Goal: Task Accomplishment & Management: Complete application form

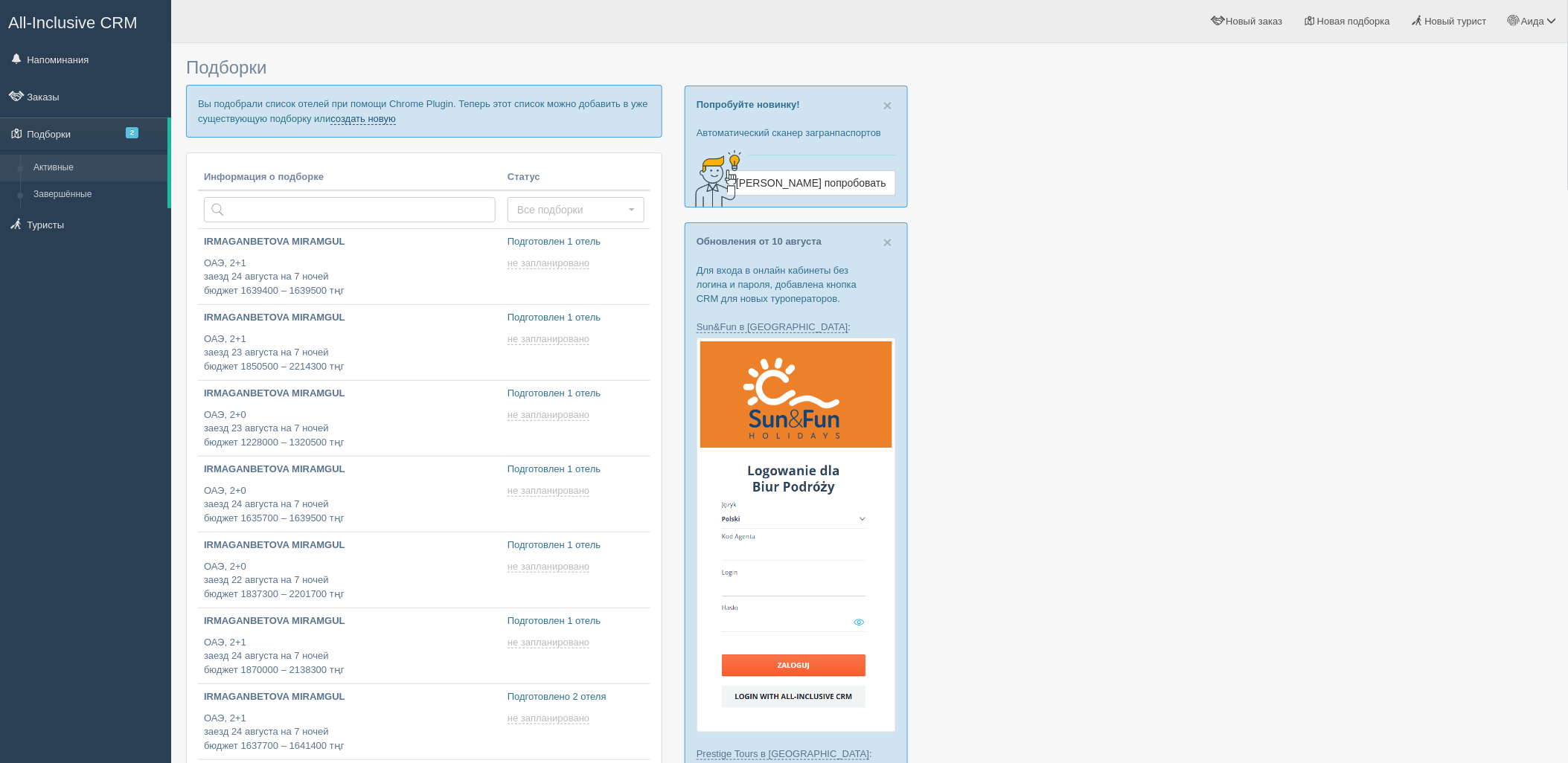
click at [373, 114] on link "создать новую" at bounding box center [363, 119] width 66 height 12
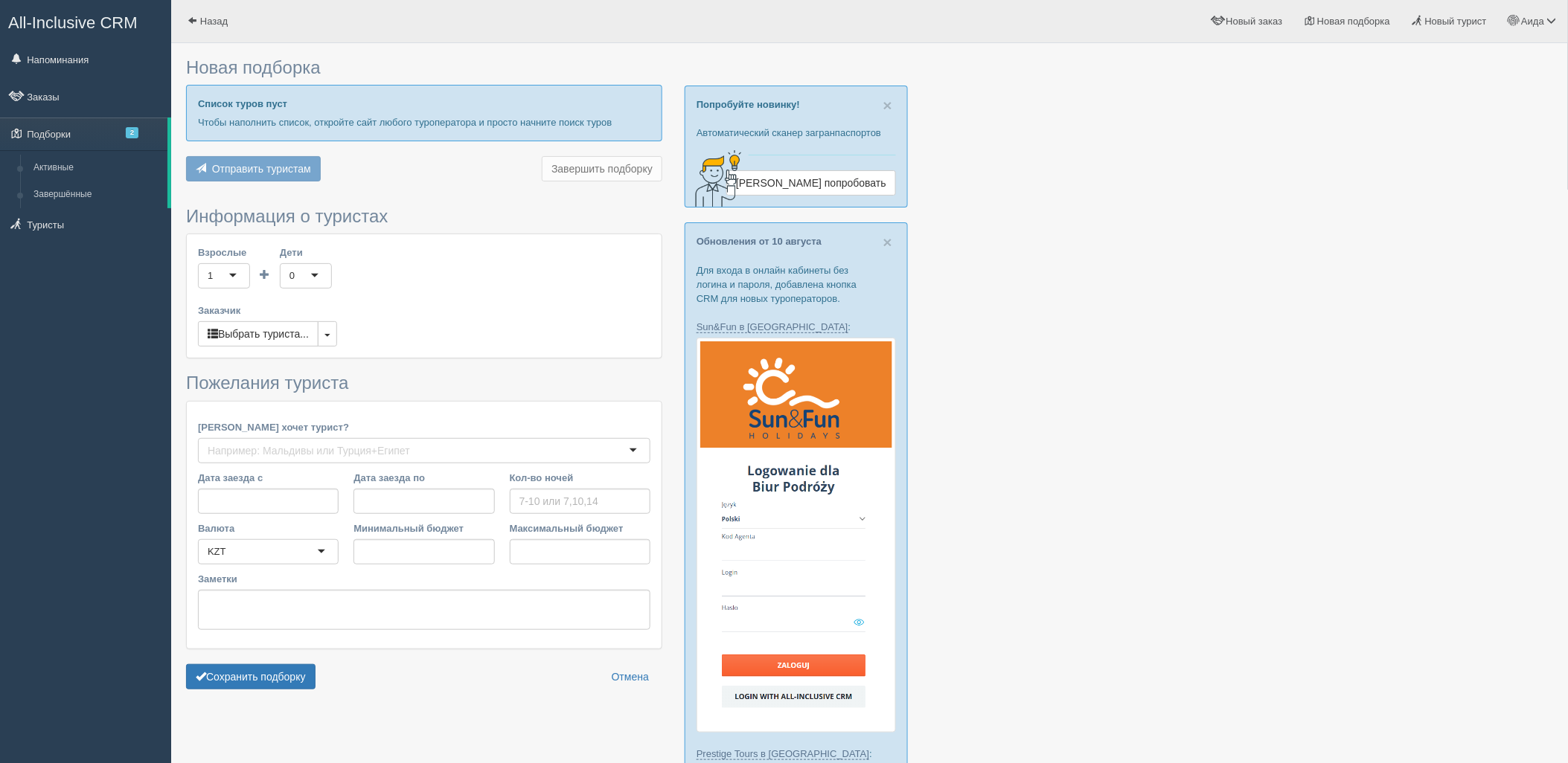
type input "7"
type input "1228000"
type input "1320500"
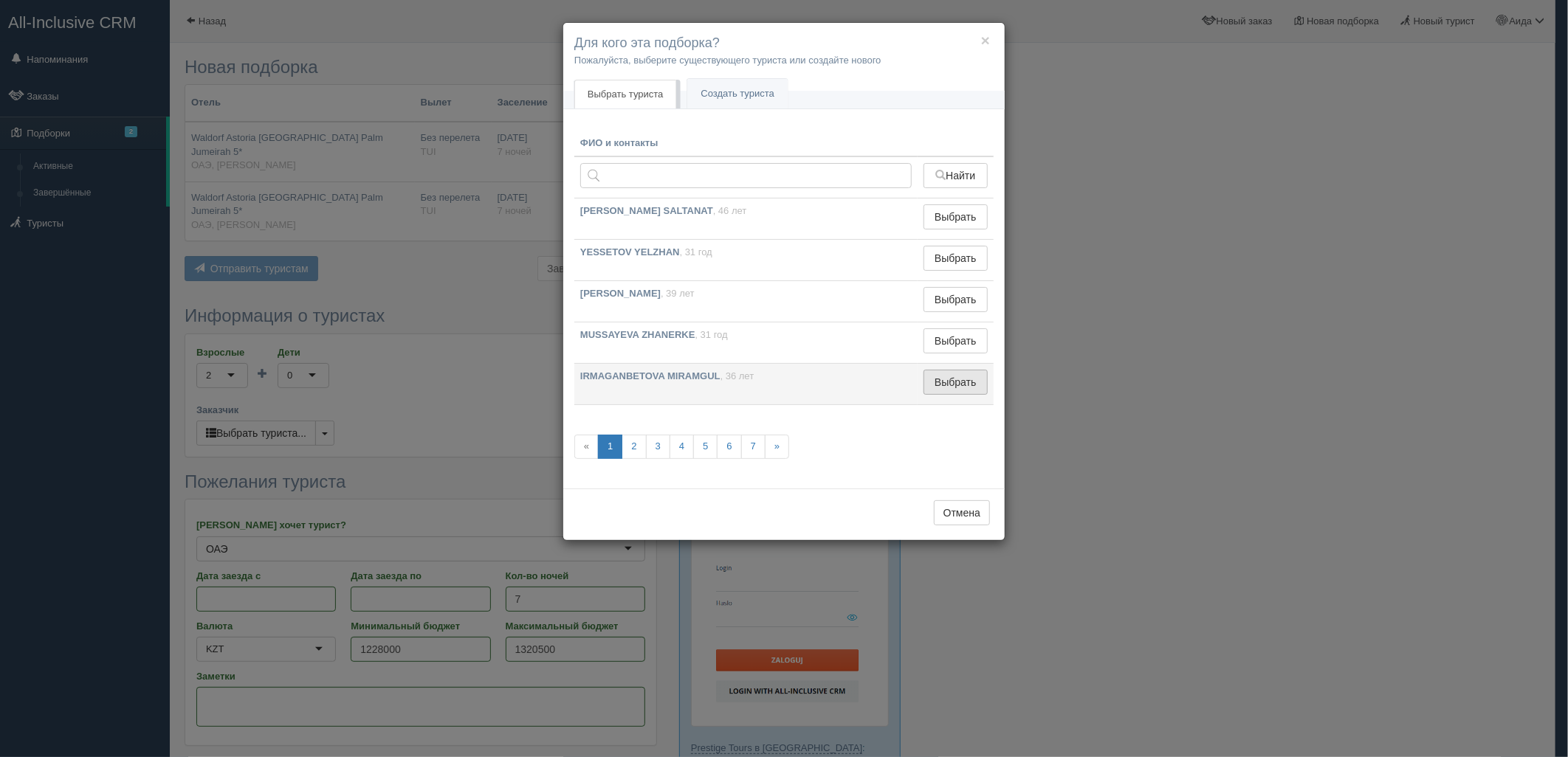
click at [953, 379] on button "Выбрать" at bounding box center [955, 382] width 65 height 25
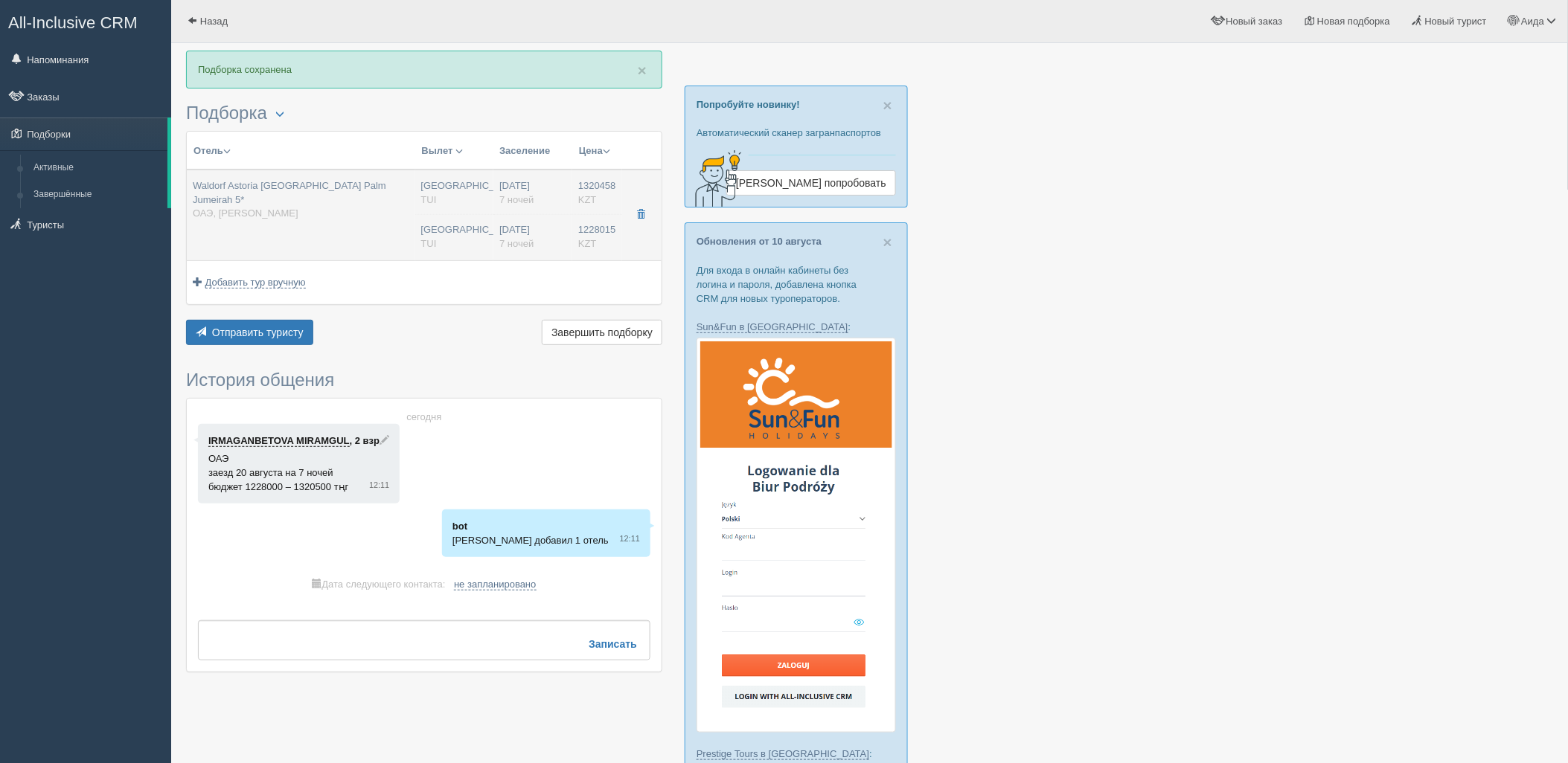
click at [385, 227] on td "Waldorf Astoria Dubai Palm Jumeirah 5* ОАЭ, Пальма Джумейра" at bounding box center [301, 215] width 228 height 91
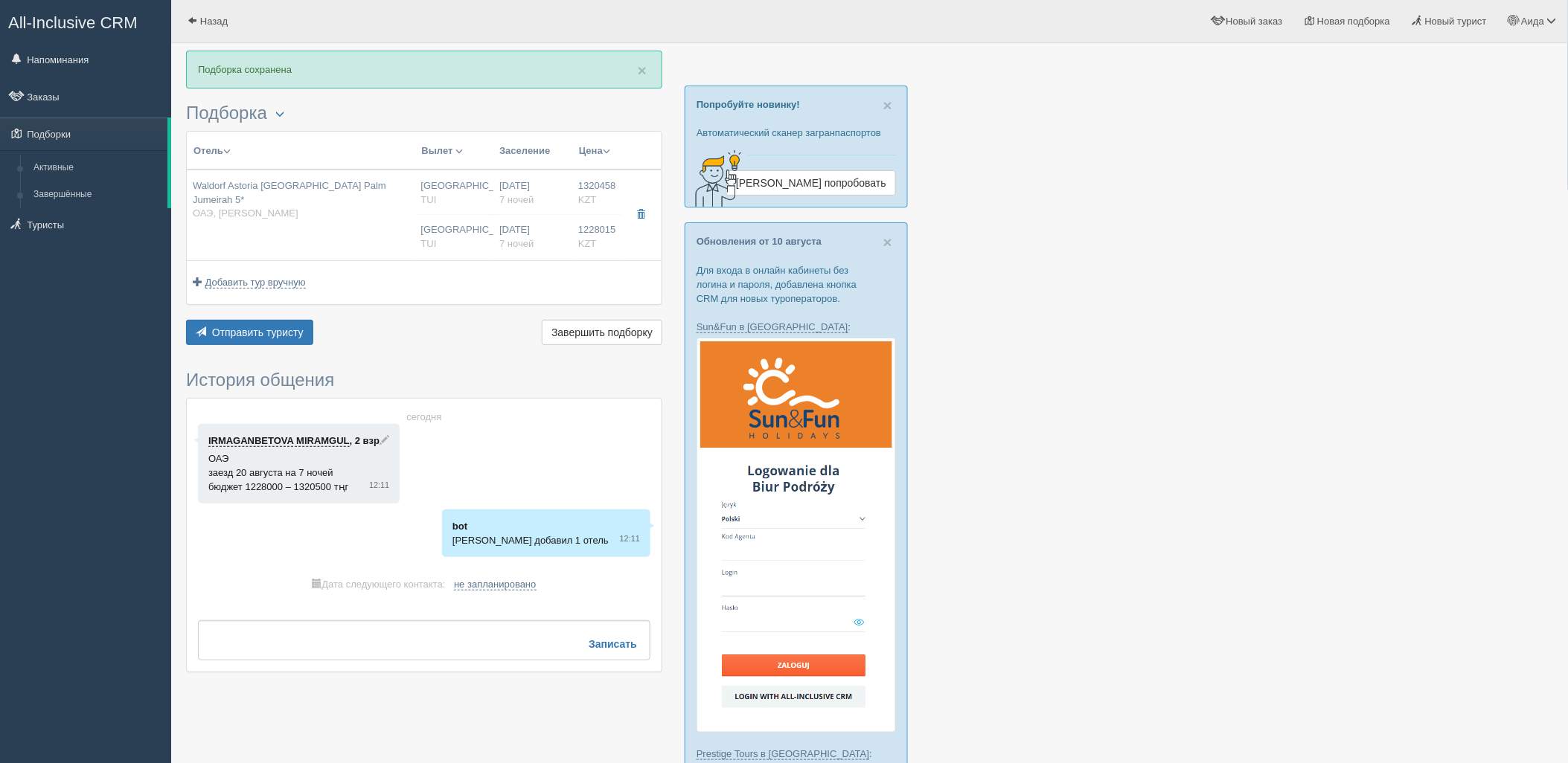
type input "Waldorf Astoria [GEOGRAPHIC_DATA] Palm Jumeirah 5*"
type input "https://www.booking.com/hotel/ae/waldorf-astoria-dubai-palm-jumeirah.ru.html?ac…"
type input "ОАЭ"
type input "[PERSON_NAME]"
type input "1320458.00"
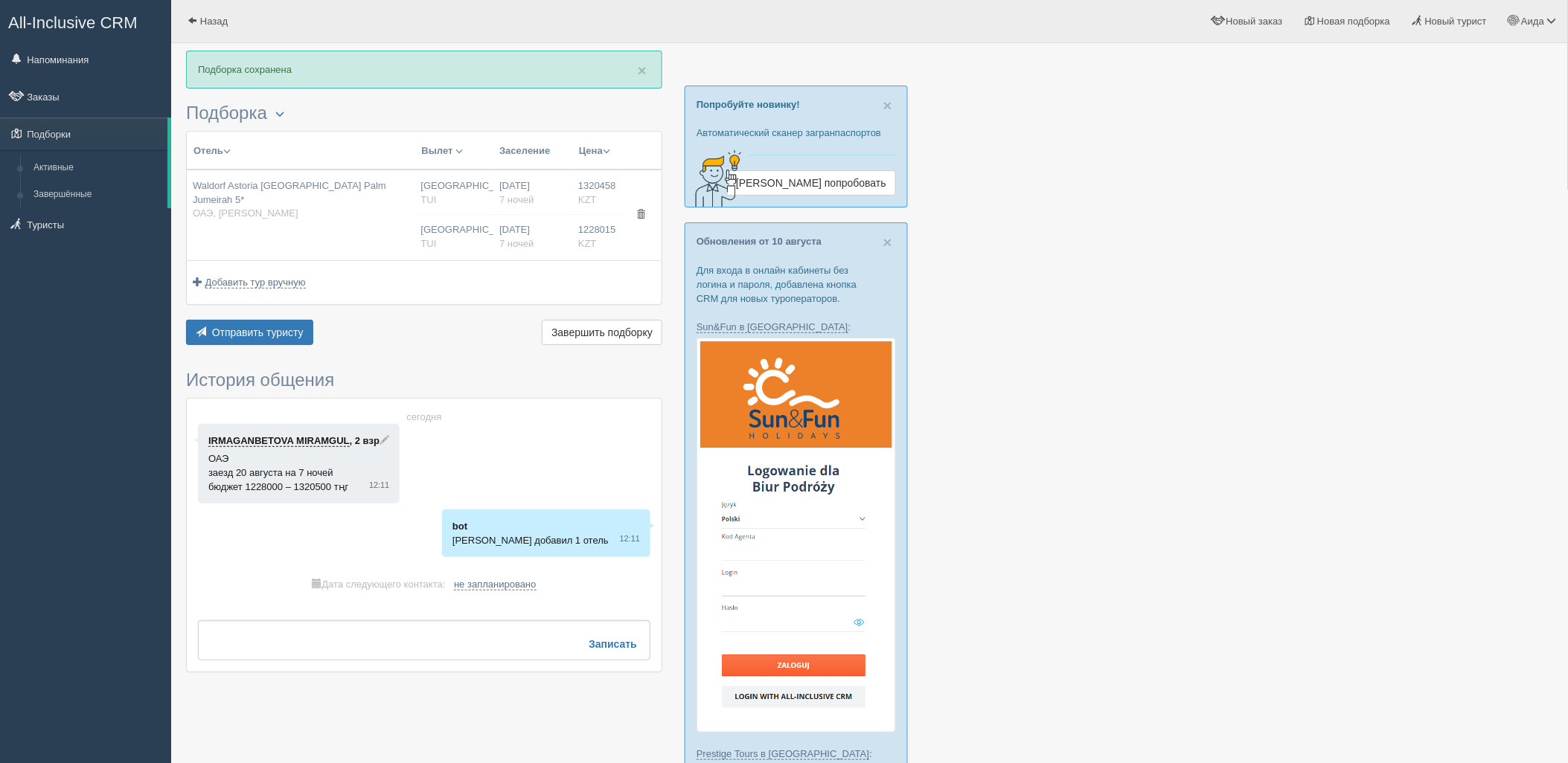
type input "[GEOGRAPHIC_DATA] CIT"
type input "Дубай DXB"
type input "05:25"
type input "08:10"
type input "Flydubai"
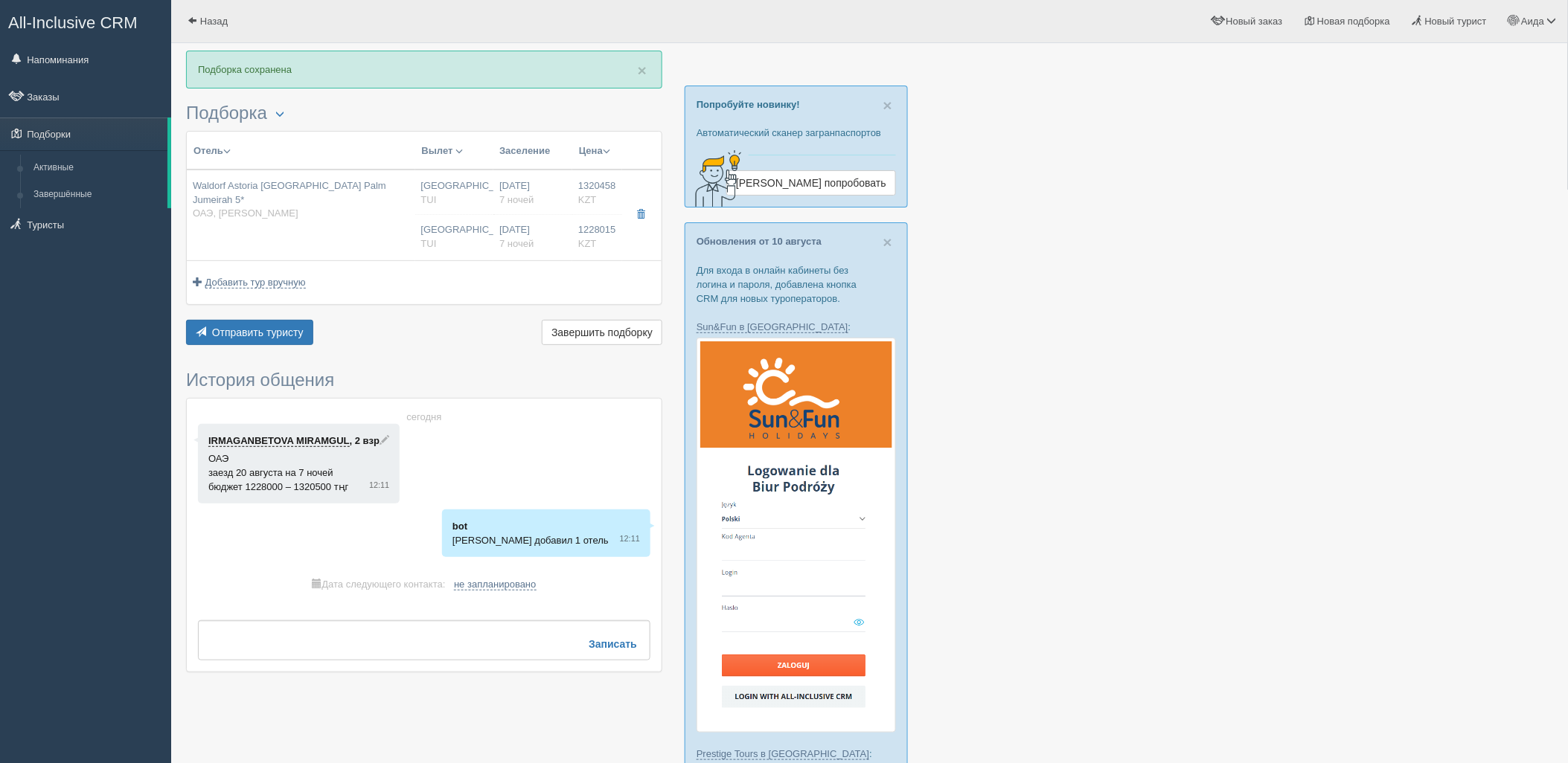
type input "00:05"
type input "04:25"
type input "7"
type input "Deluxe Skyline Sea View, King"
type input "Half Board"
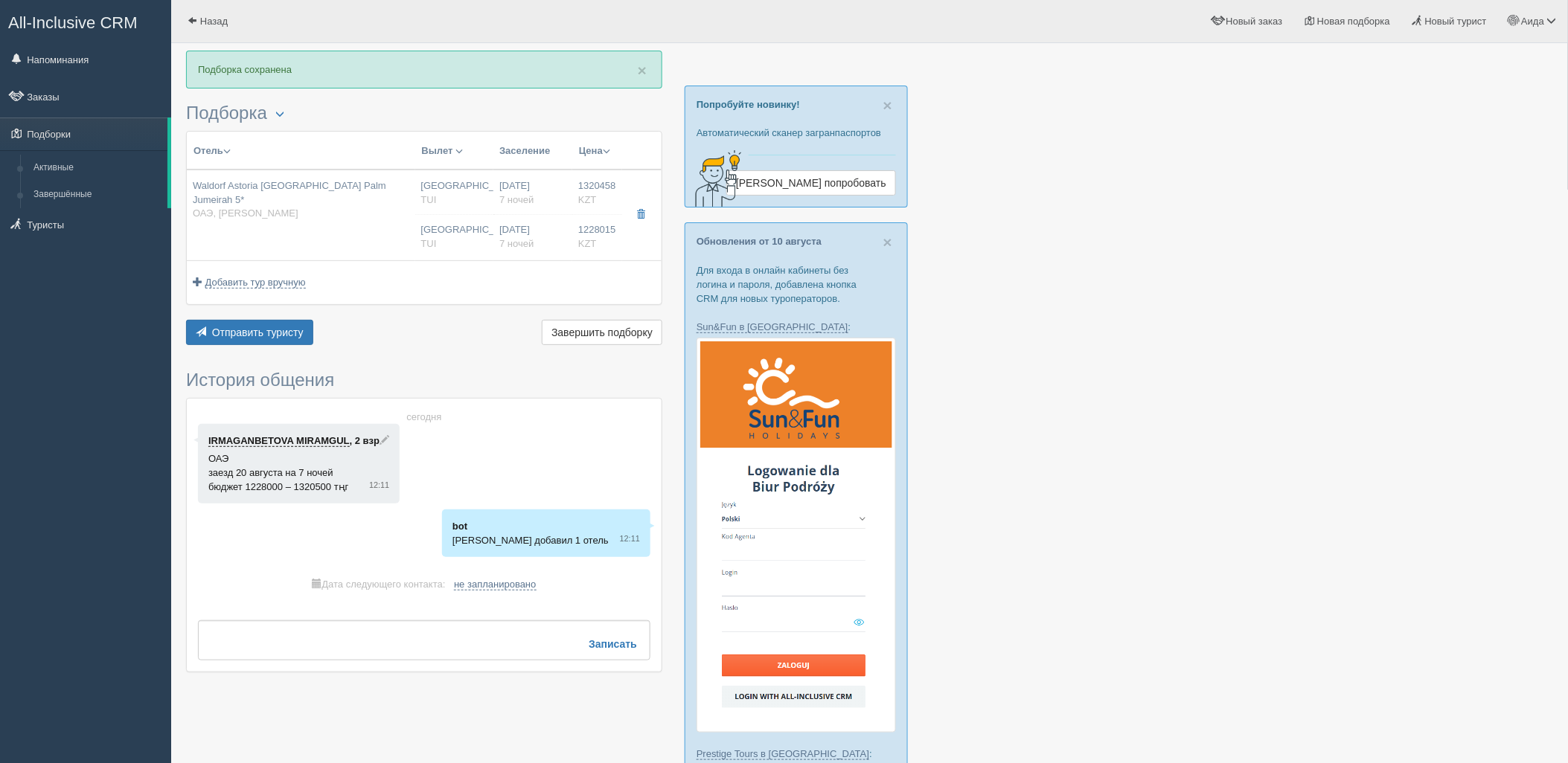
type input "TUI"
type input "[URL][DOMAIN_NAME]"
type input "1228015.00"
type input "[GEOGRAPHIC_DATA] CIT"
type input "Дубай DXB"
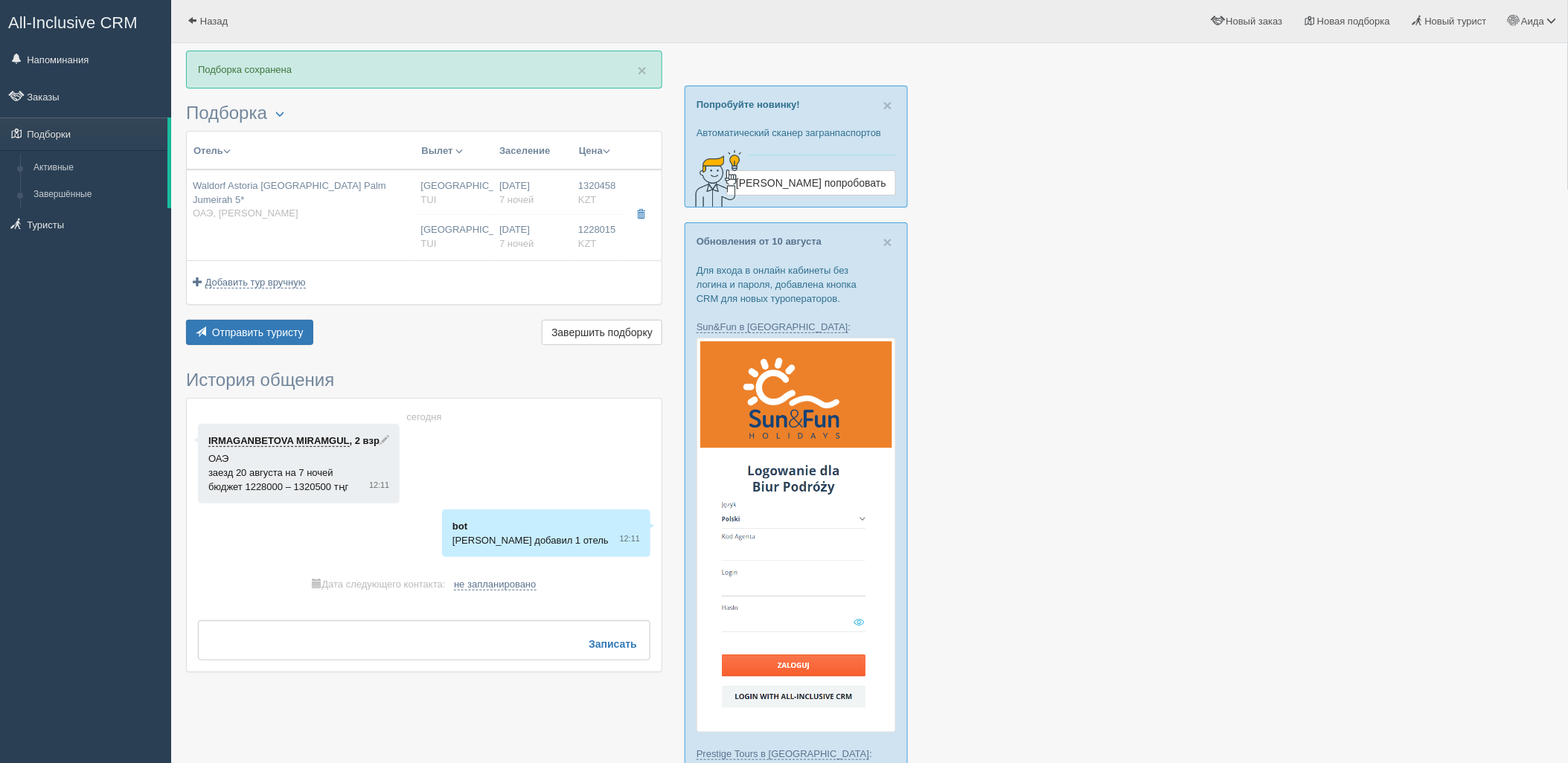
type input "05:25"
type input "08:10"
type input "Flydubai"
type input "00:05"
type input "04:25"
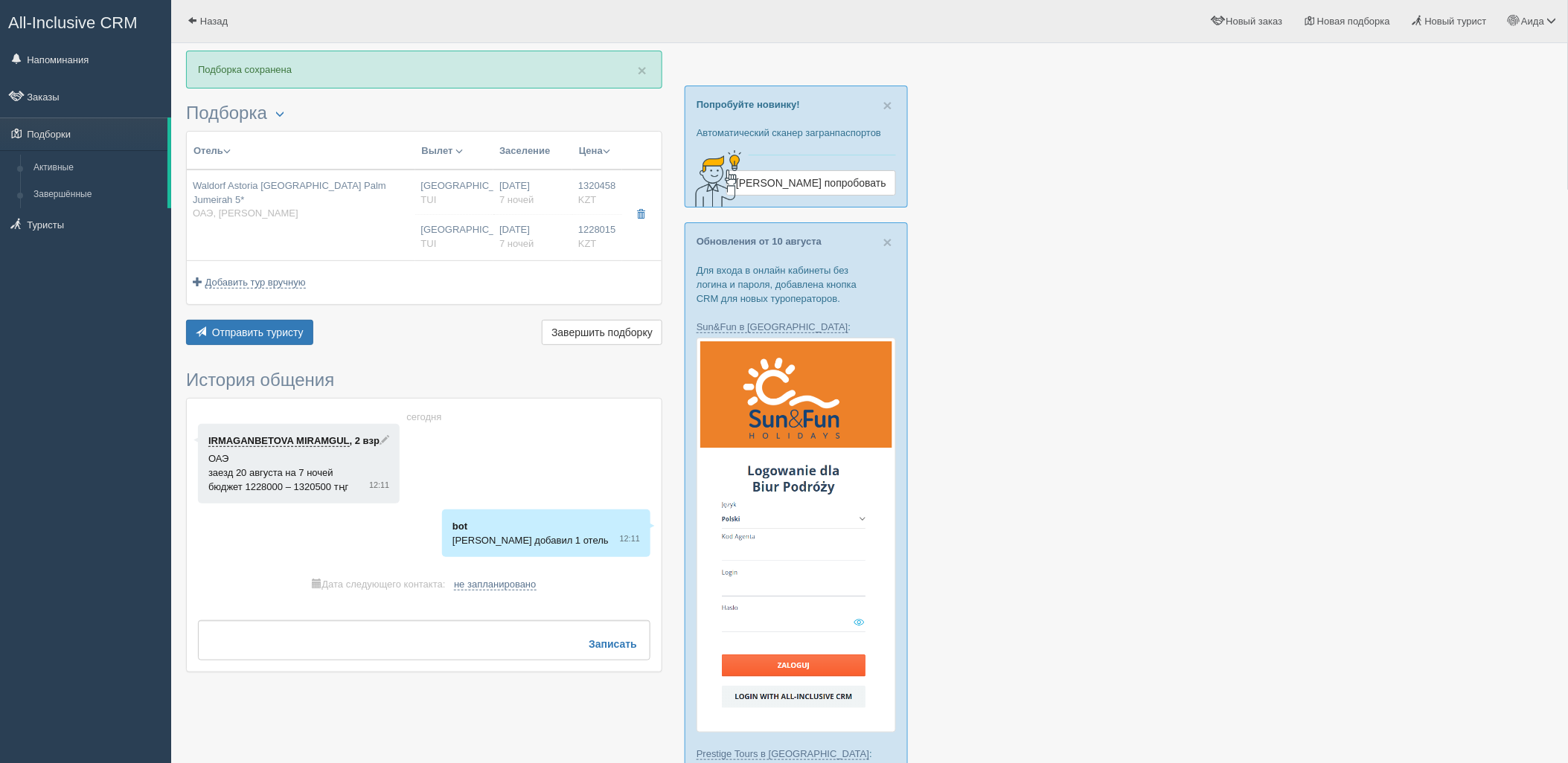
type input "7"
type input "Deluxe Skyline Sea View, King"
type input "Half Board"
type input "TUI"
type input "[URL][DOMAIN_NAME]"
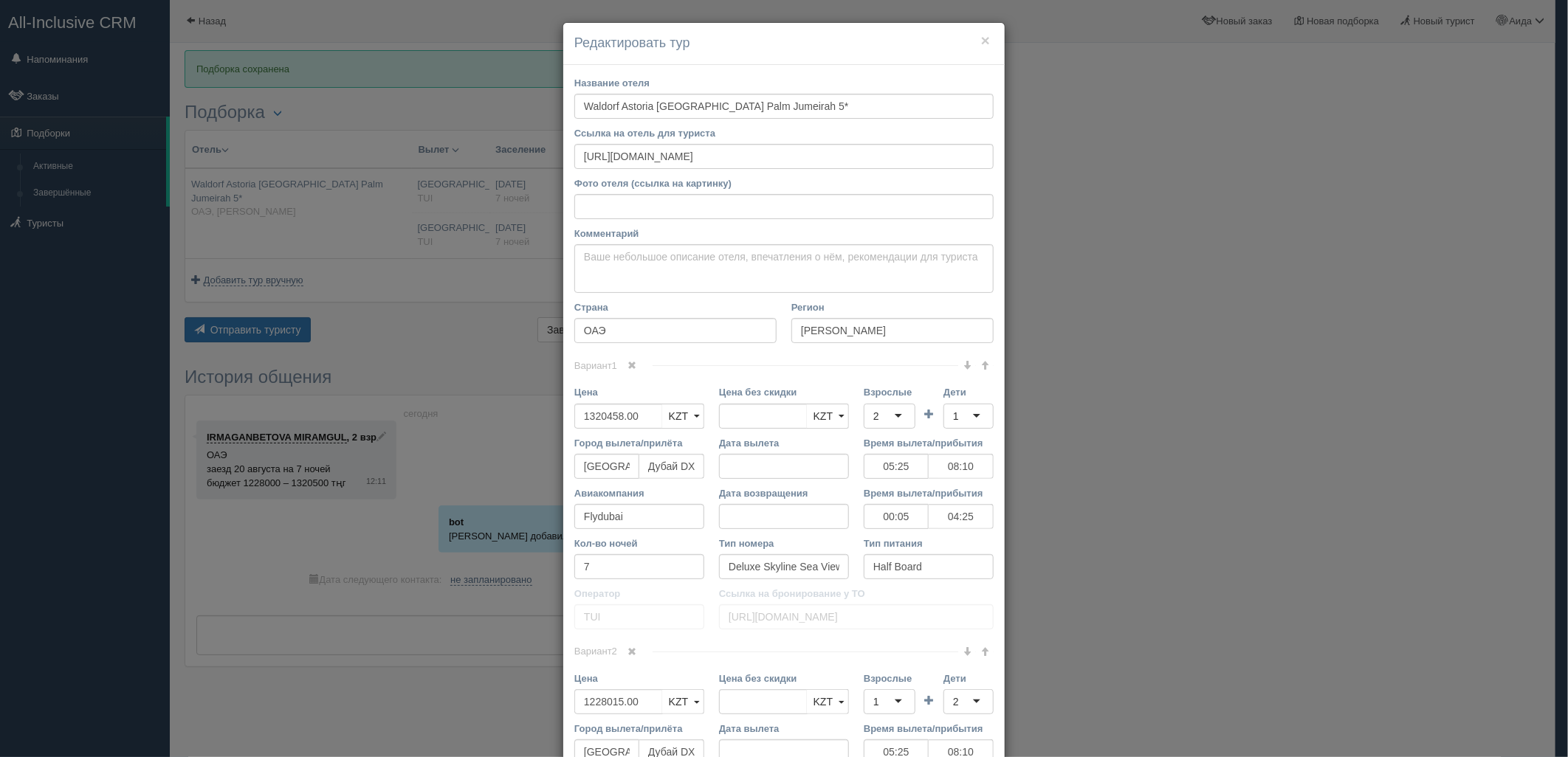
drag, startPoint x: 626, startPoint y: 652, endPoint x: 638, endPoint y: 647, distance: 13.0
click at [628, 652] on span at bounding box center [632, 651] width 9 height 9
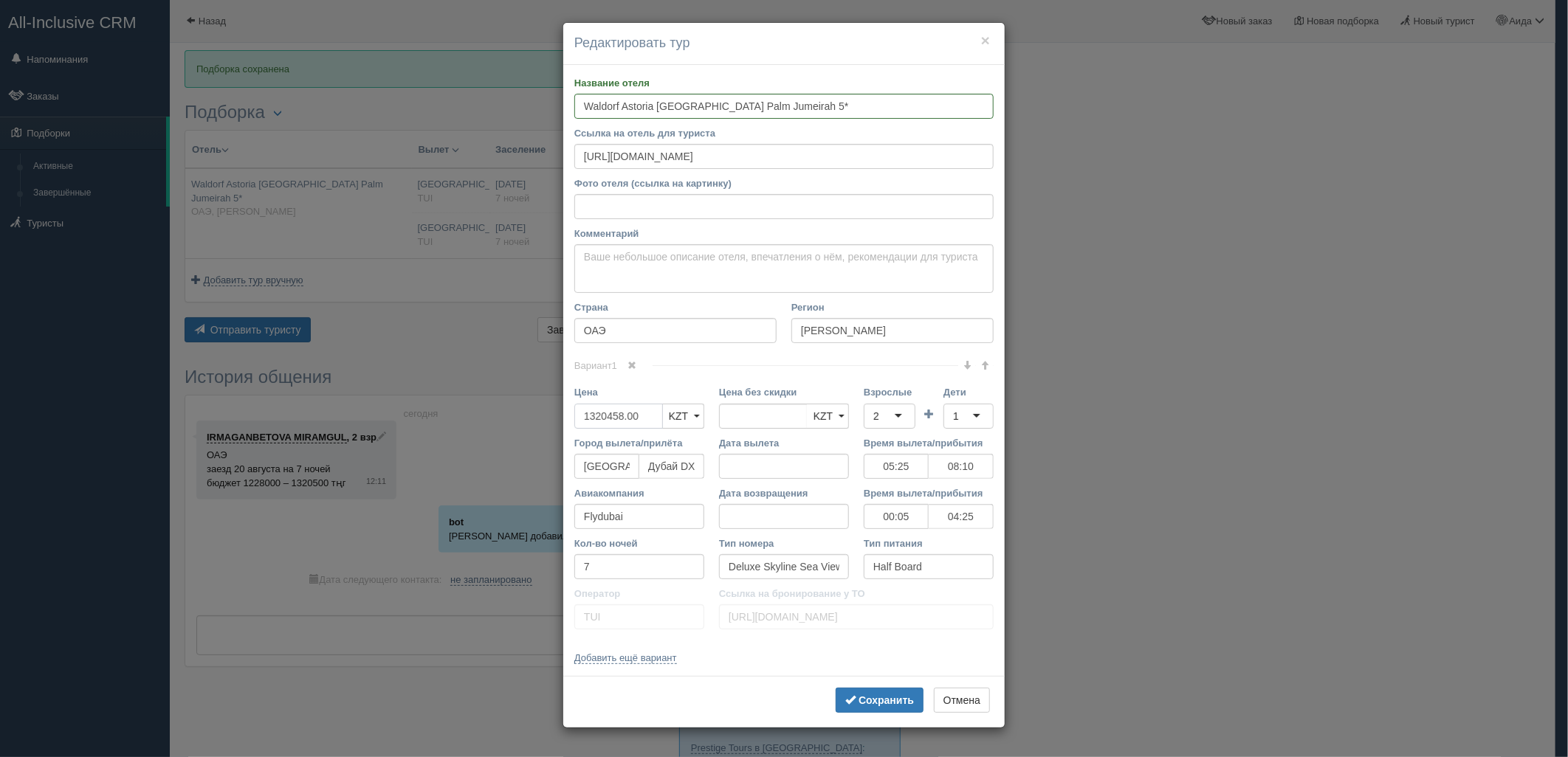
type input "13"
type input "1320458.00"
drag, startPoint x: 652, startPoint y: 418, endPoint x: 574, endPoint y: 409, distance: 78.5
click at [574, 409] on input "13" at bounding box center [619, 416] width 88 height 25
click at [589, 416] on input "2523000" at bounding box center [619, 416] width 88 height 25
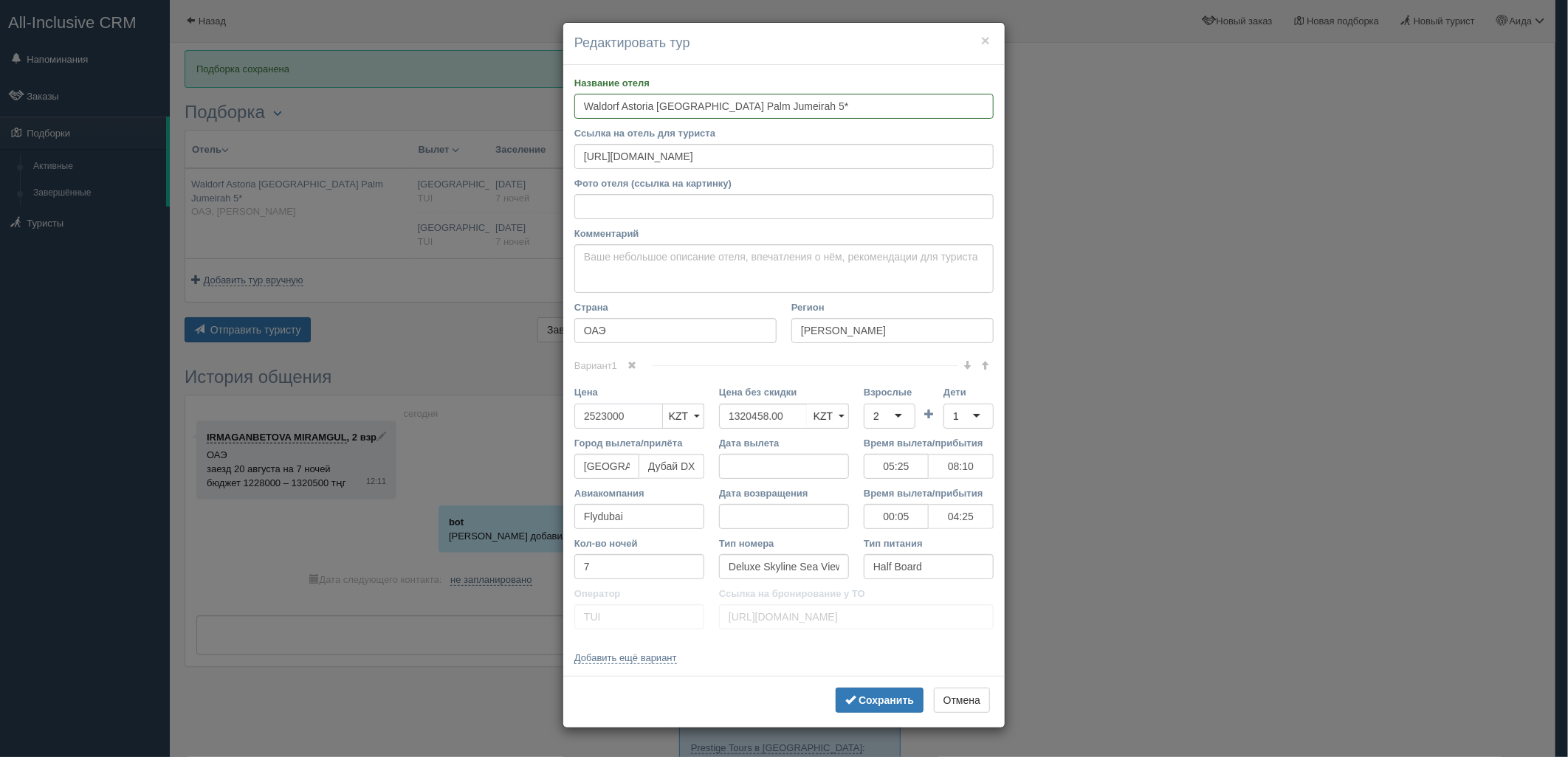
click at [608, 416] on input "2523000" at bounding box center [619, 416] width 88 height 25
type input "2523000"
click at [874, 415] on div "2" at bounding box center [876, 416] width 6 height 15
click at [966, 416] on div "1" at bounding box center [968, 416] width 50 height 25
drag, startPoint x: 877, startPoint y: 698, endPoint x: 855, endPoint y: 691, distance: 23.1
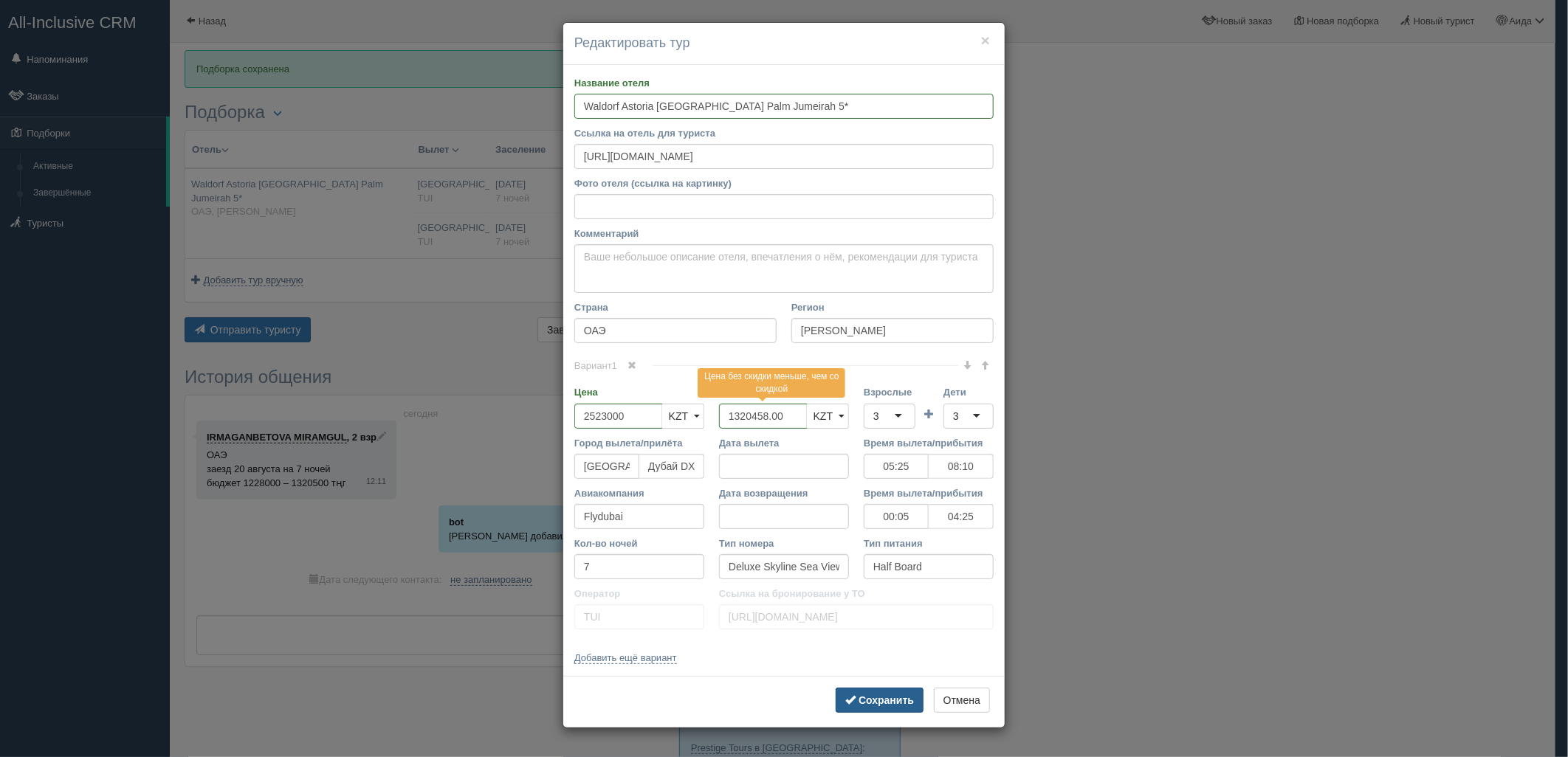
click at [877, 697] on b "Сохранить" at bounding box center [887, 700] width 56 height 11
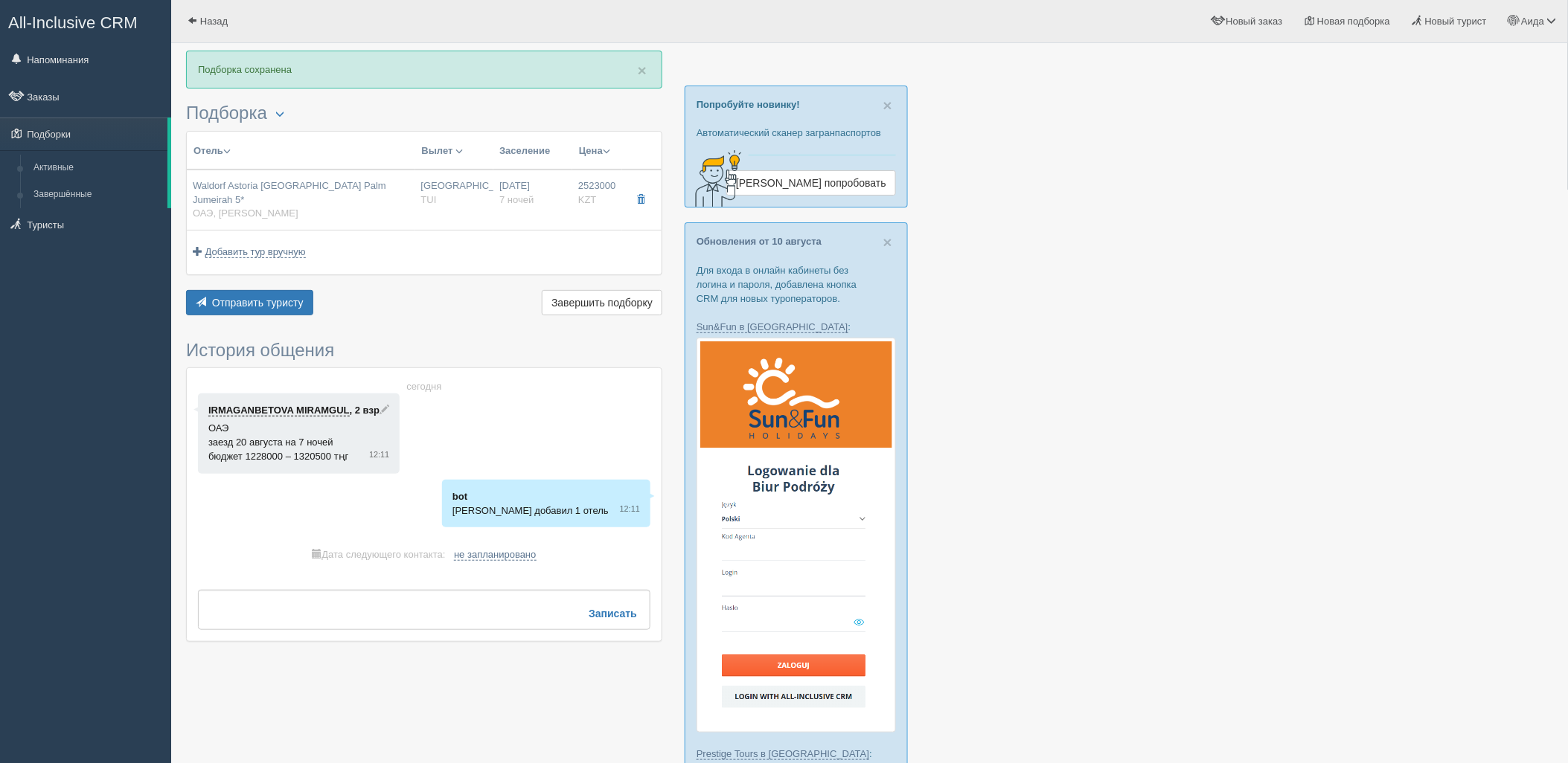
click at [295, 301] on div "Отправить туристу Отправить Завершить подборку Активировать подборку Добавить и…" at bounding box center [424, 304] width 476 height 29
click at [275, 297] on span "Отправить туристу" at bounding box center [258, 303] width 91 height 12
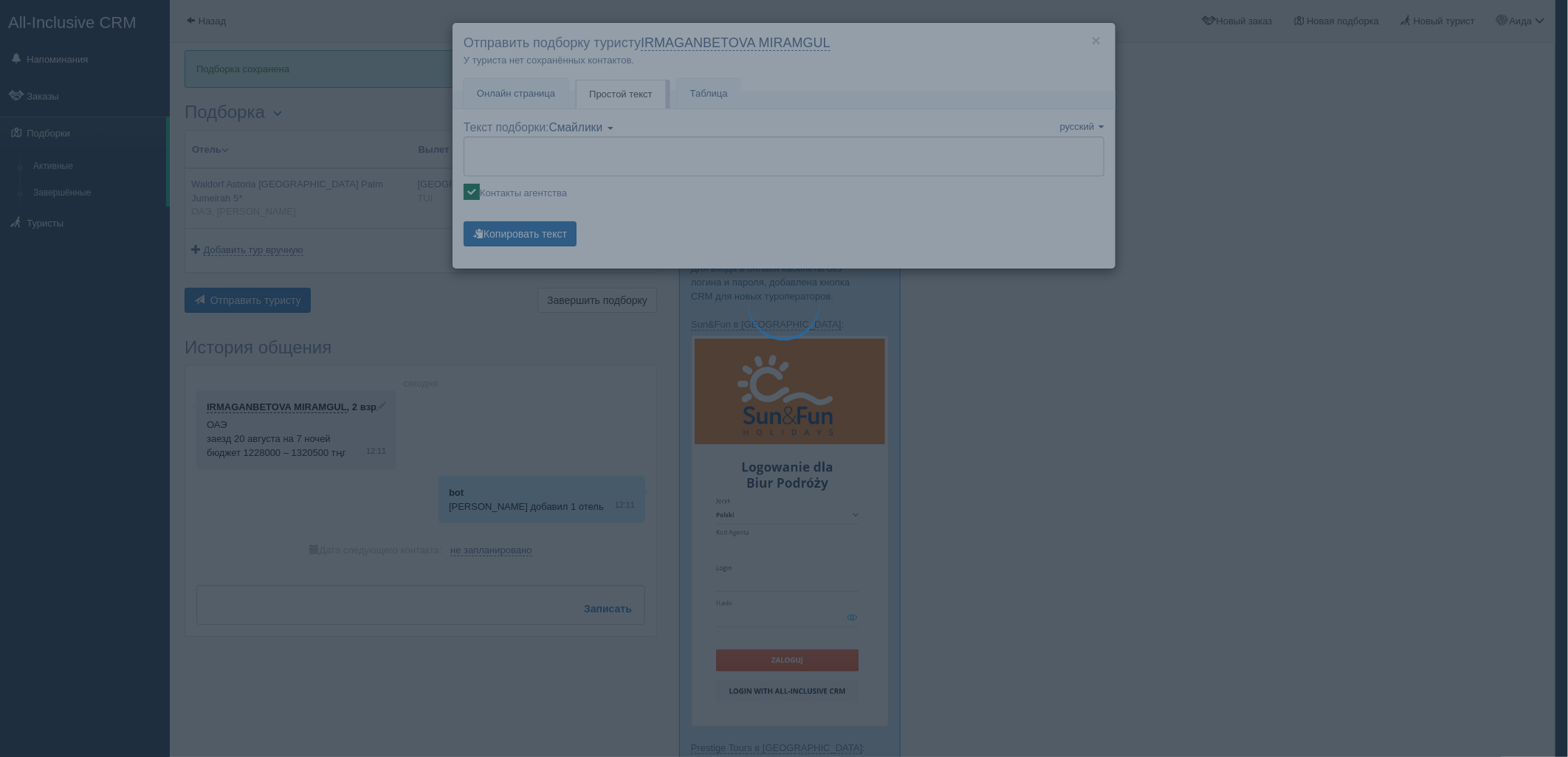
type textarea "🌞 Добрый день! Предлагаем Вам рассмотреть следующие варианты: 🌎 ОАЭ, Пальма Джу…"
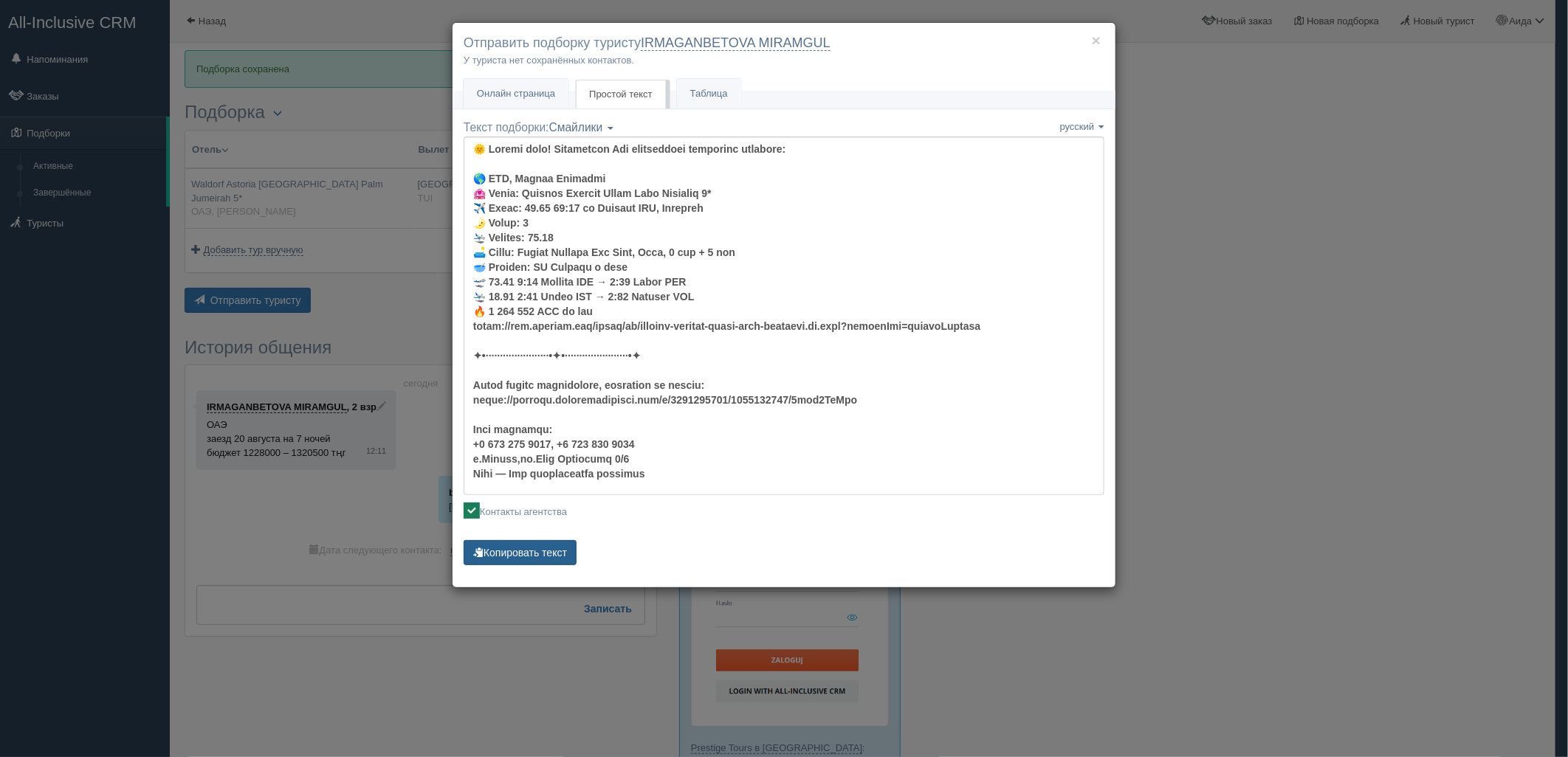
click at [534, 543] on button "Копировать текст" at bounding box center [520, 552] width 113 height 25
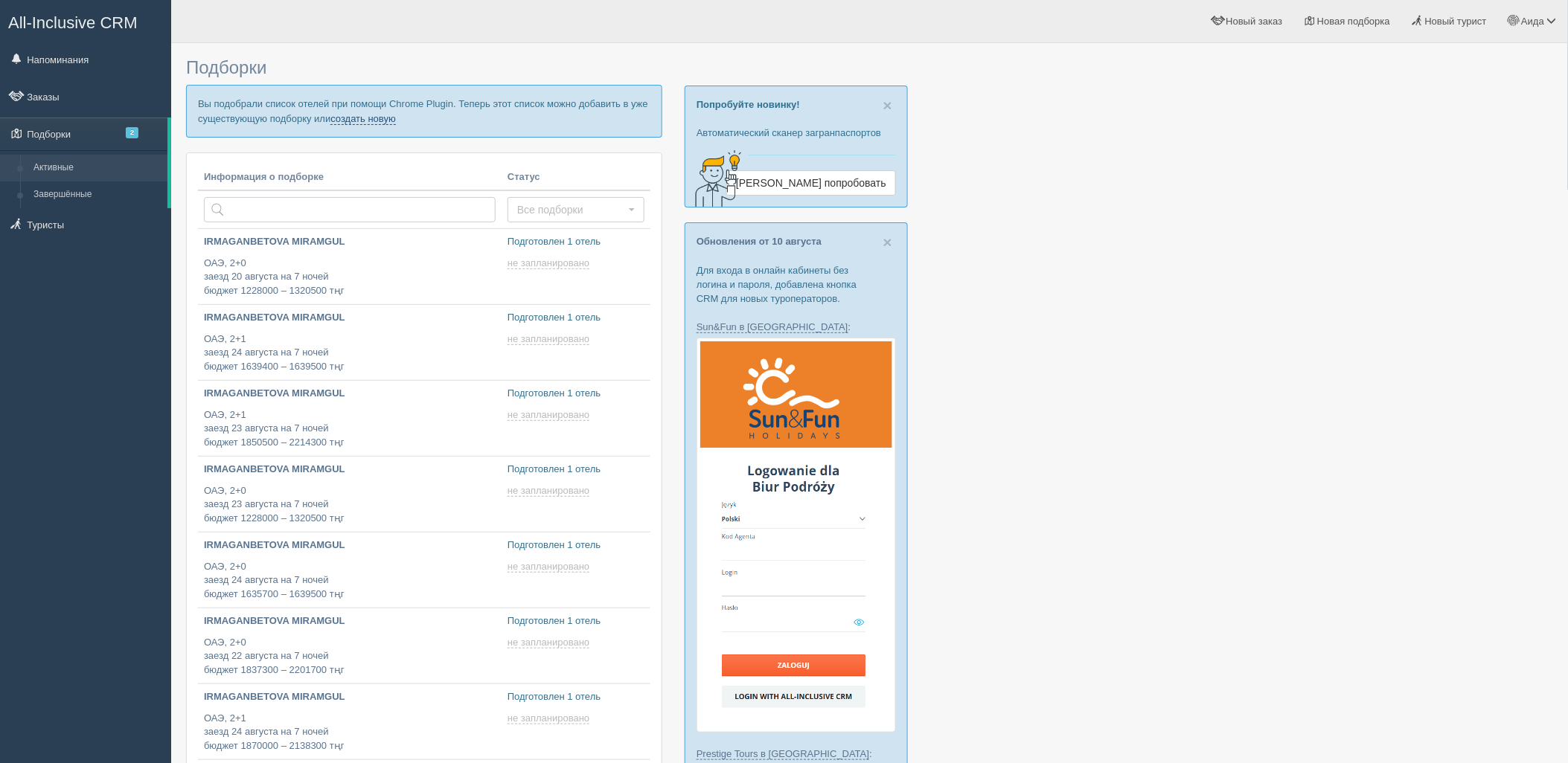
click at [366, 119] on link "создать новую" at bounding box center [363, 119] width 66 height 12
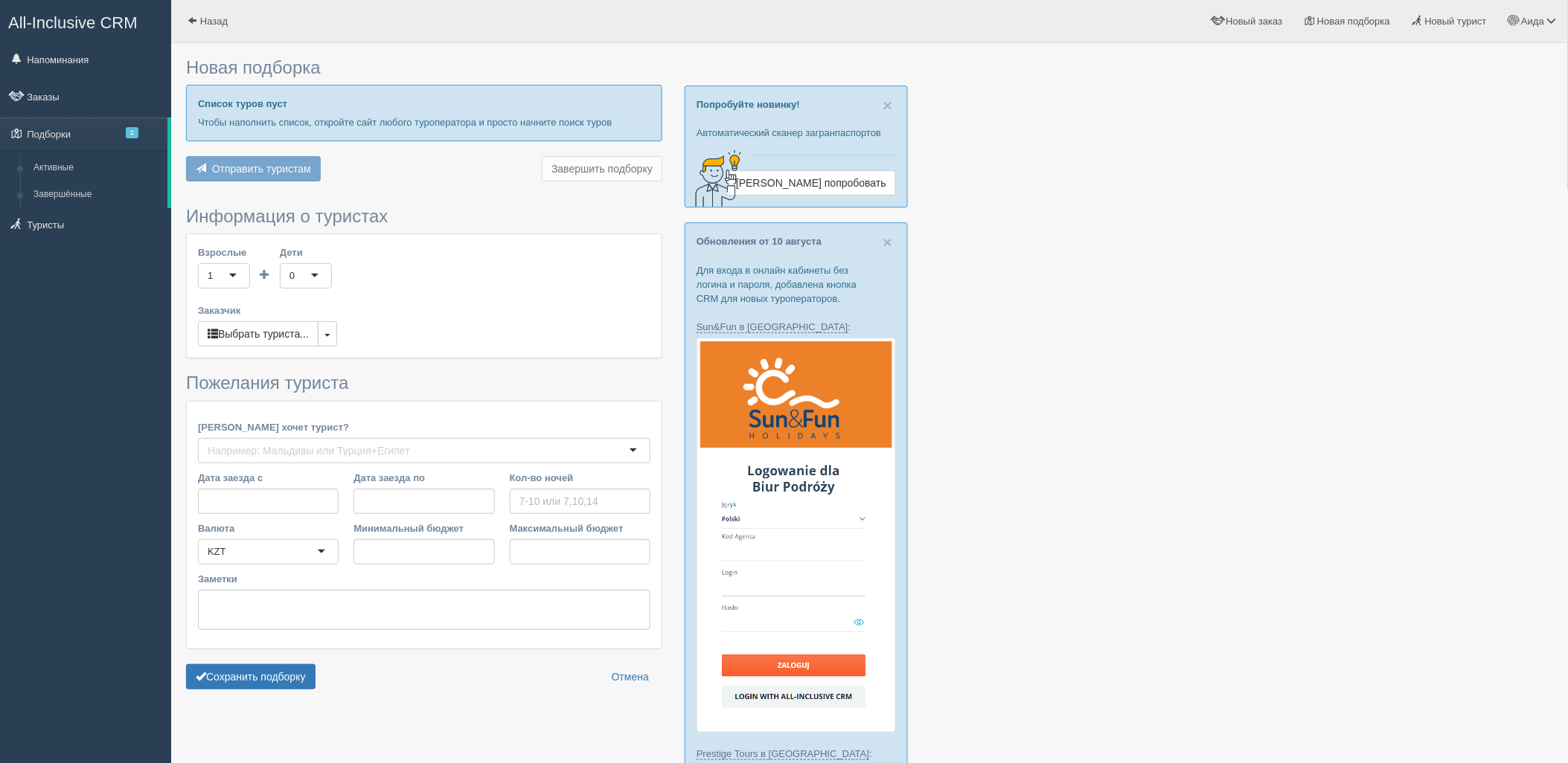
type input "7"
type input "1364200"
type input "1364300"
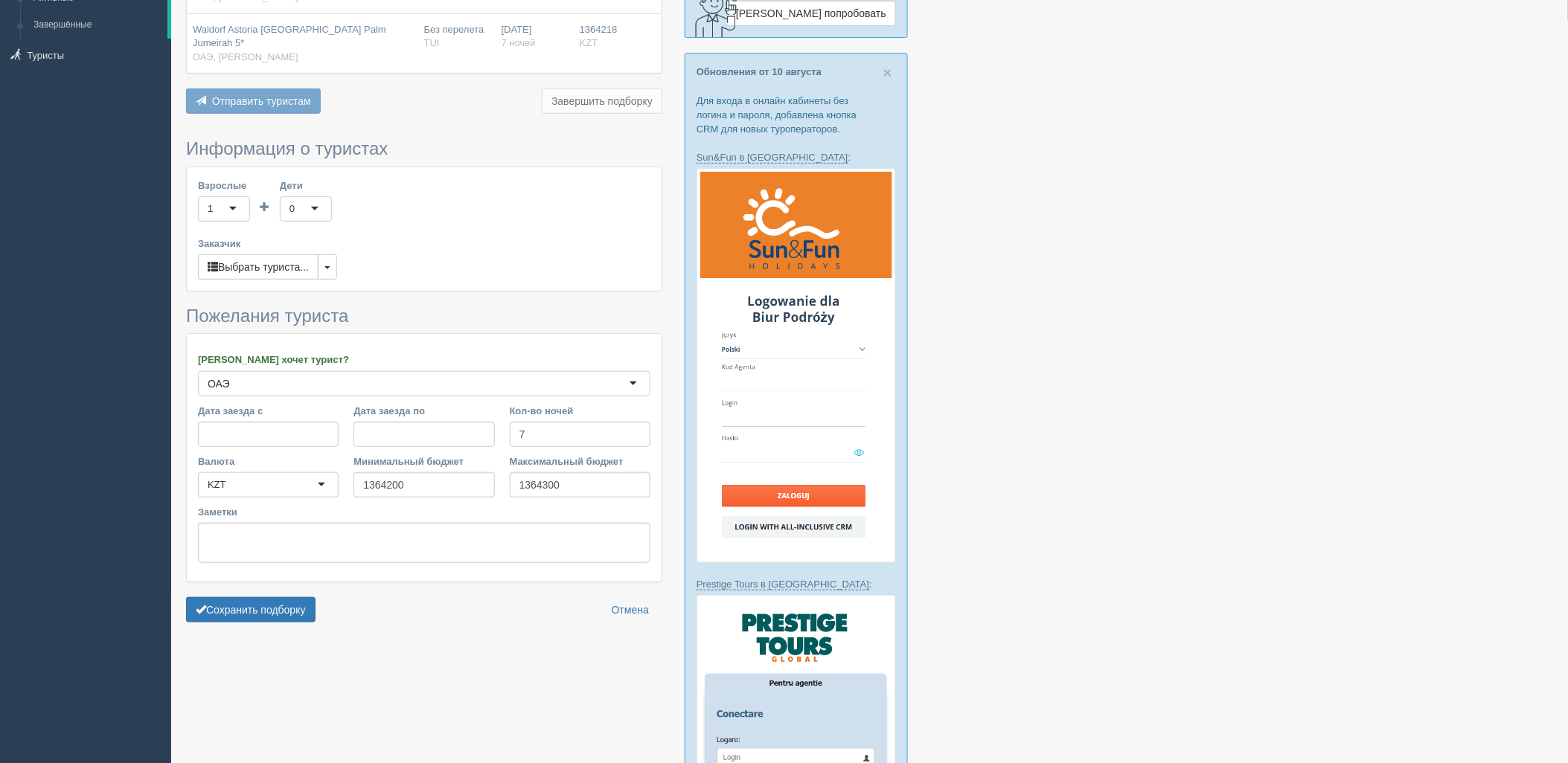
scroll to position [174, 0]
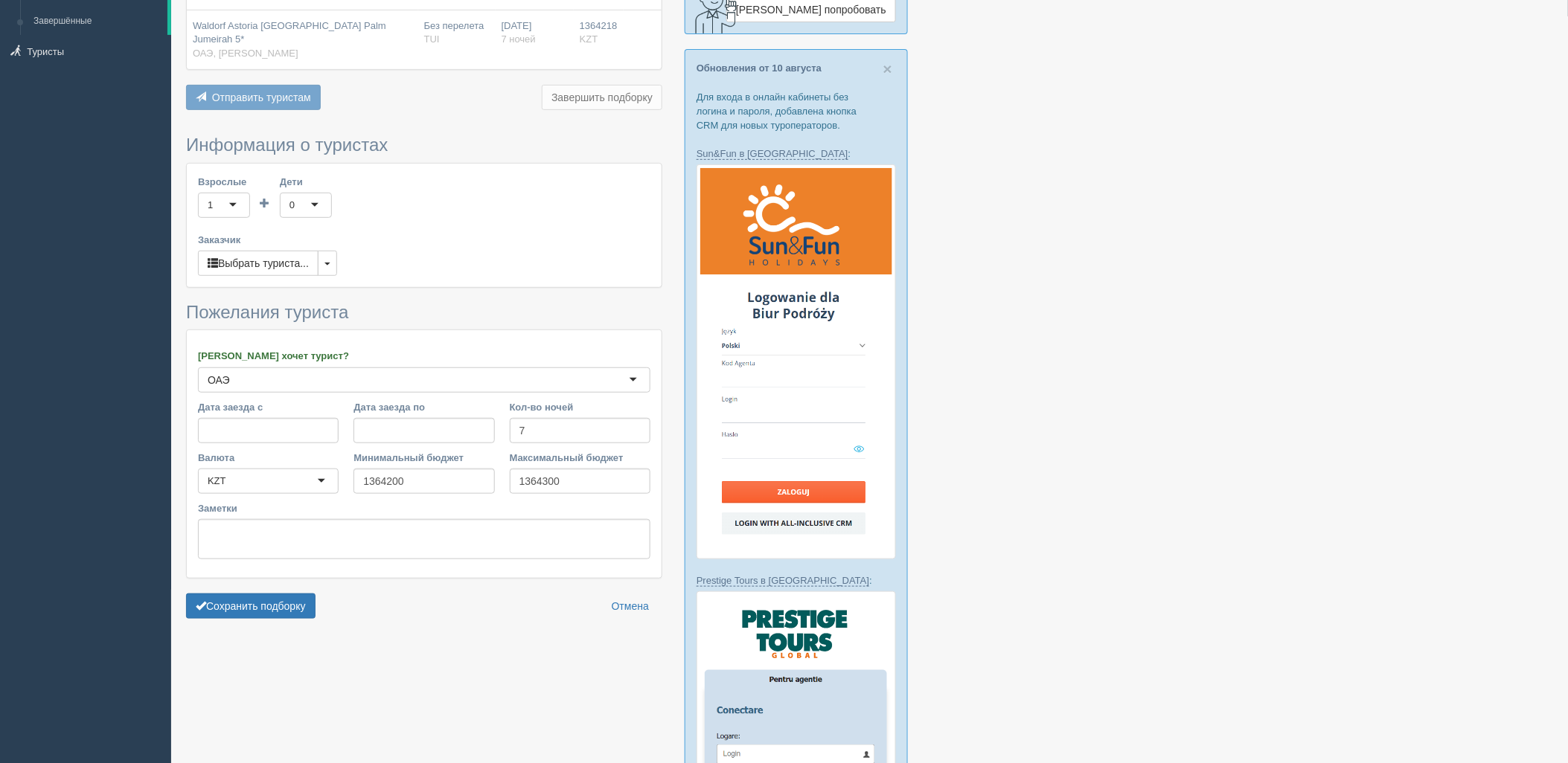
click at [248, 605] on div at bounding box center [870, 612] width 1367 height 1469
click at [250, 593] on button "Сохранить подборку" at bounding box center [250, 606] width 129 height 26
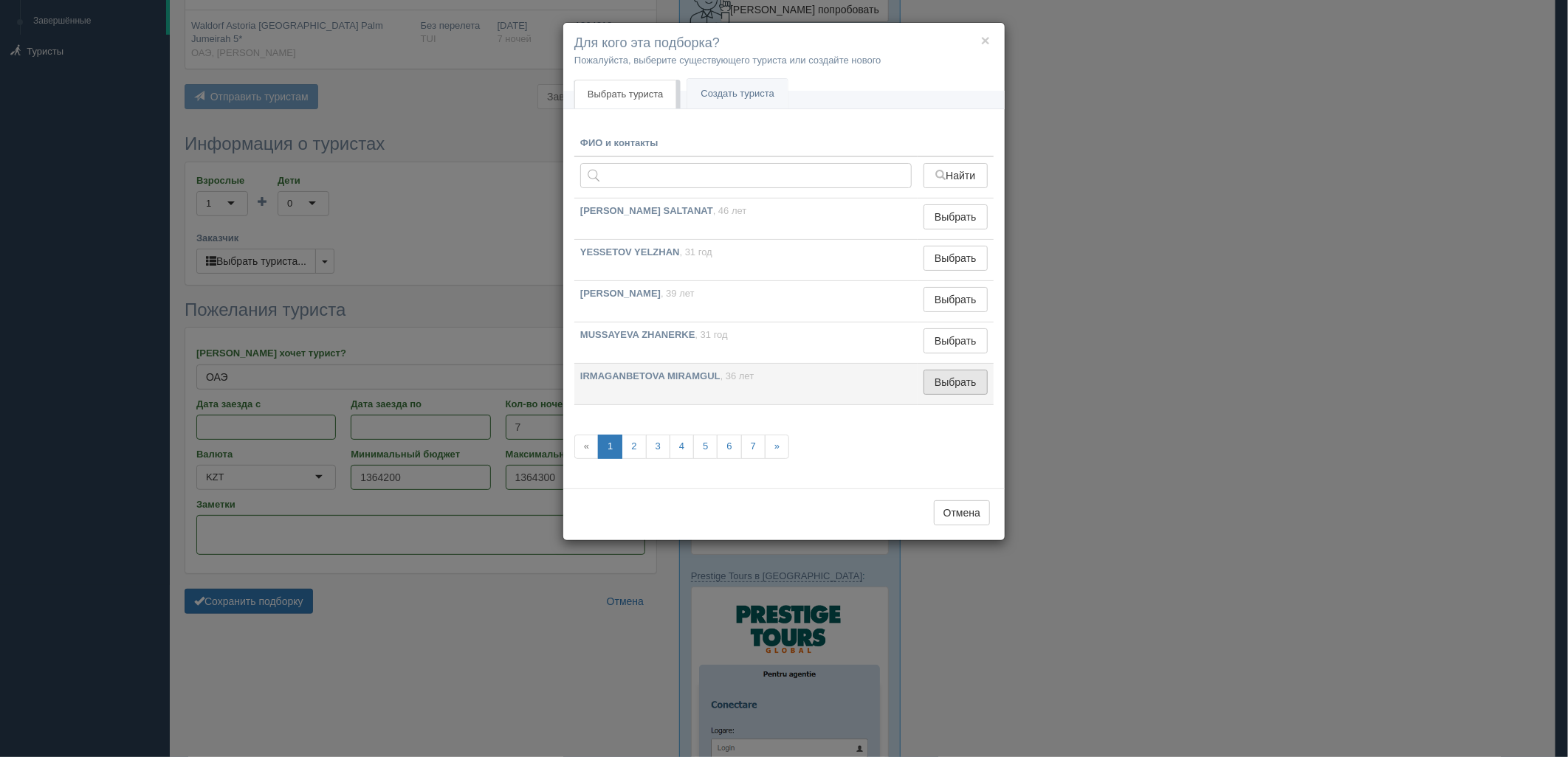
click at [940, 394] on button "Выбрать" at bounding box center [955, 382] width 65 height 25
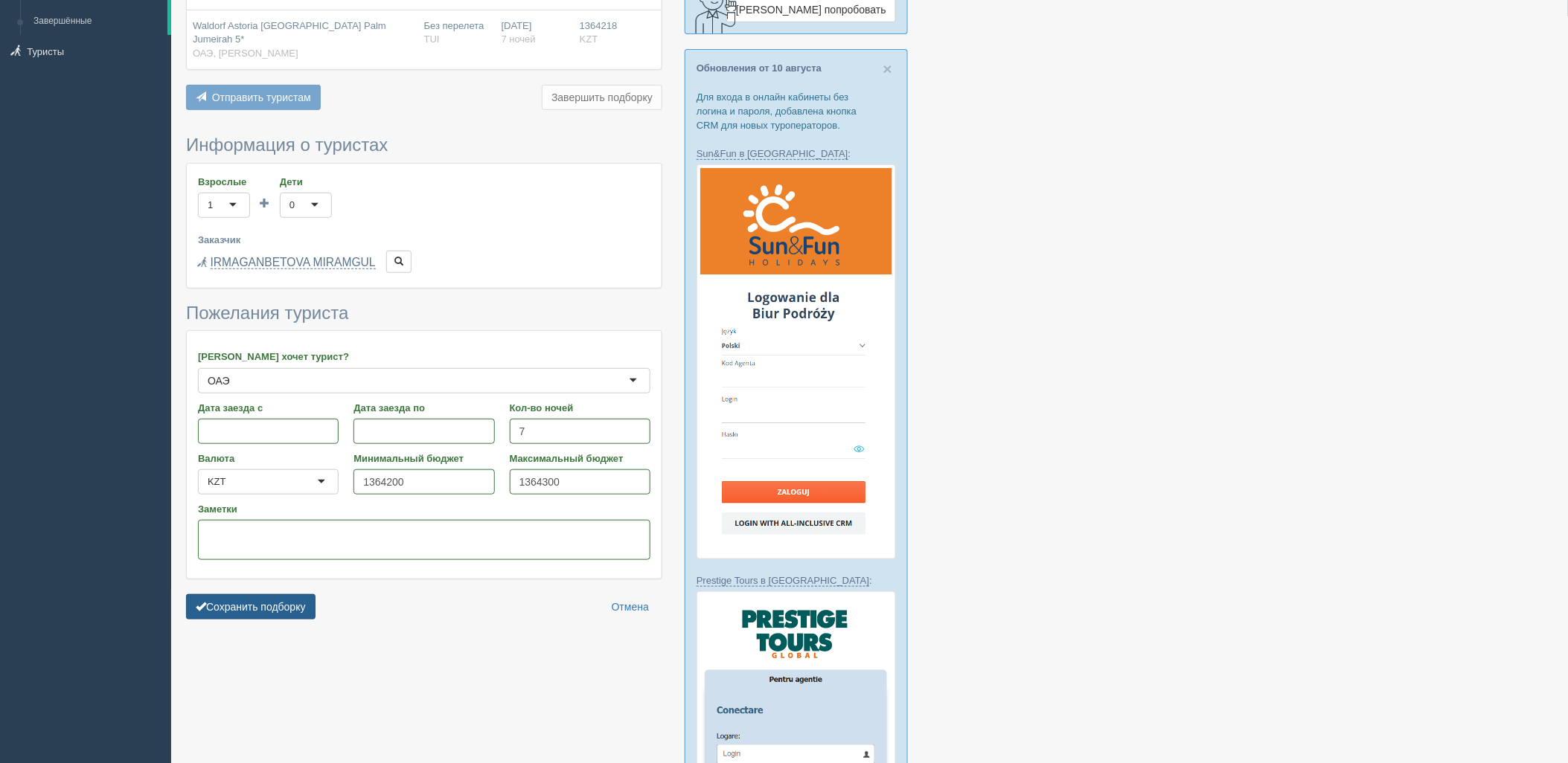
click at [289, 594] on button "Сохранить подборку" at bounding box center [250, 607] width 129 height 26
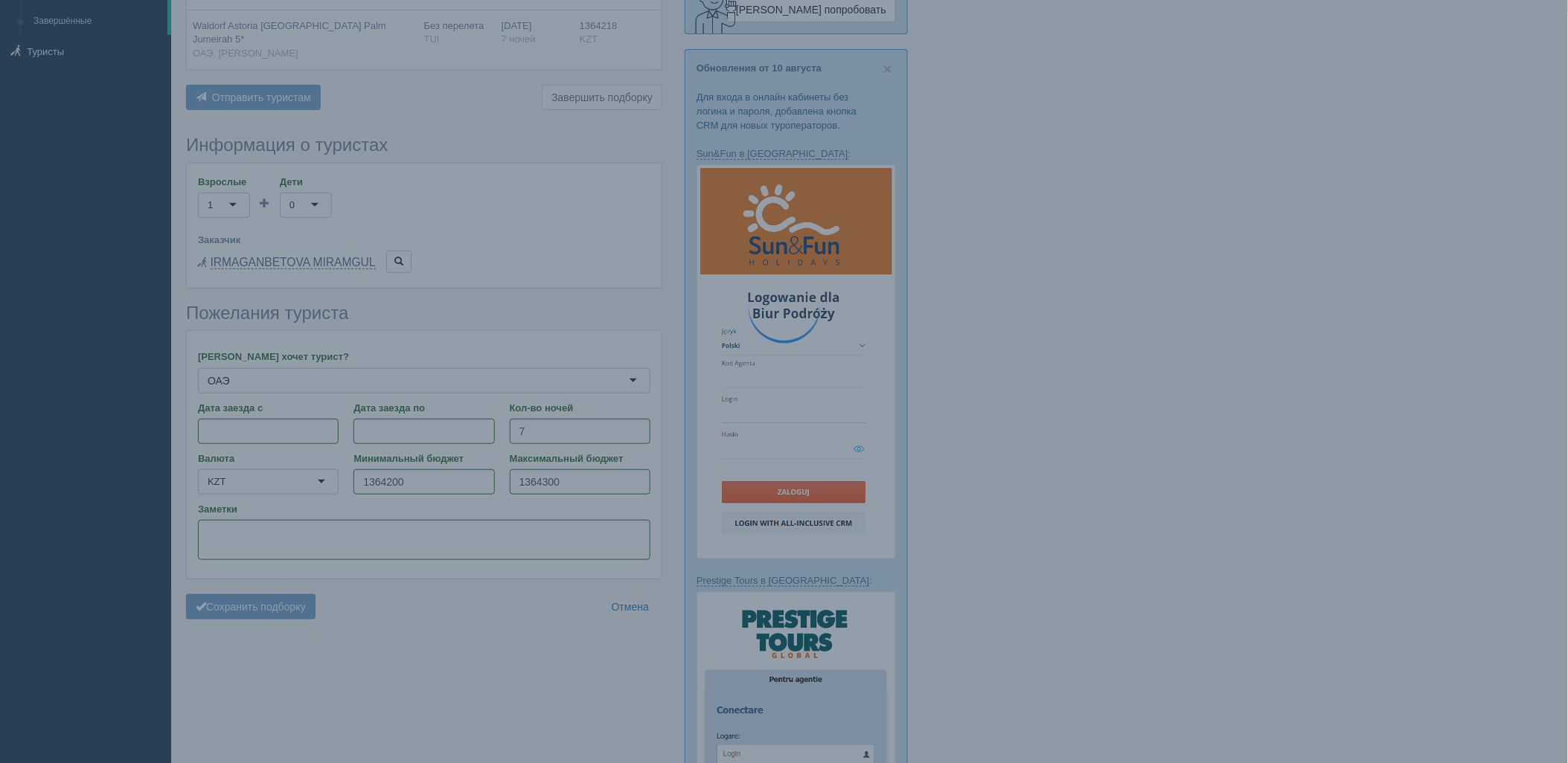
scroll to position [91, 0]
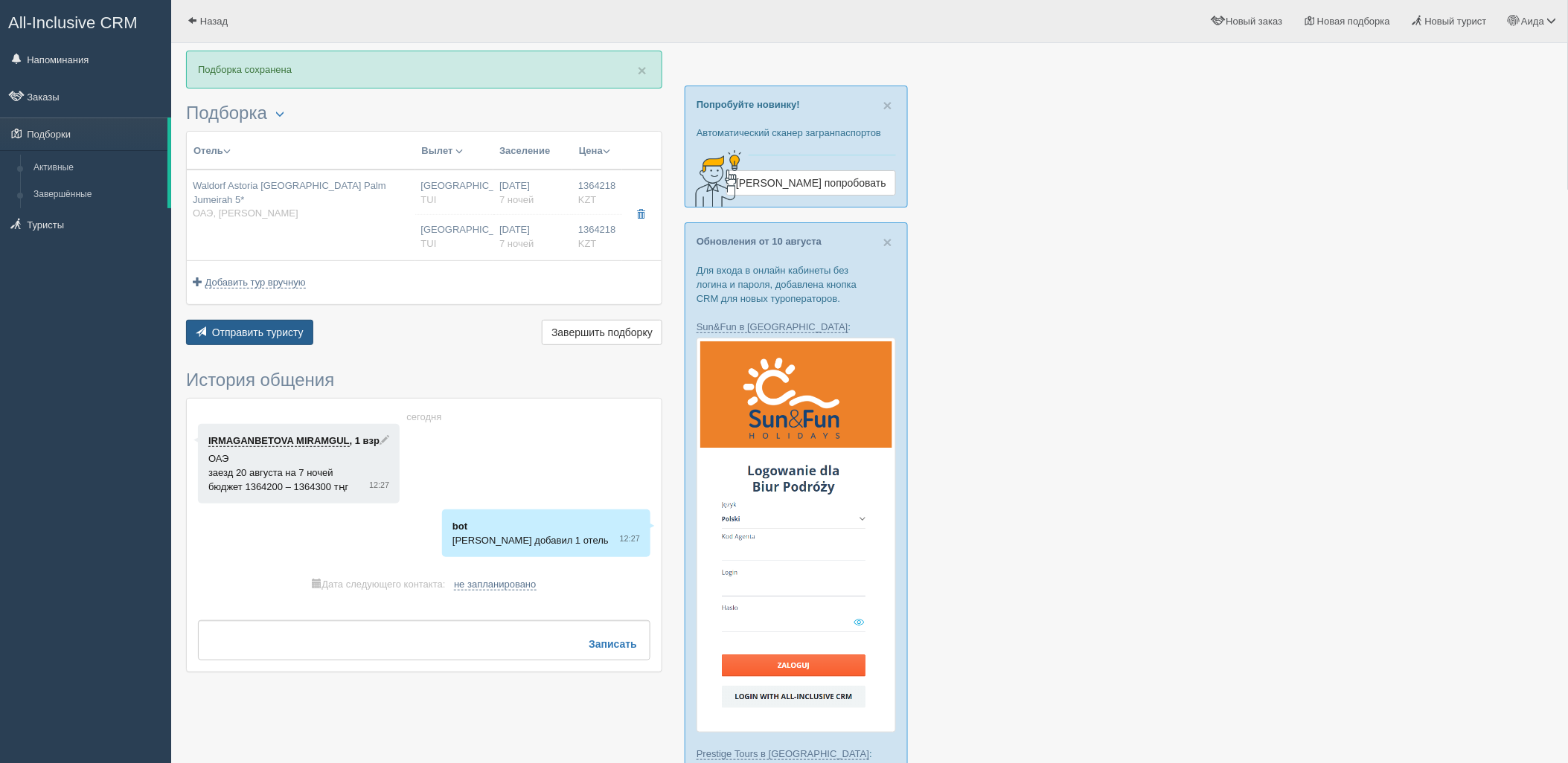
click at [287, 343] on button "Отправить туристу Отправить" at bounding box center [250, 333] width 128 height 26
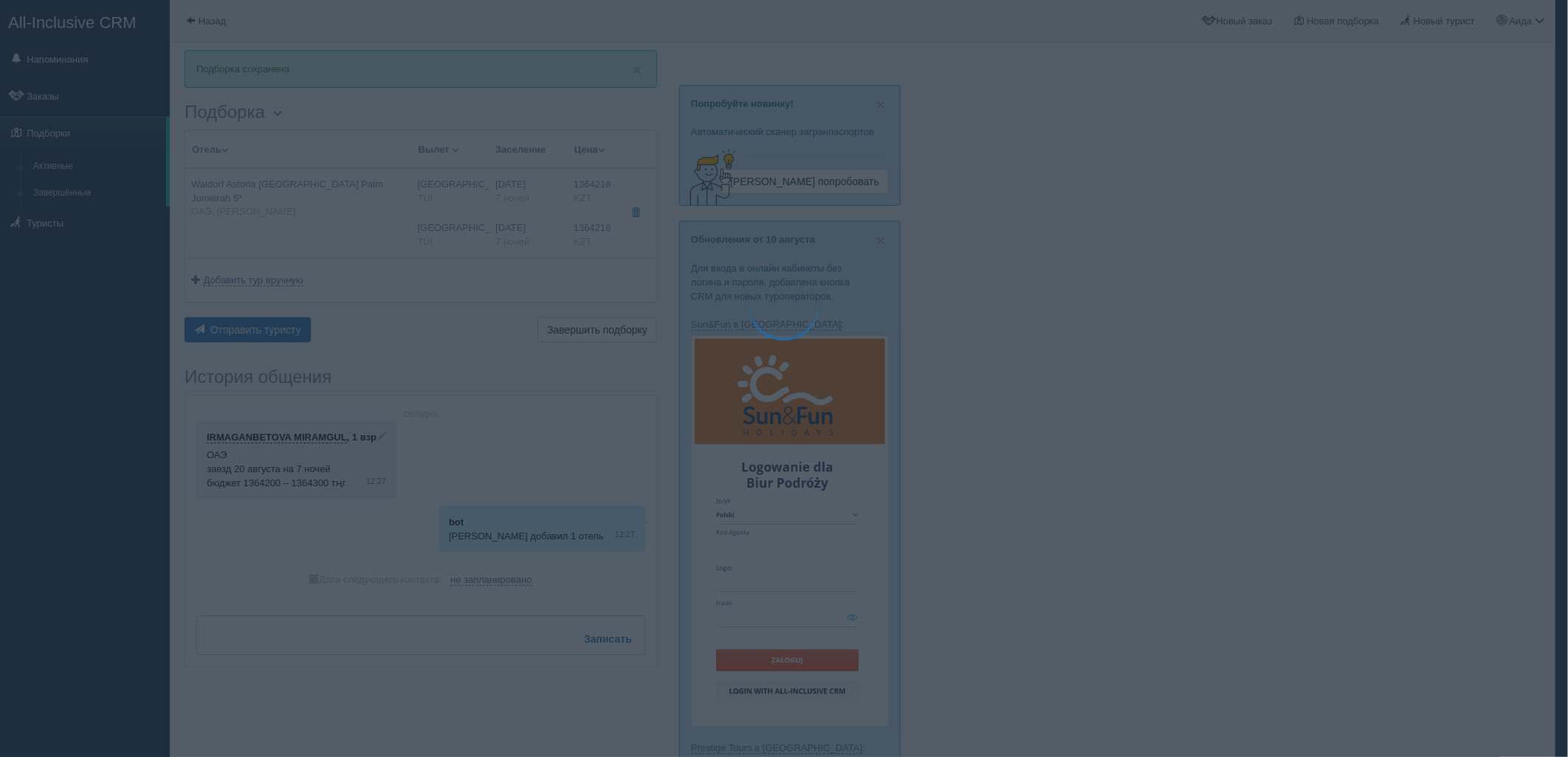
type textarea "🌞 Добрый день! Предлагаем Вам рассмотреть следующие варианты: 🌎 ОАЭ, Пальма Джу…"
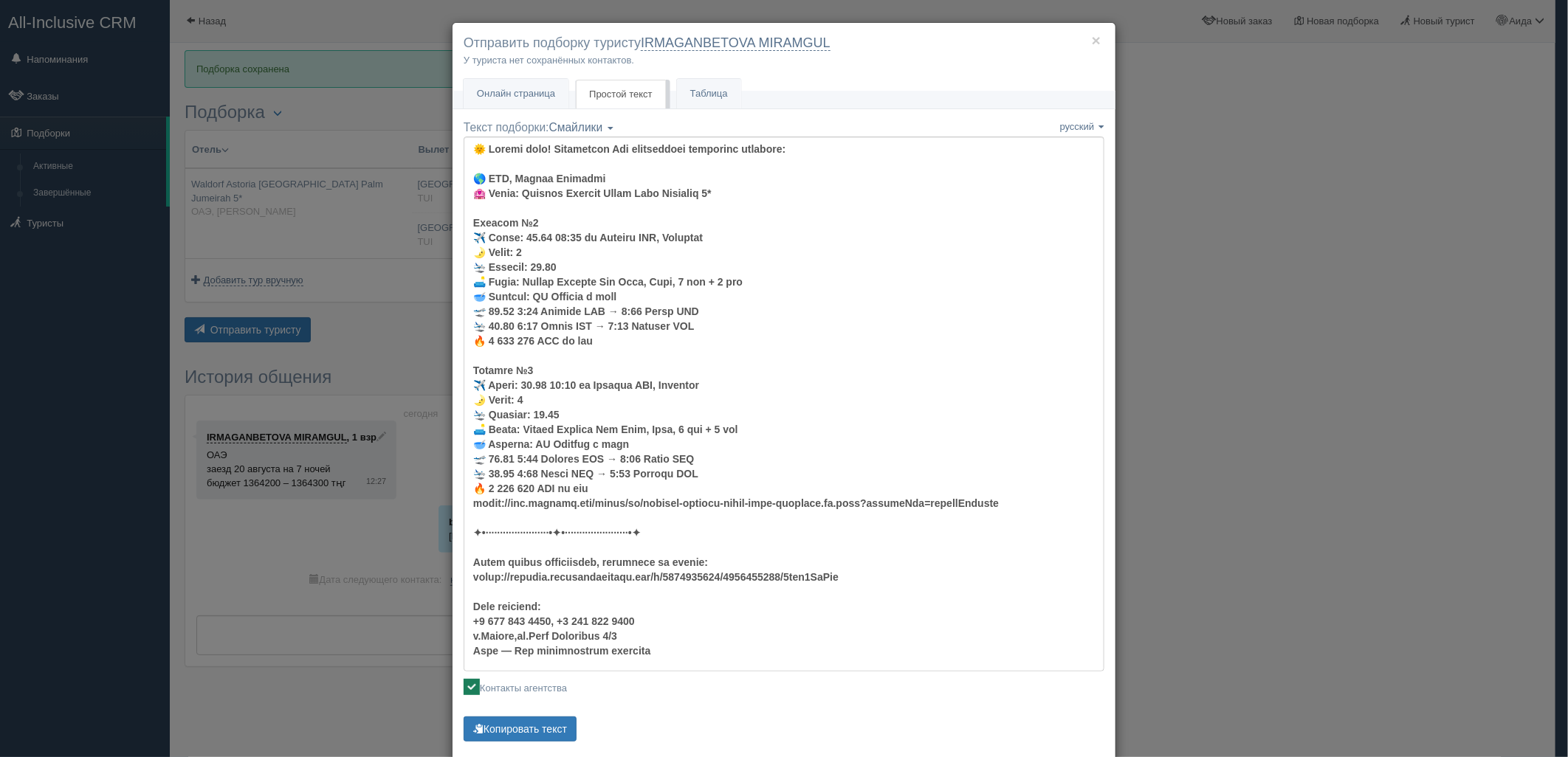
click at [1412, 292] on div "× Отправить подборку туристу IRMAGANBETOVA MIRAMGUL У туриста нет сохранённых к…" at bounding box center [784, 378] width 1568 height 757
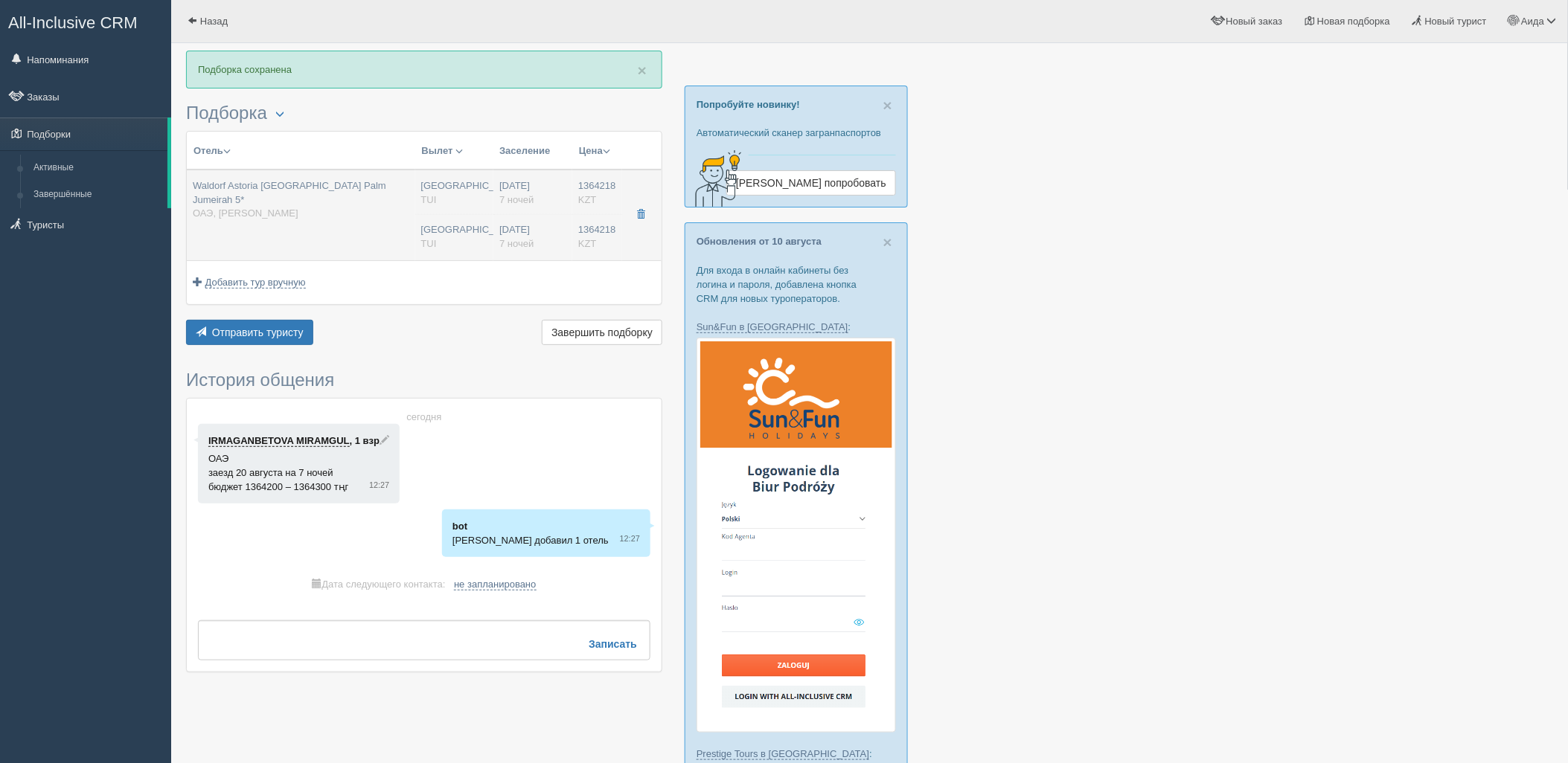
click at [493, 236] on td "20.08.2025 7 ночей 20.08.2025 7 ночей" at bounding box center [533, 215] width 79 height 91
type input "Waldorf Astoria [GEOGRAPHIC_DATA] Palm Jumeirah 5*"
type input "[URL][DOMAIN_NAME]"
type input "ОАЭ"
type input "[PERSON_NAME]"
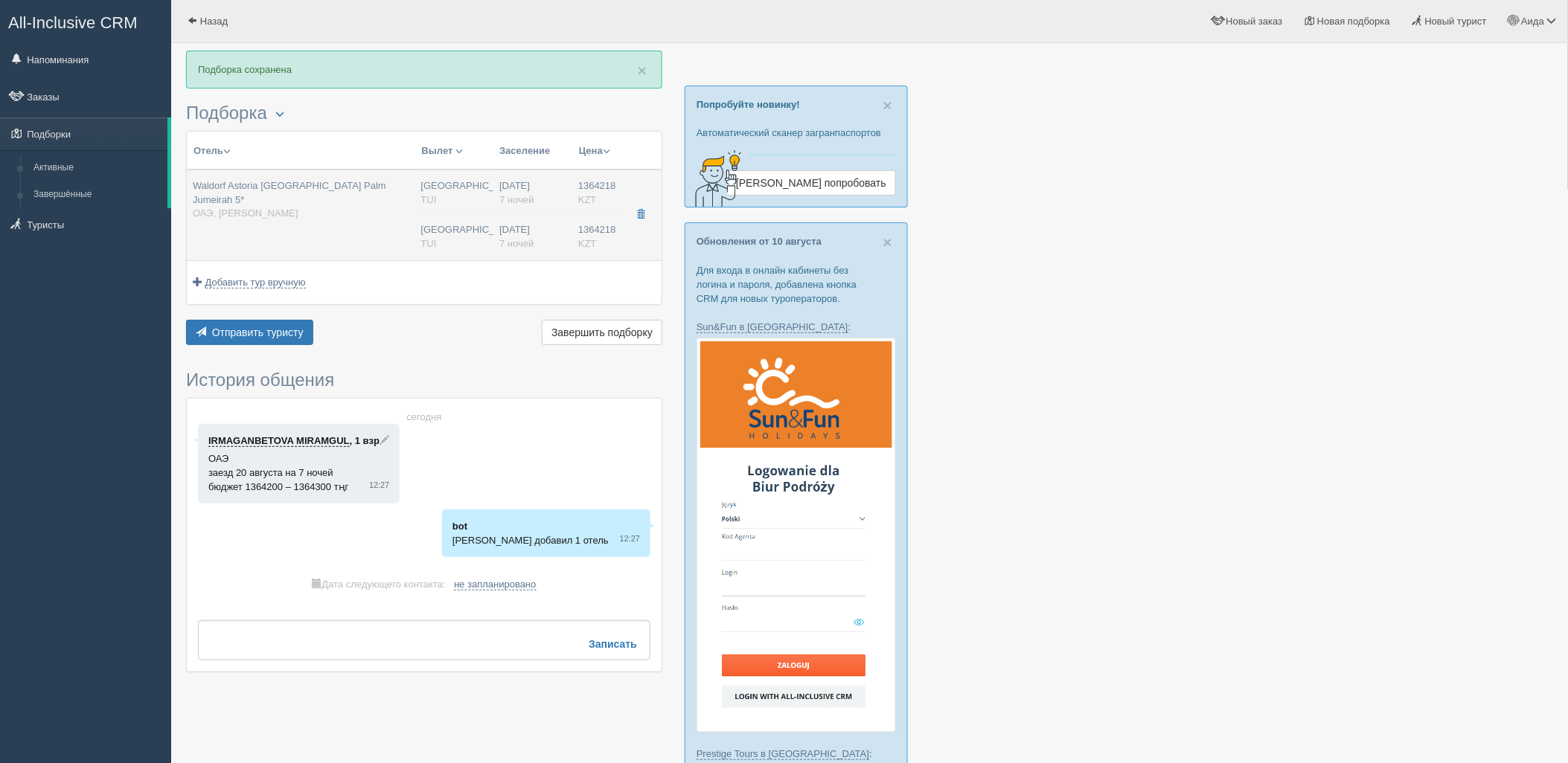
type input "1364218.00"
type input "[GEOGRAPHIC_DATA] CIT"
type input "Дубай DXB"
type input "05:25"
type input "08:10"
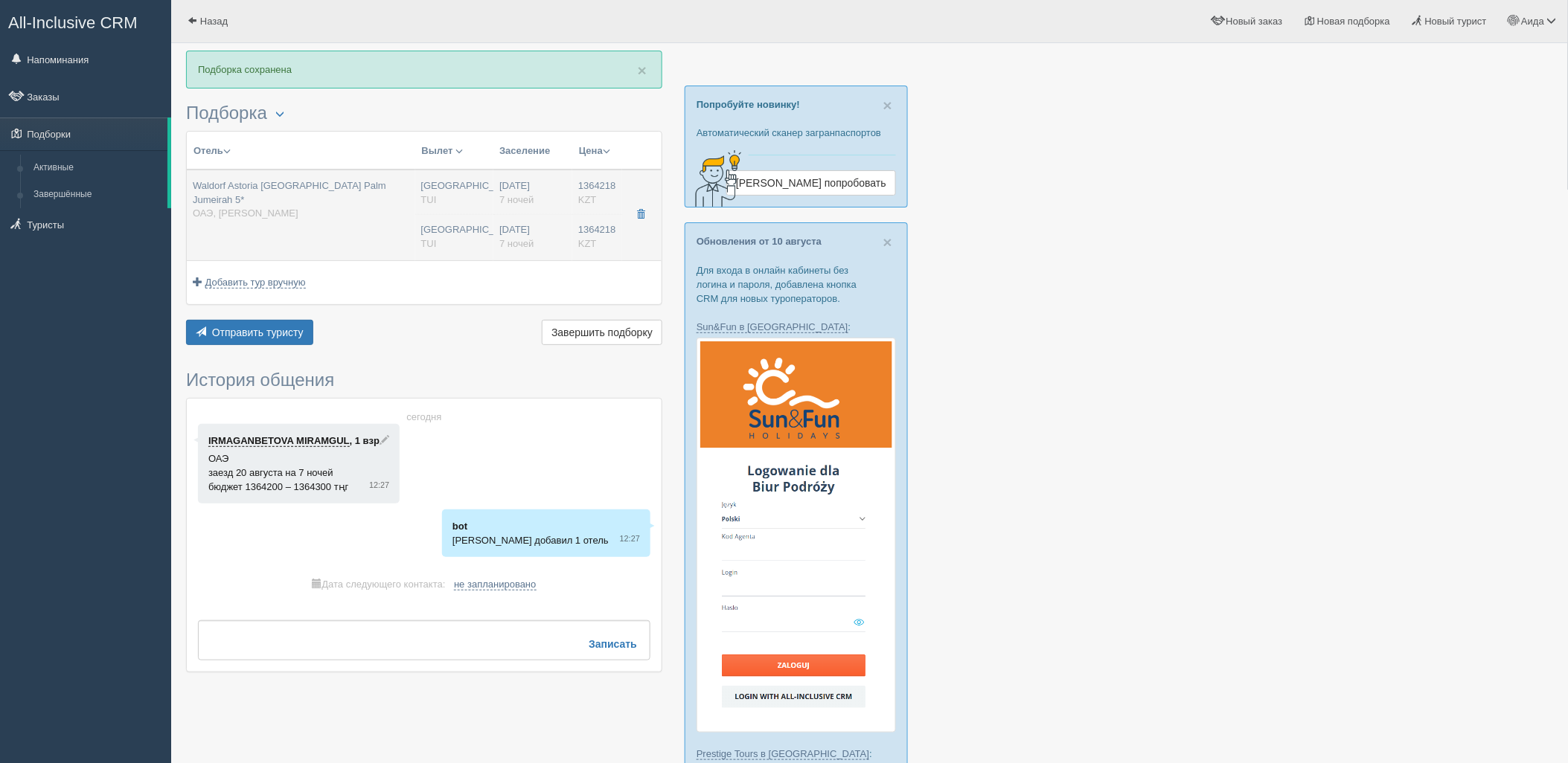
type input "Flydubai"
type input "00:05"
type input "04:25"
type input "7"
type input "Deluxe Skyline Sea View, King"
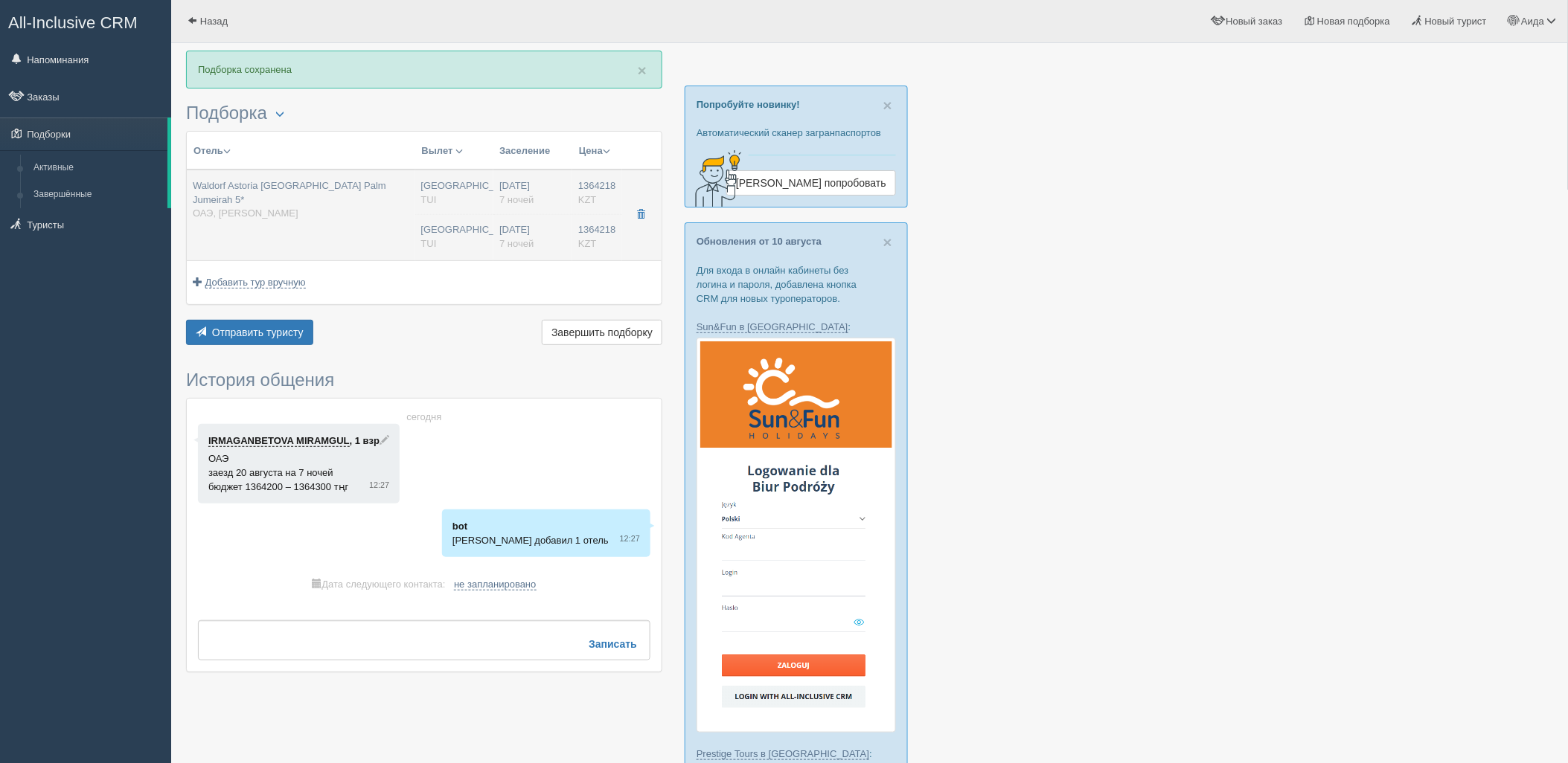
type input "Half Board"
type input "TUI"
type input "[URL][DOMAIN_NAME]"
type input "1364218.00"
type input "[GEOGRAPHIC_DATA] CIT"
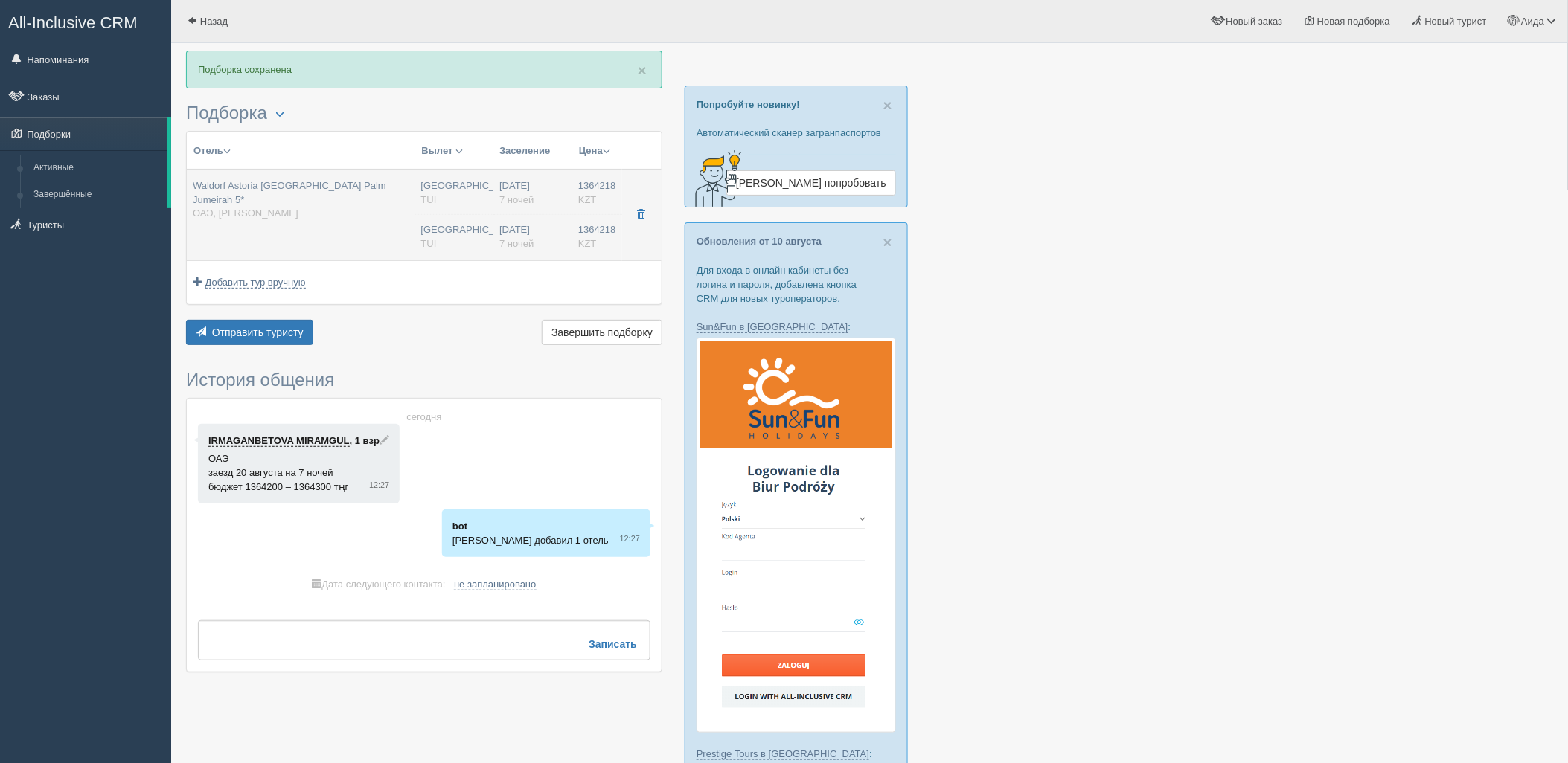
type input "Дубай DXB"
type input "05:25"
type input "08:10"
type input "Flydubai"
type input "00:05"
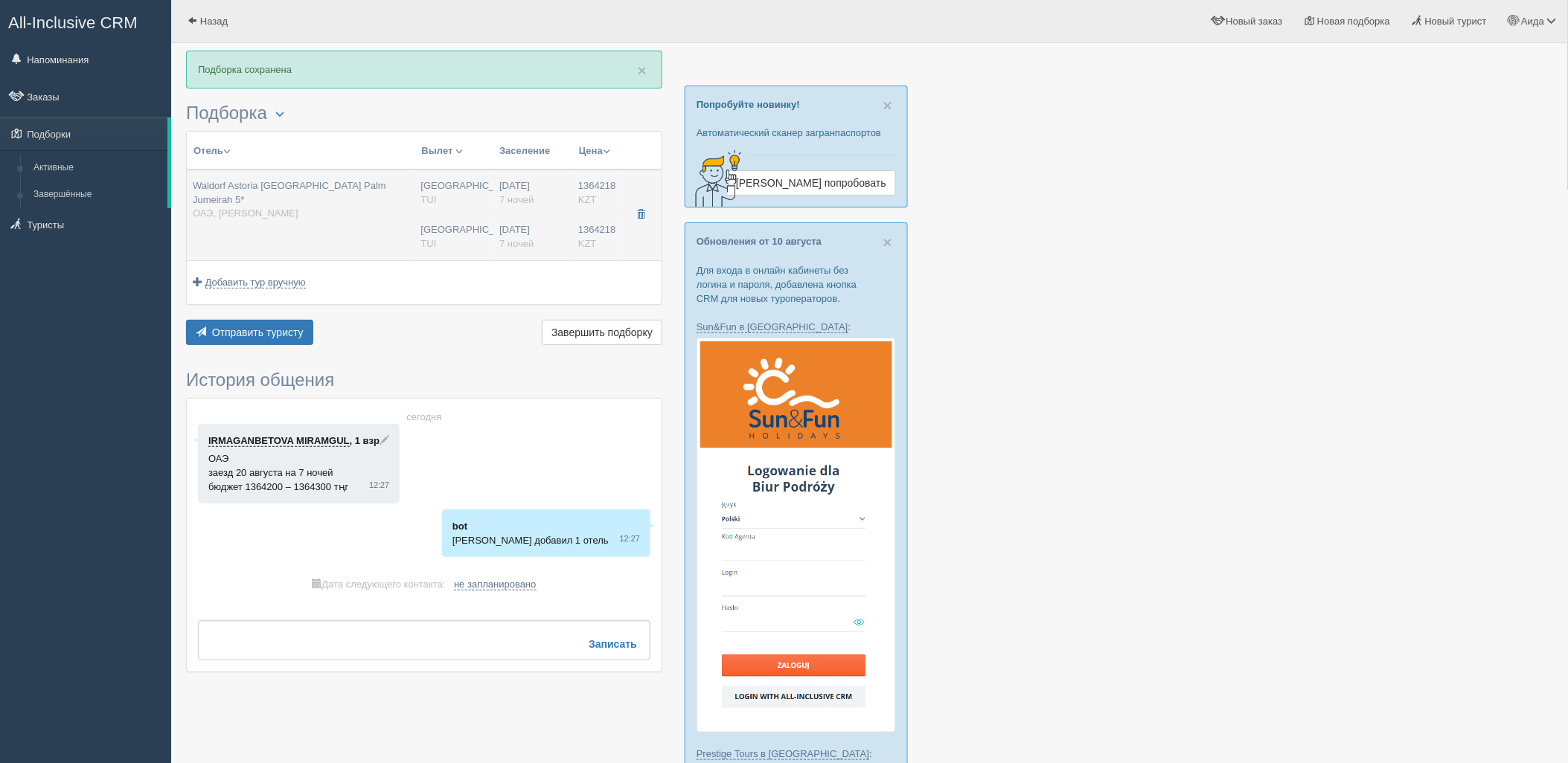
type input "04:25"
type input "7"
type input "Deluxe Skyline Sea View, King"
type input "Half Board"
type input "TUI"
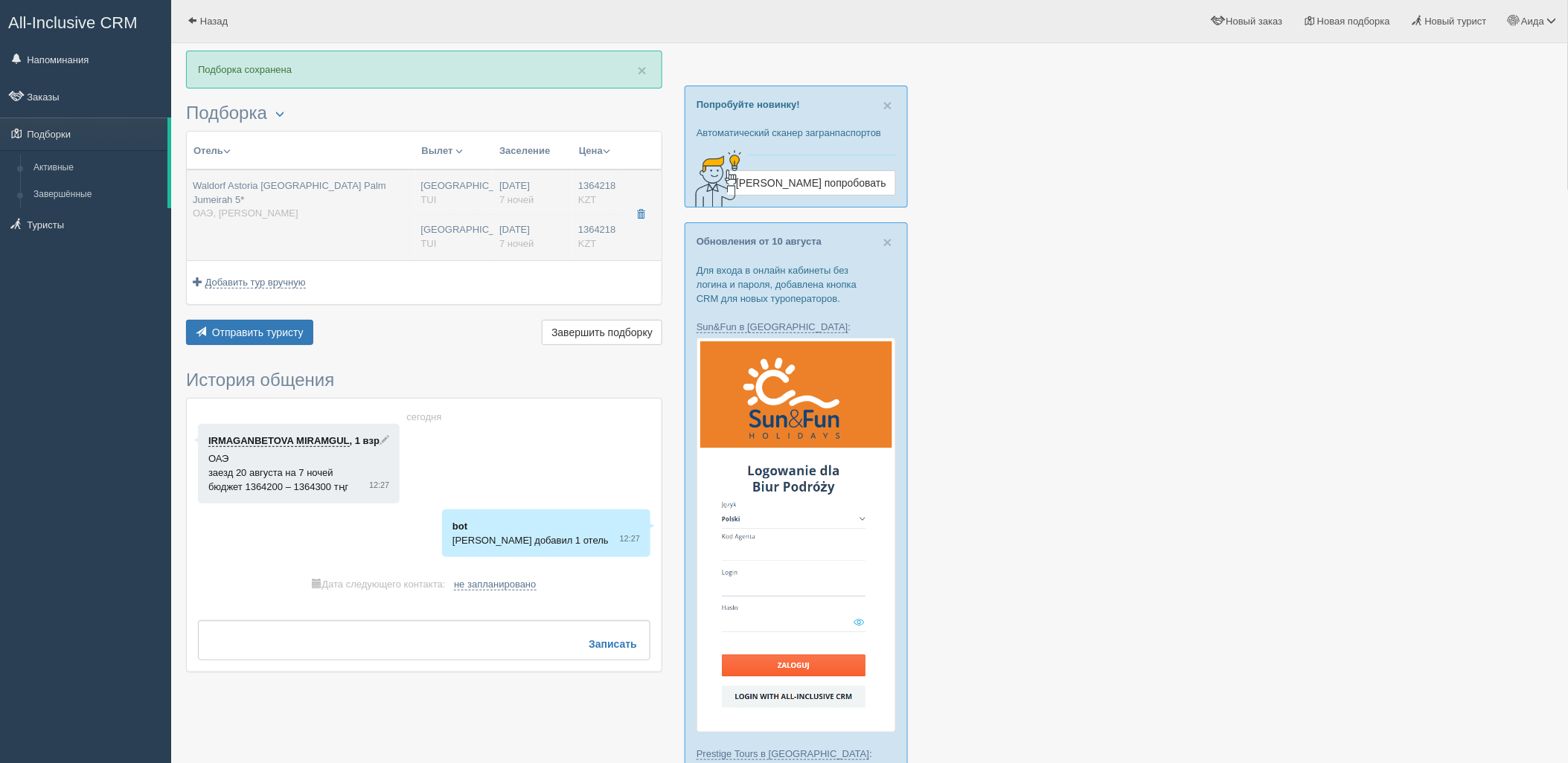
type input "[URL][DOMAIN_NAME]"
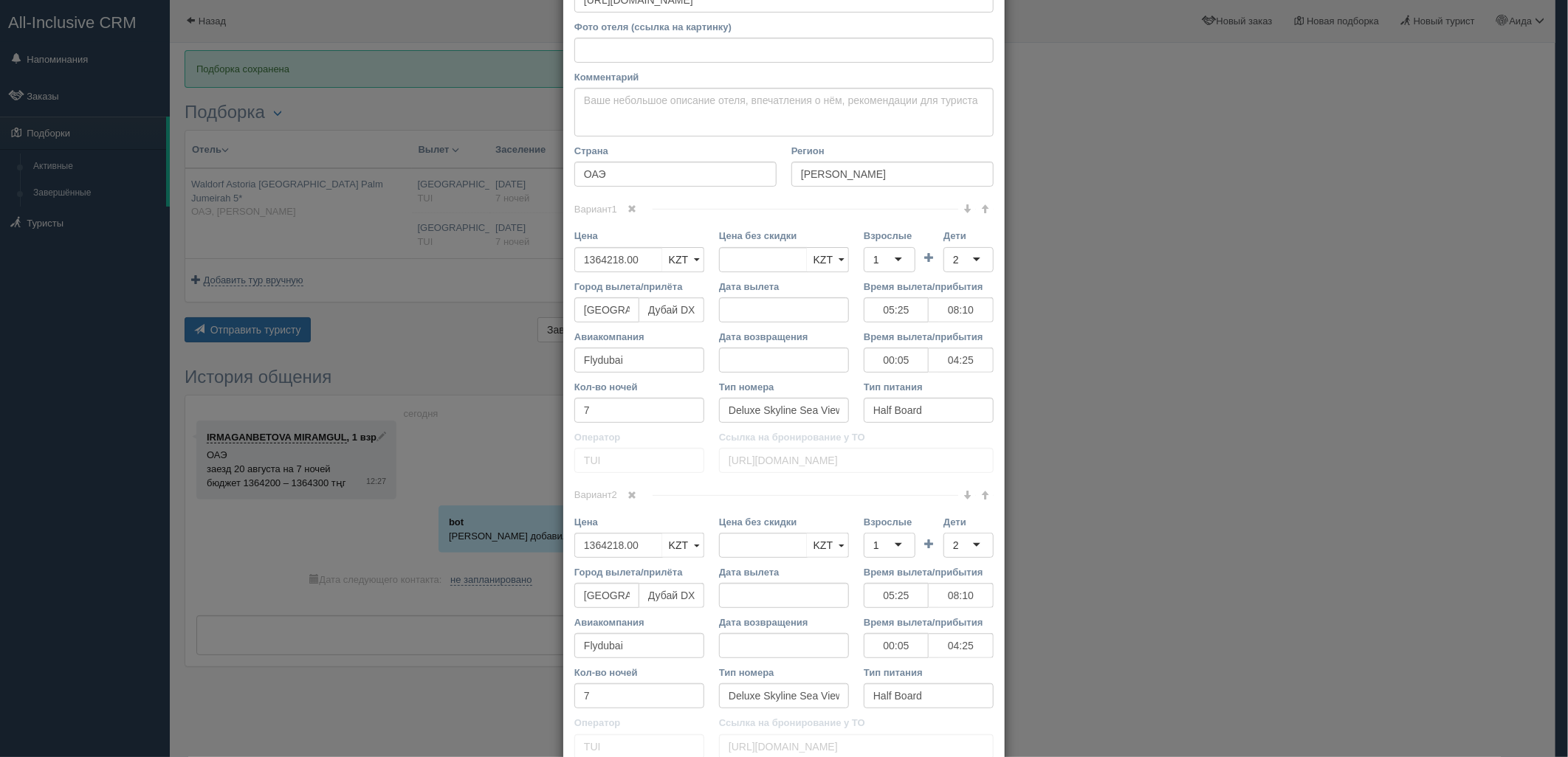
scroll to position [157, 0]
click at [630, 217] on link at bounding box center [632, 209] width 25 height 16
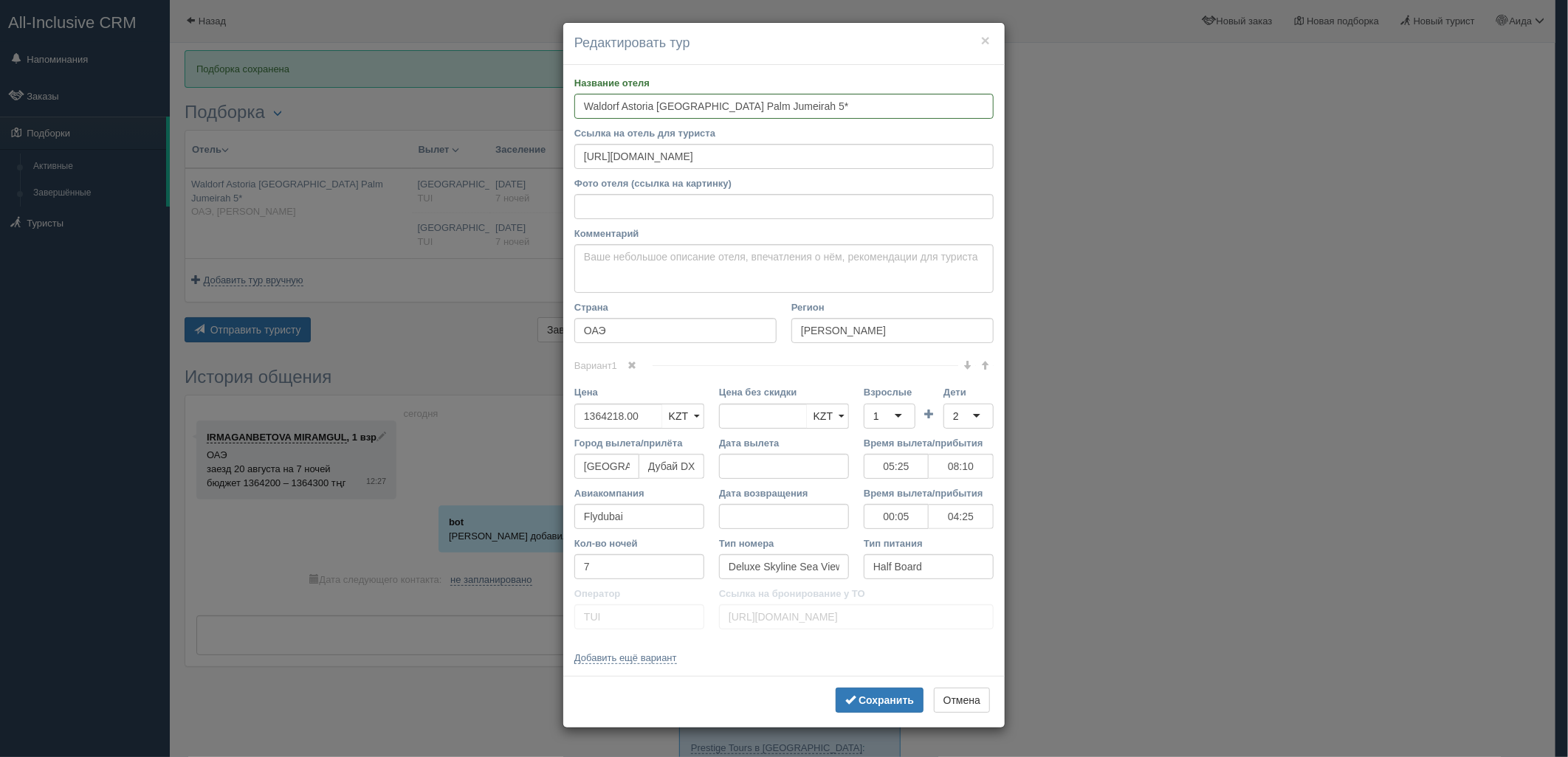
scroll to position [0, 0]
type input "1364218.00"
drag, startPoint x: 637, startPoint y: 421, endPoint x: 570, endPoint y: 425, distance: 67.1
click at [570, 425] on div "Цена KZT USD EUR KZT KZT USD EUR" at bounding box center [639, 410] width 145 height 50
type input "2701200"
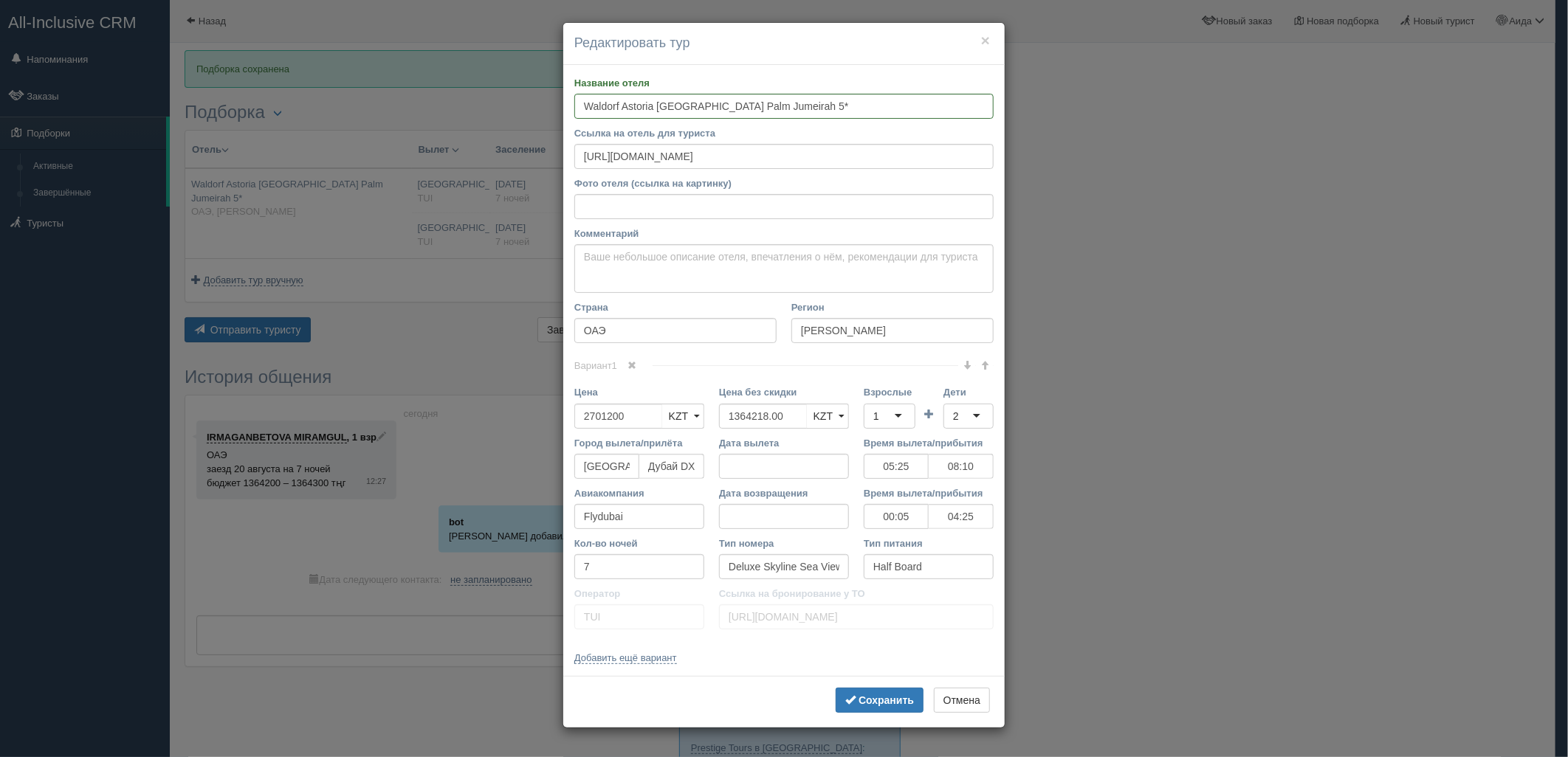
click at [878, 415] on div "1" at bounding box center [876, 416] width 6 height 15
click at [957, 406] on div "2" at bounding box center [968, 416] width 50 height 25
type input "4"
click at [878, 701] on b "Сохранить" at bounding box center [887, 700] width 56 height 11
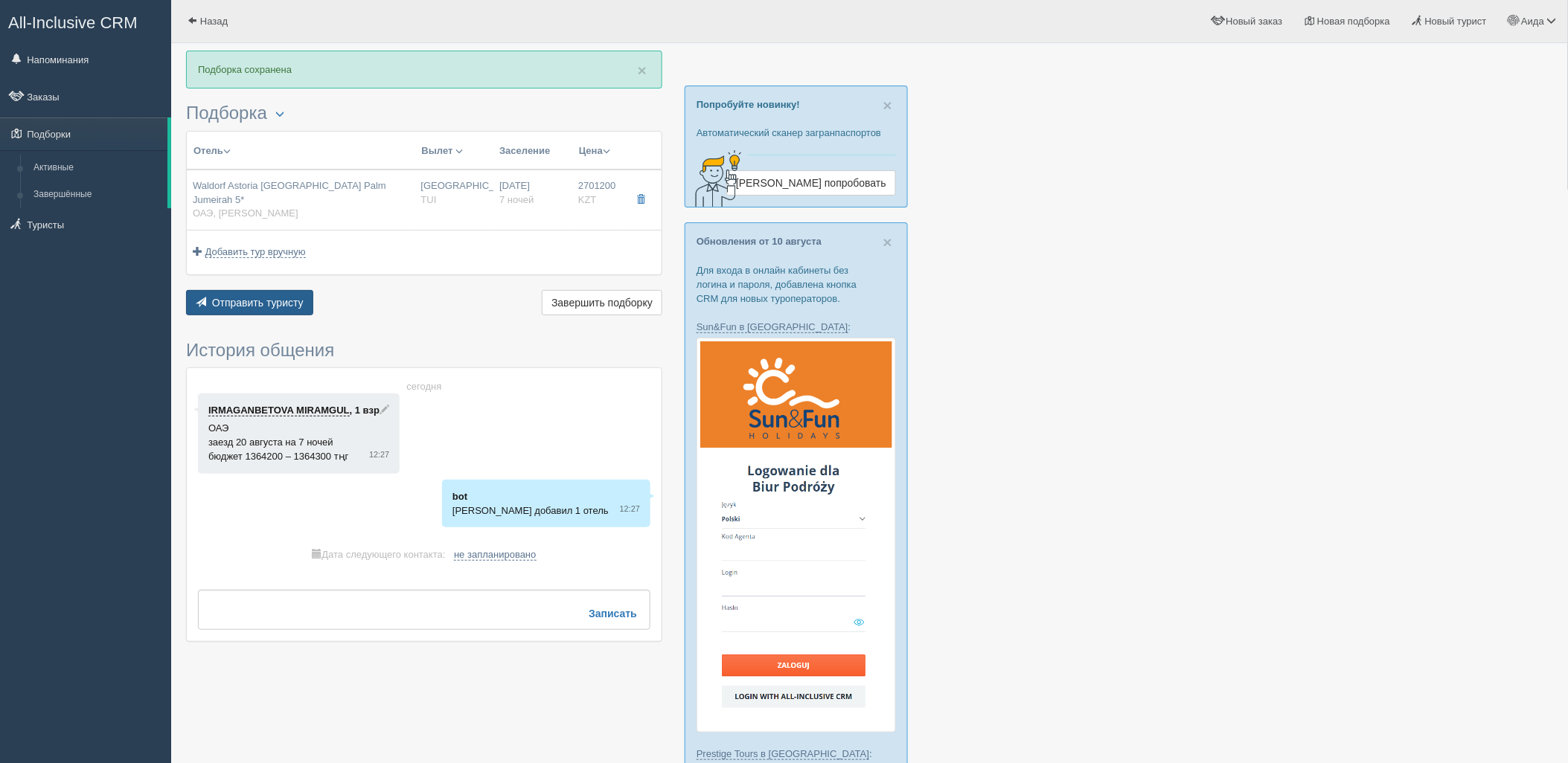
click at [282, 297] on span "Отправить туристу" at bounding box center [258, 303] width 91 height 12
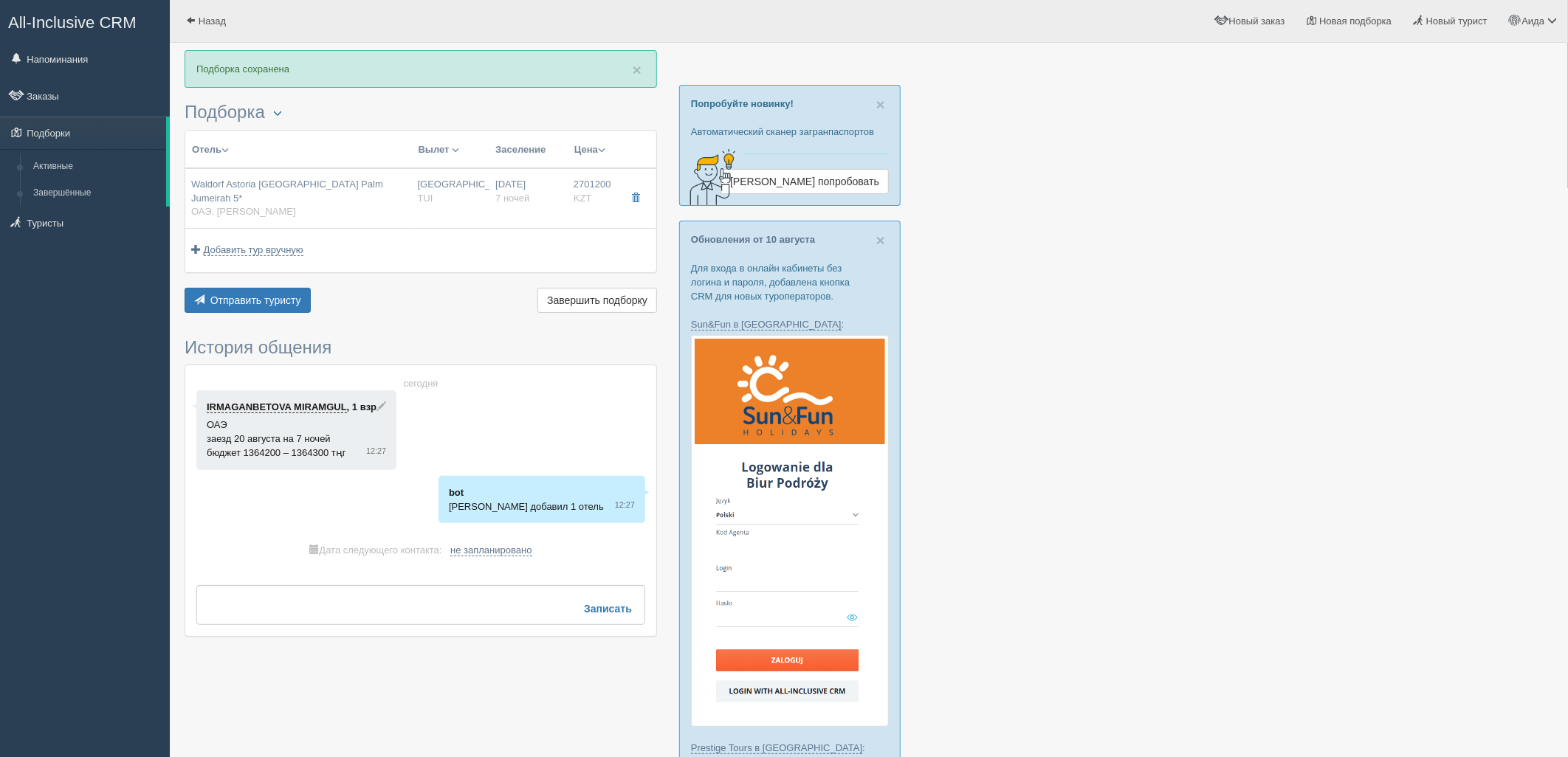
type textarea "🌞 Добрый день! Предлагаем Вам рассмотреть следующие варианты: 🌎 ОАЭ, Пальма Джу…"
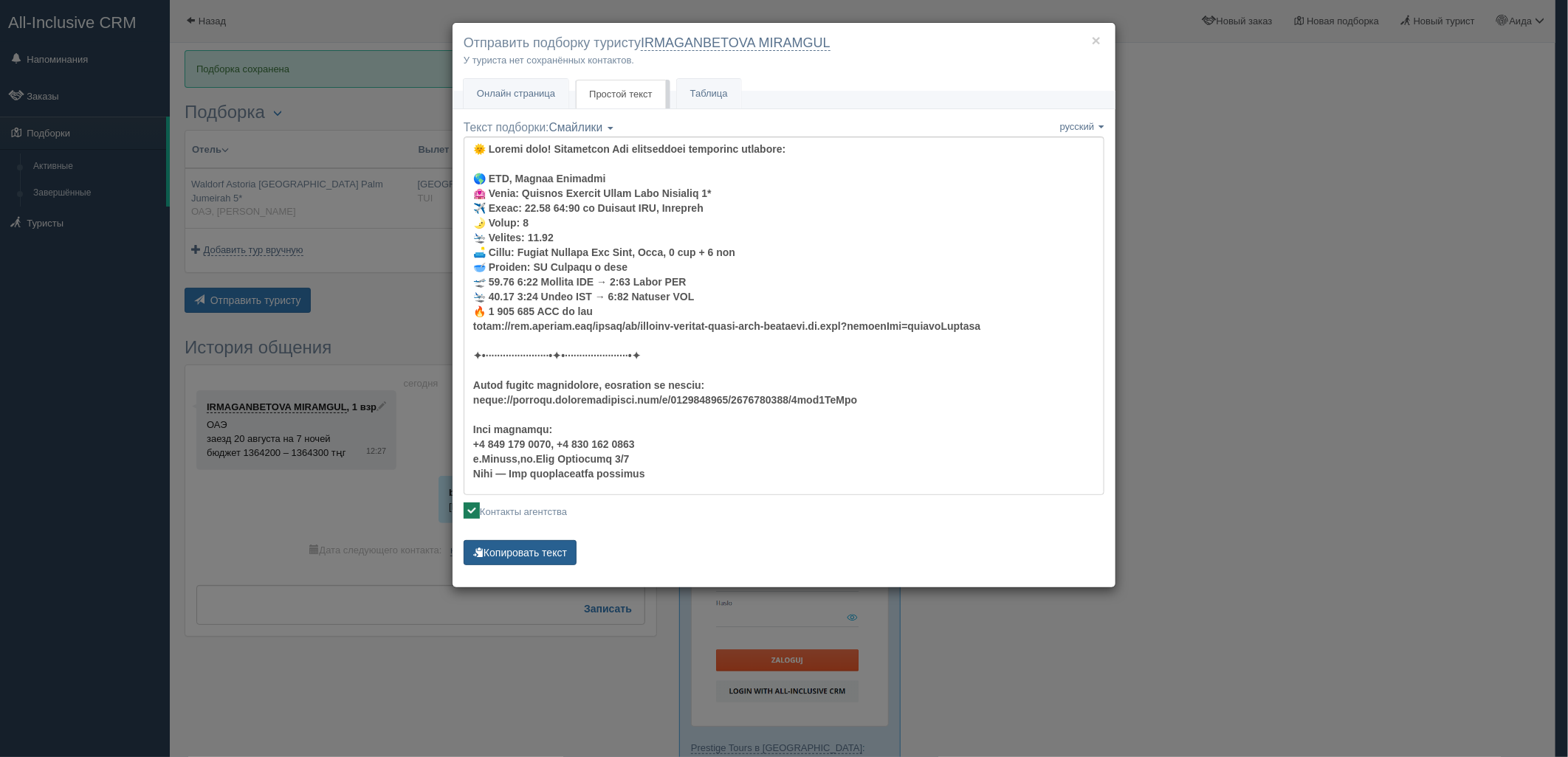
click at [540, 557] on button "Копировать текст" at bounding box center [520, 552] width 113 height 25
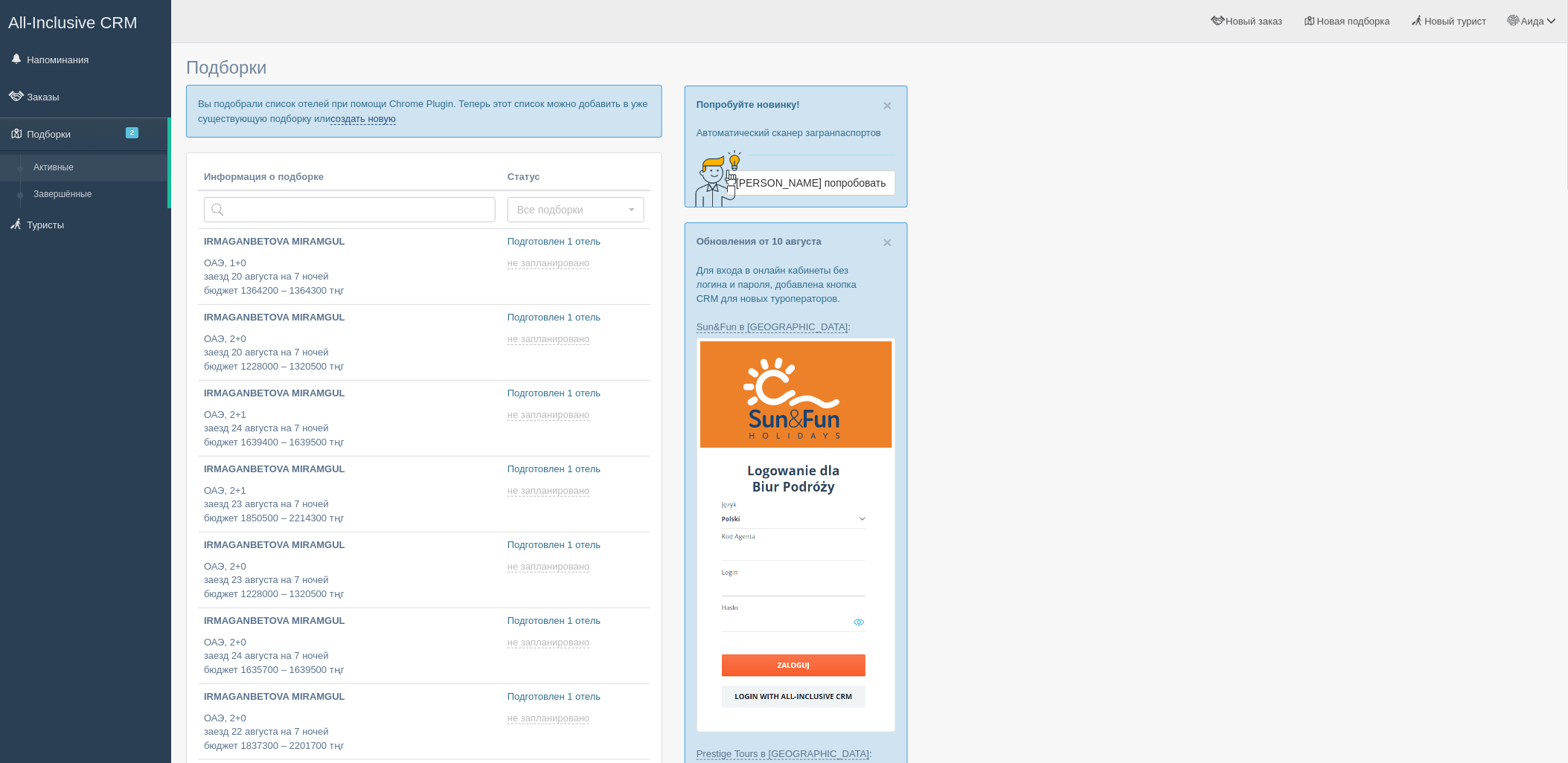
click at [383, 122] on link "создать новую" at bounding box center [363, 119] width 66 height 12
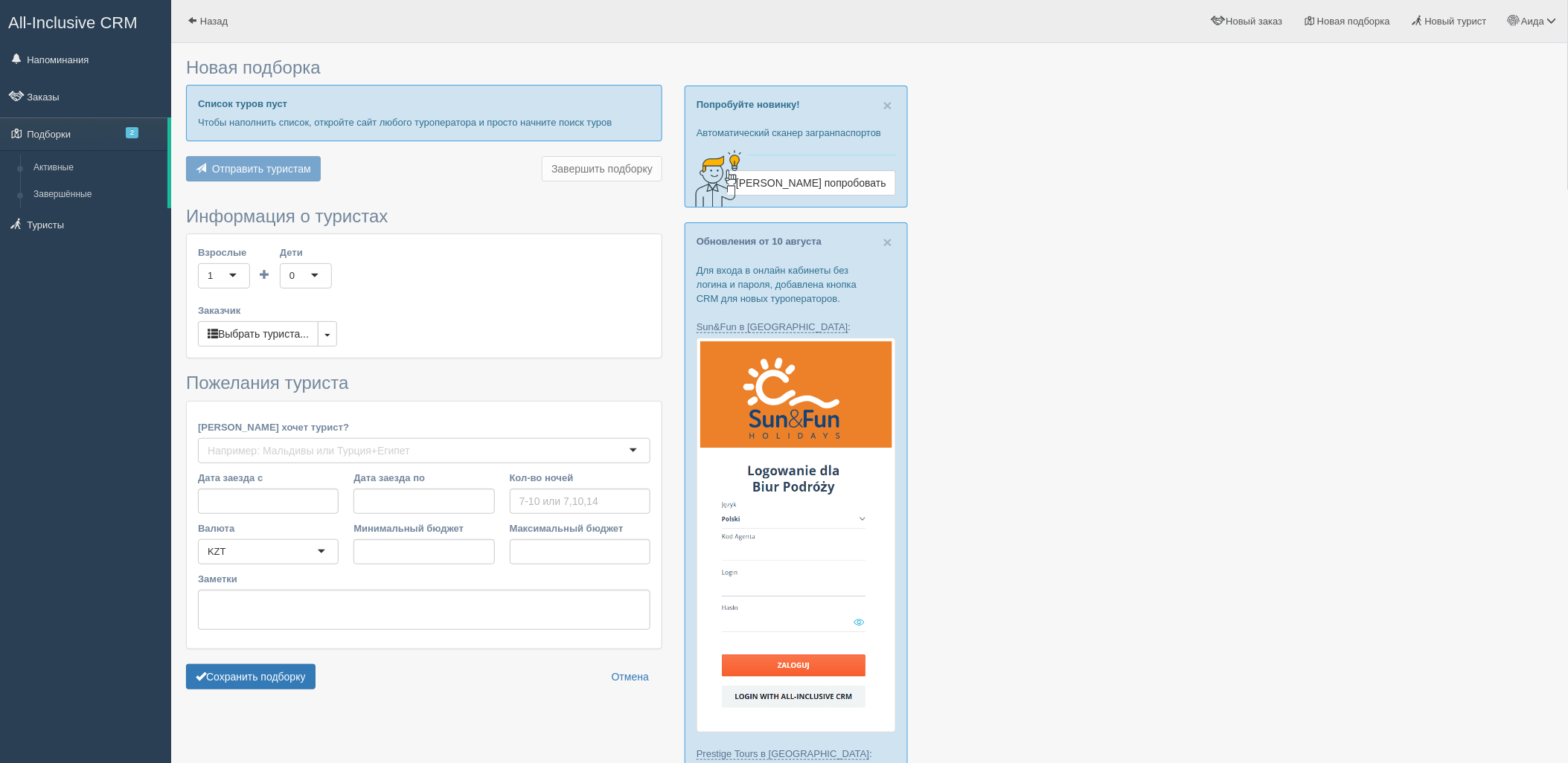
type input "6-7"
type input "2008500"
type input "2022900"
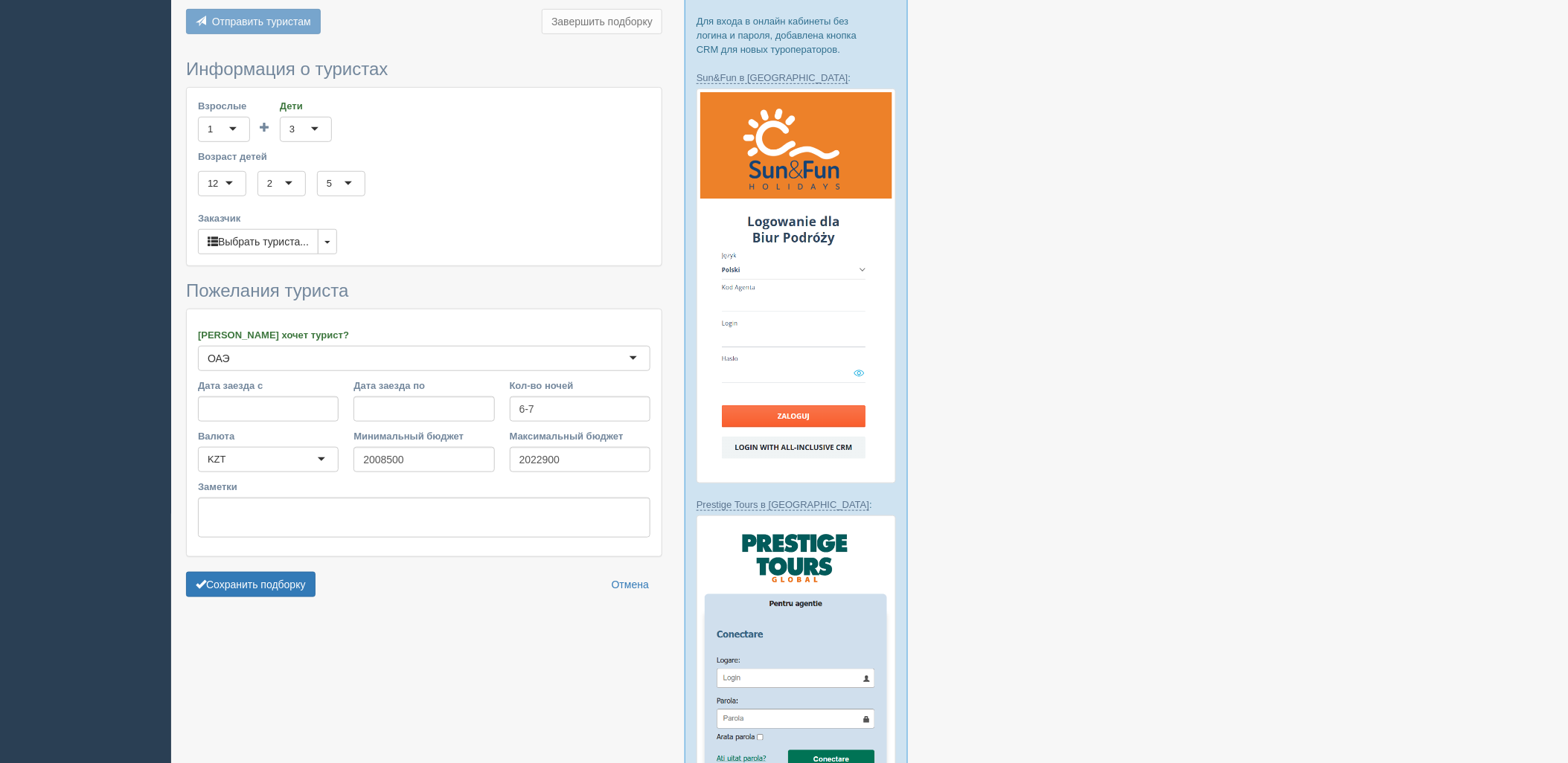
scroll to position [379, 0]
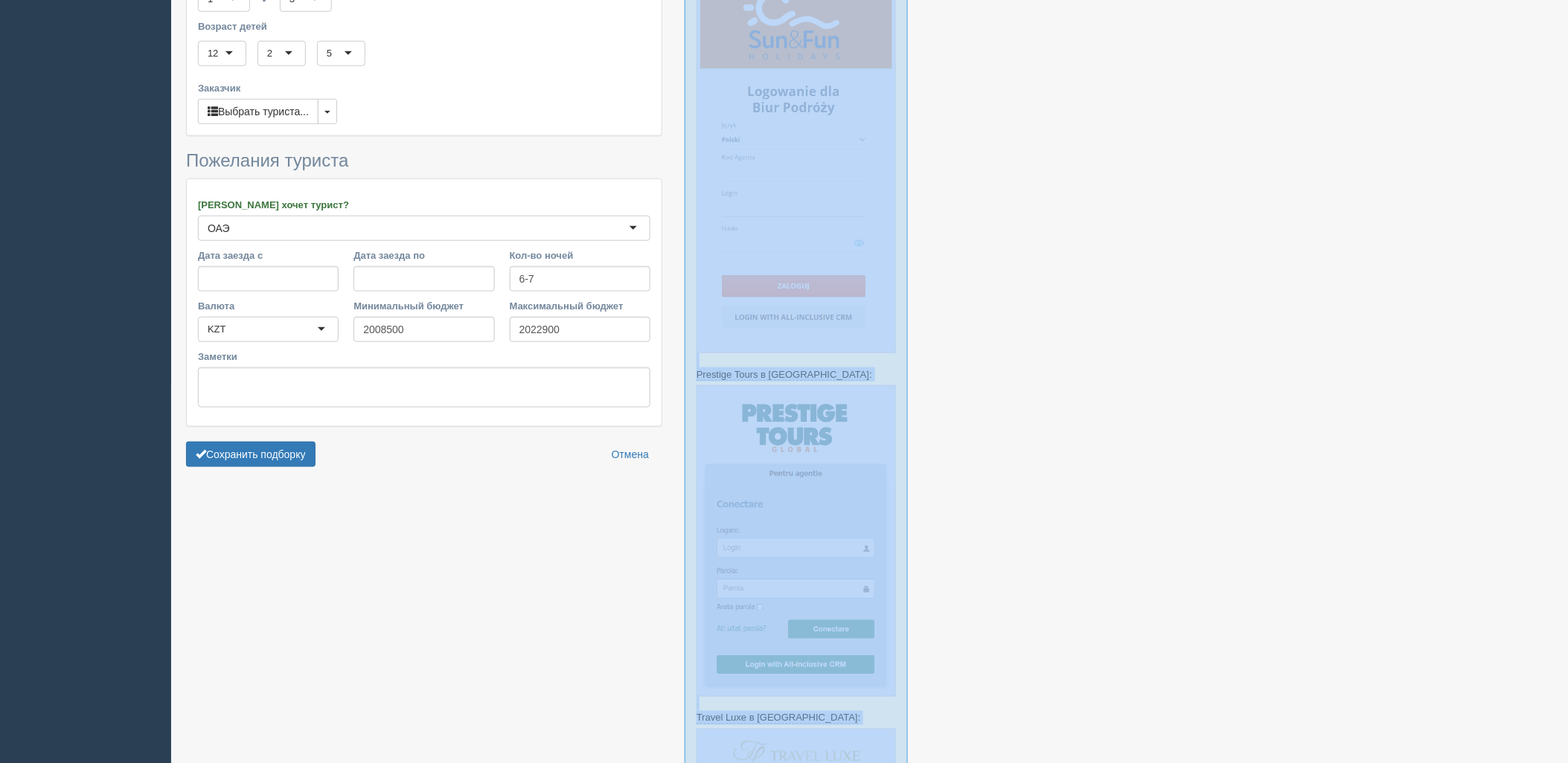
click at [268, 449] on div "Новая подборка Отель Вылет Заселение Цена Waldorf Astoria [GEOGRAPHIC_DATA] [GE…" at bounding box center [870, 413] width 1397 height 1586
drag, startPoint x: 268, startPoint y: 449, endPoint x: 273, endPoint y: 430, distance: 19.6
click at [273, 442] on button "Сохранить подборку" at bounding box center [250, 454] width 129 height 26
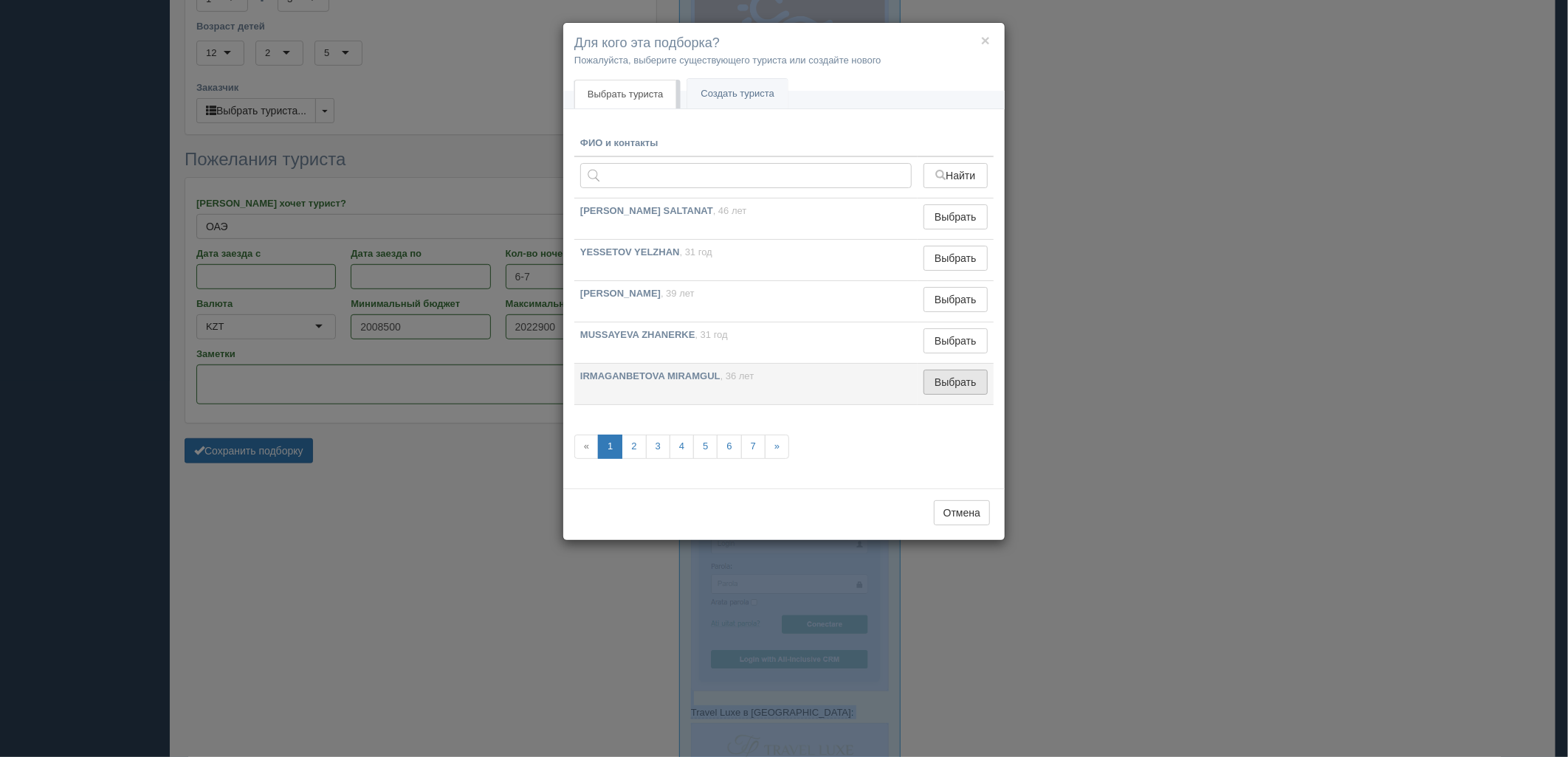
click at [966, 389] on button "Выбрать" at bounding box center [955, 382] width 65 height 25
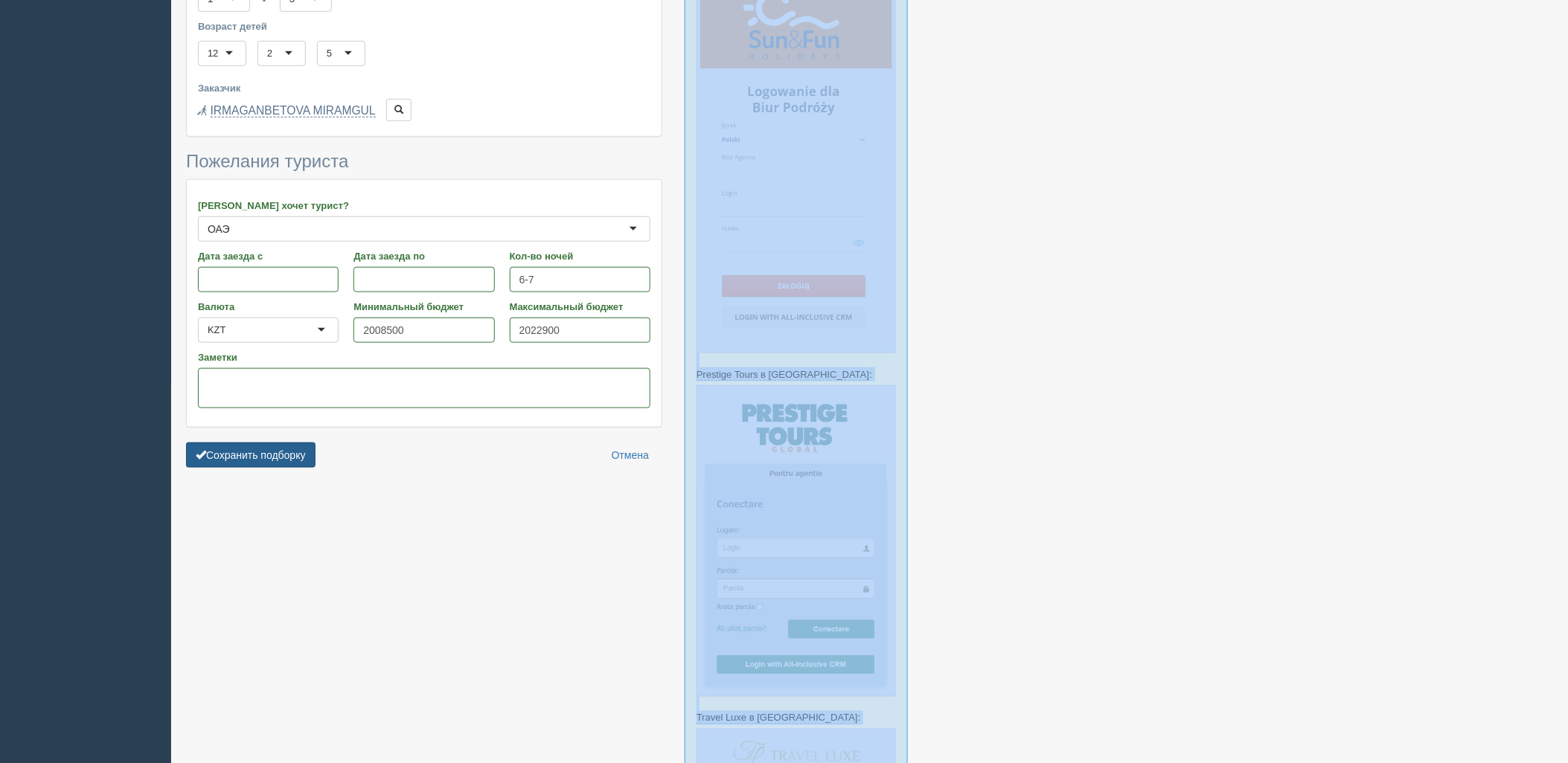
click at [278, 443] on button "Сохранить подборку" at bounding box center [250, 455] width 129 height 26
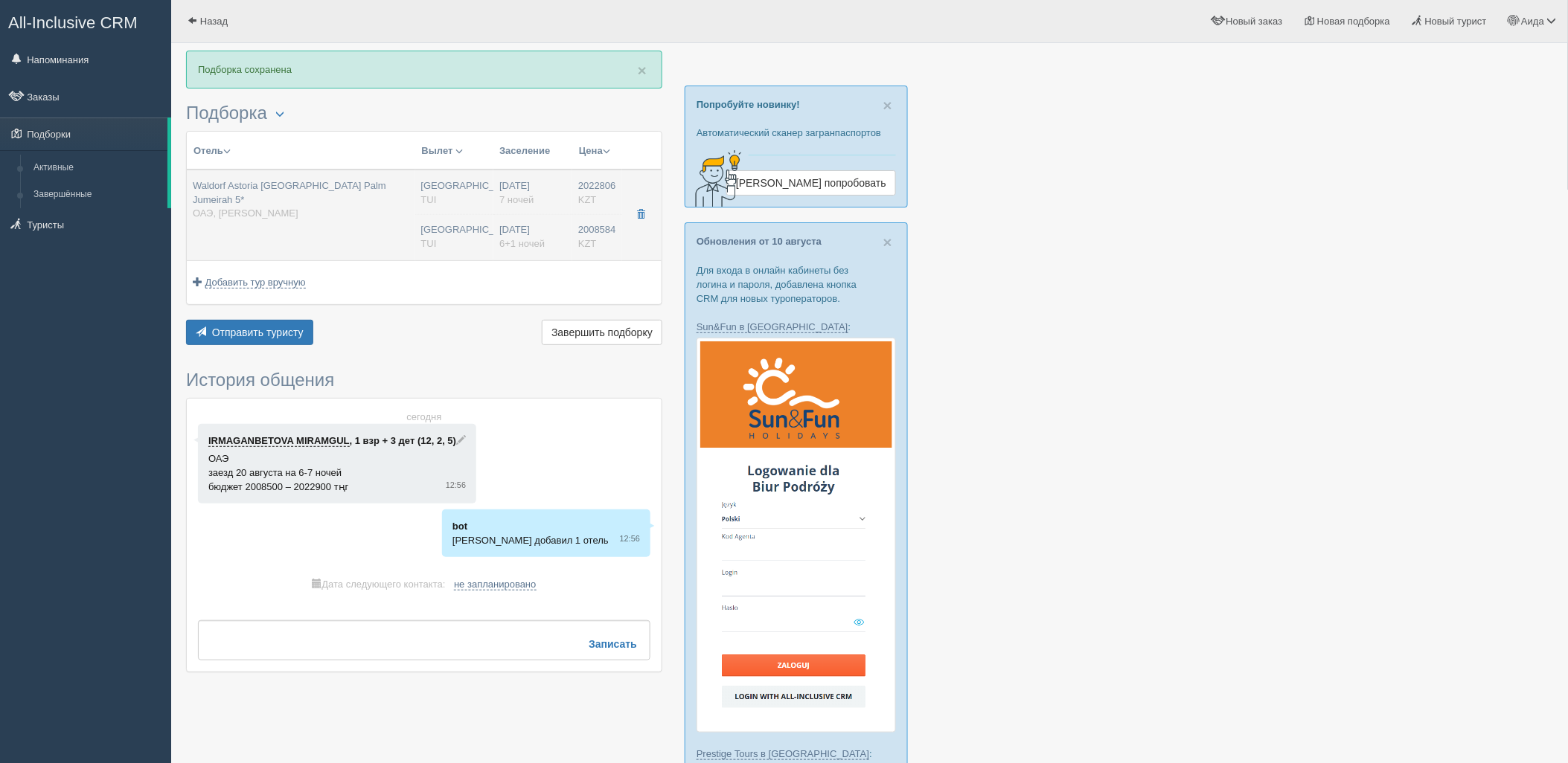
click at [451, 219] on td "[GEOGRAPHIC_DATA] CIT [GEOGRAPHIC_DATA] [GEOGRAPHIC_DATA] [GEOGRAPHIC_DATA]" at bounding box center [455, 215] width 79 height 91
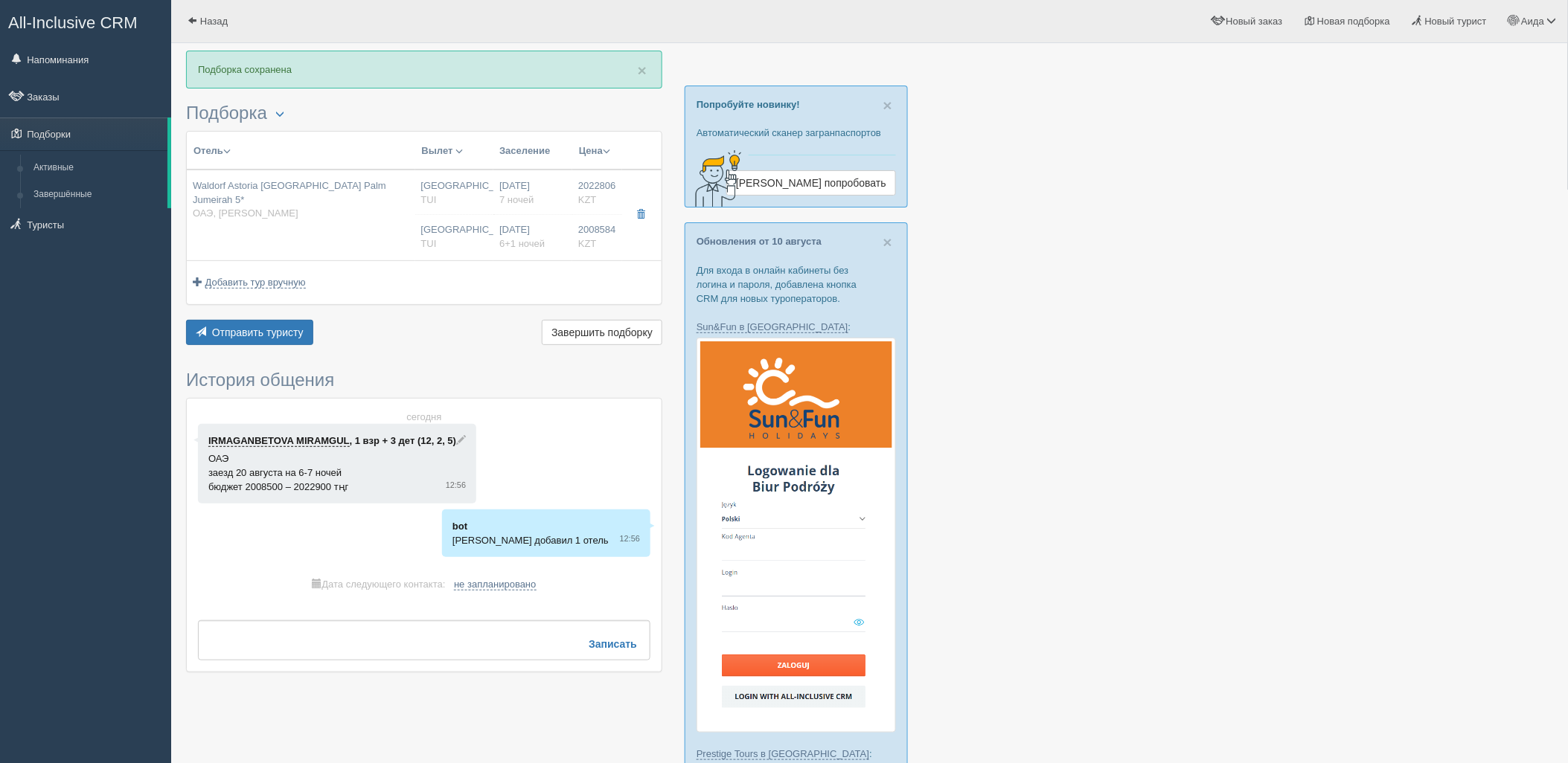
type input "Waldorf Astoria [GEOGRAPHIC_DATA] Palm Jumeirah 5*"
type input "[URL][DOMAIN_NAME]"
type input "ОАЭ"
type input "[PERSON_NAME]"
type input "2022806.00"
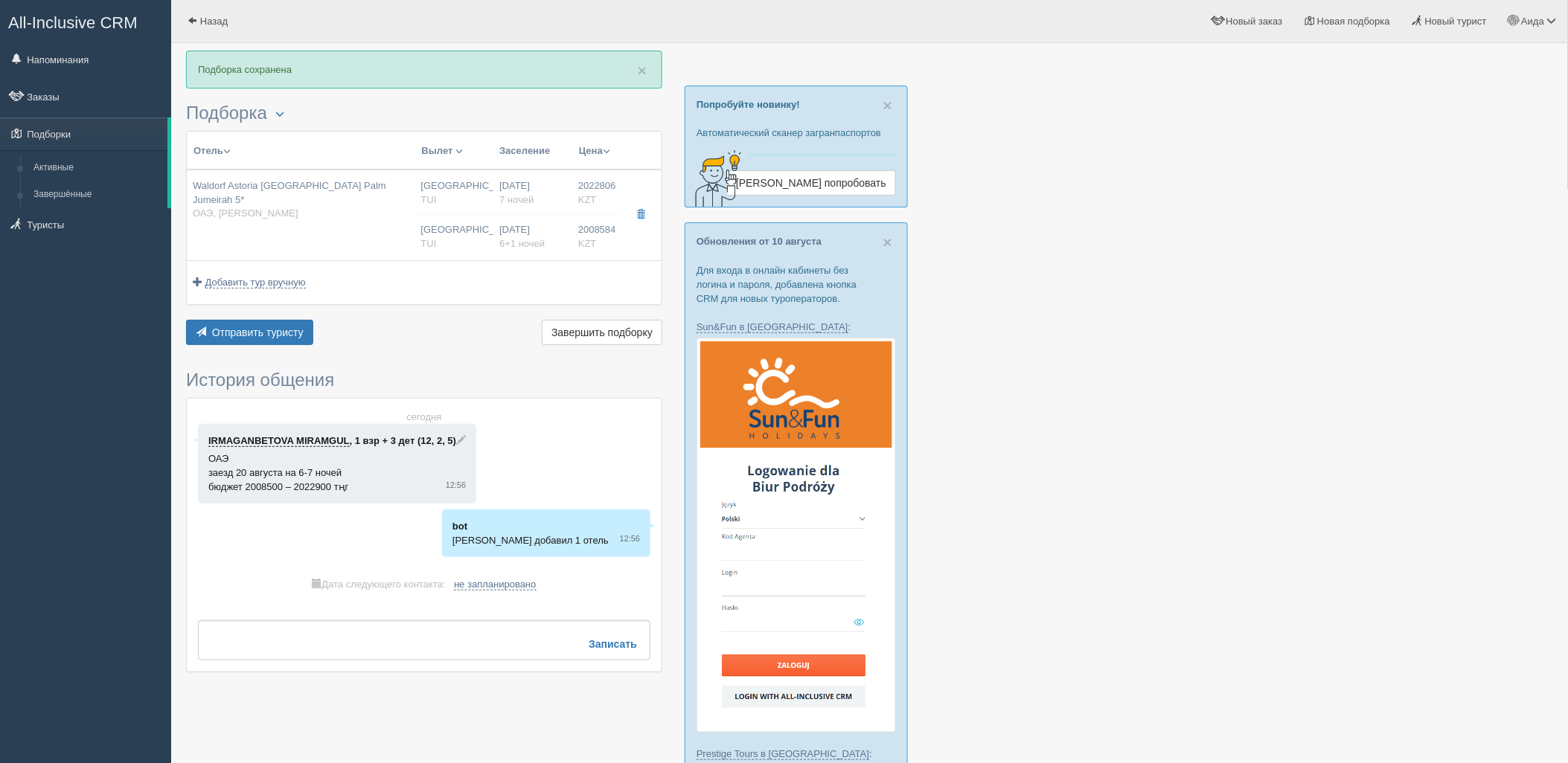
type input "[GEOGRAPHIC_DATA] CIT"
type input "Дубай DXB"
type input "05:25"
type input "08:10"
type input "Flydubai"
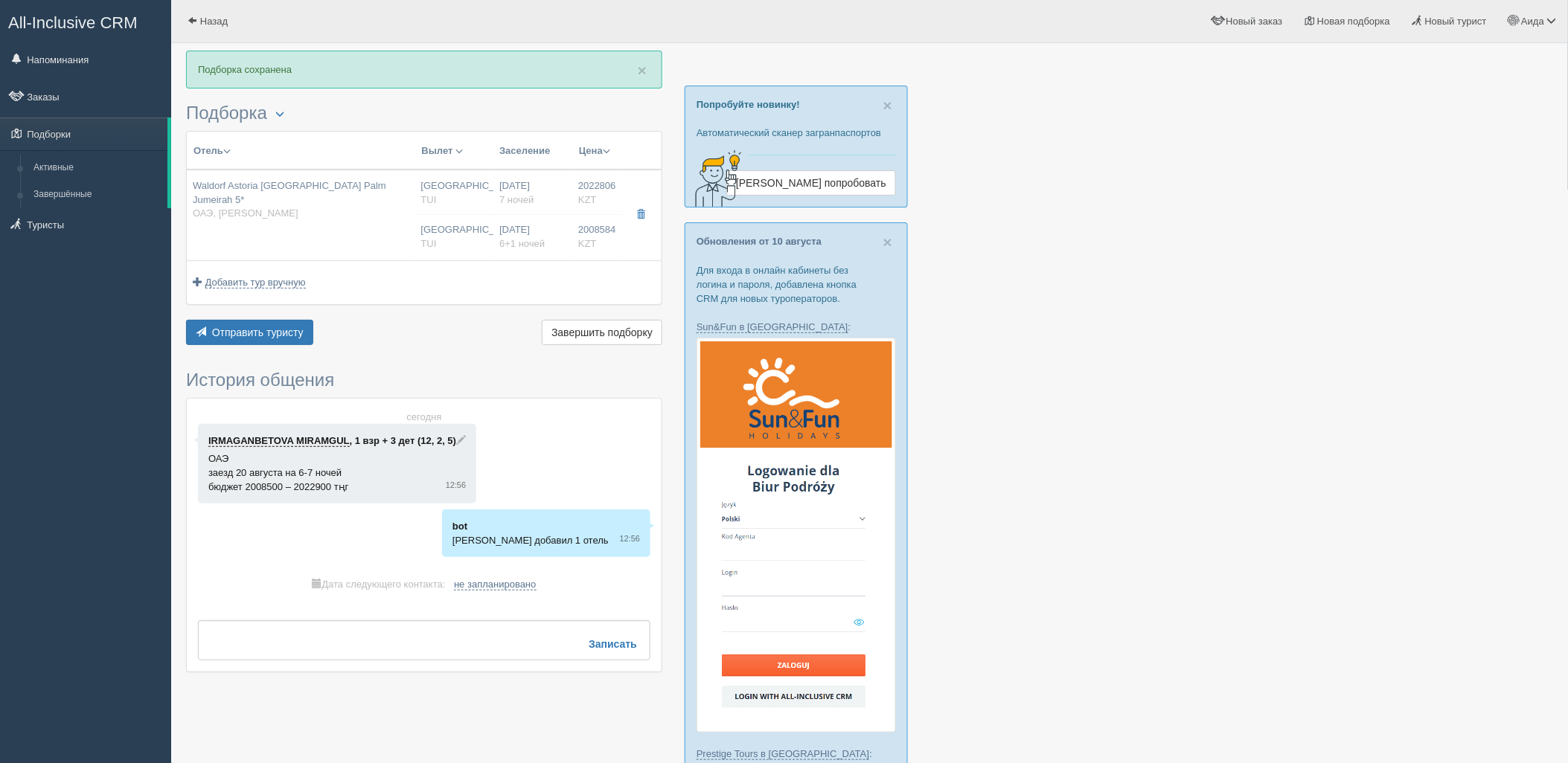
type input "00:05"
type input "04:25"
type input "7"
type input "Deluxe Suite"
type input "Half Board"
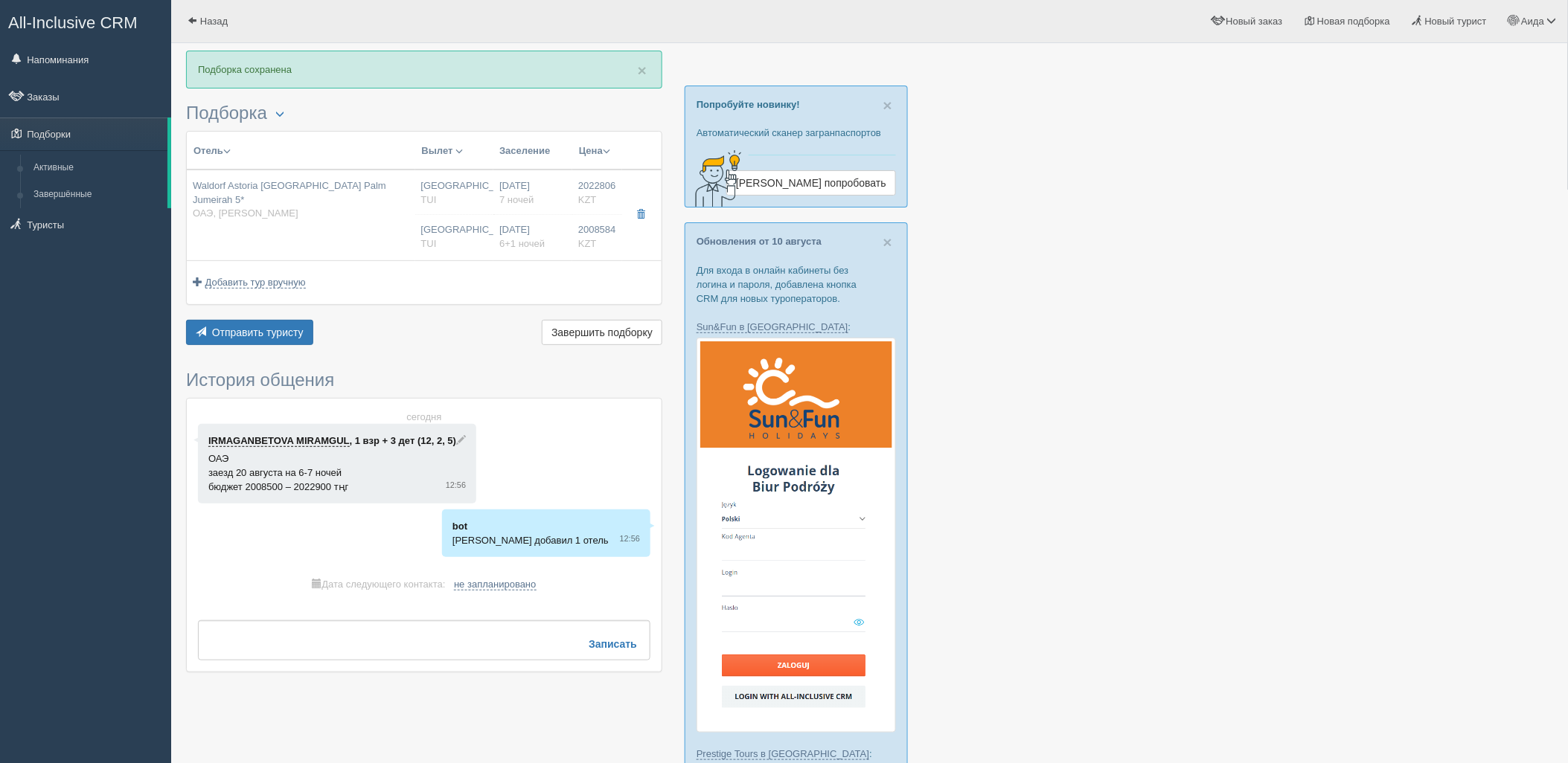
type input "TUI"
type input "[URL][DOMAIN_NAME]"
type input "2008584.00"
type input "[GEOGRAPHIC_DATA]"
type input "05:25"
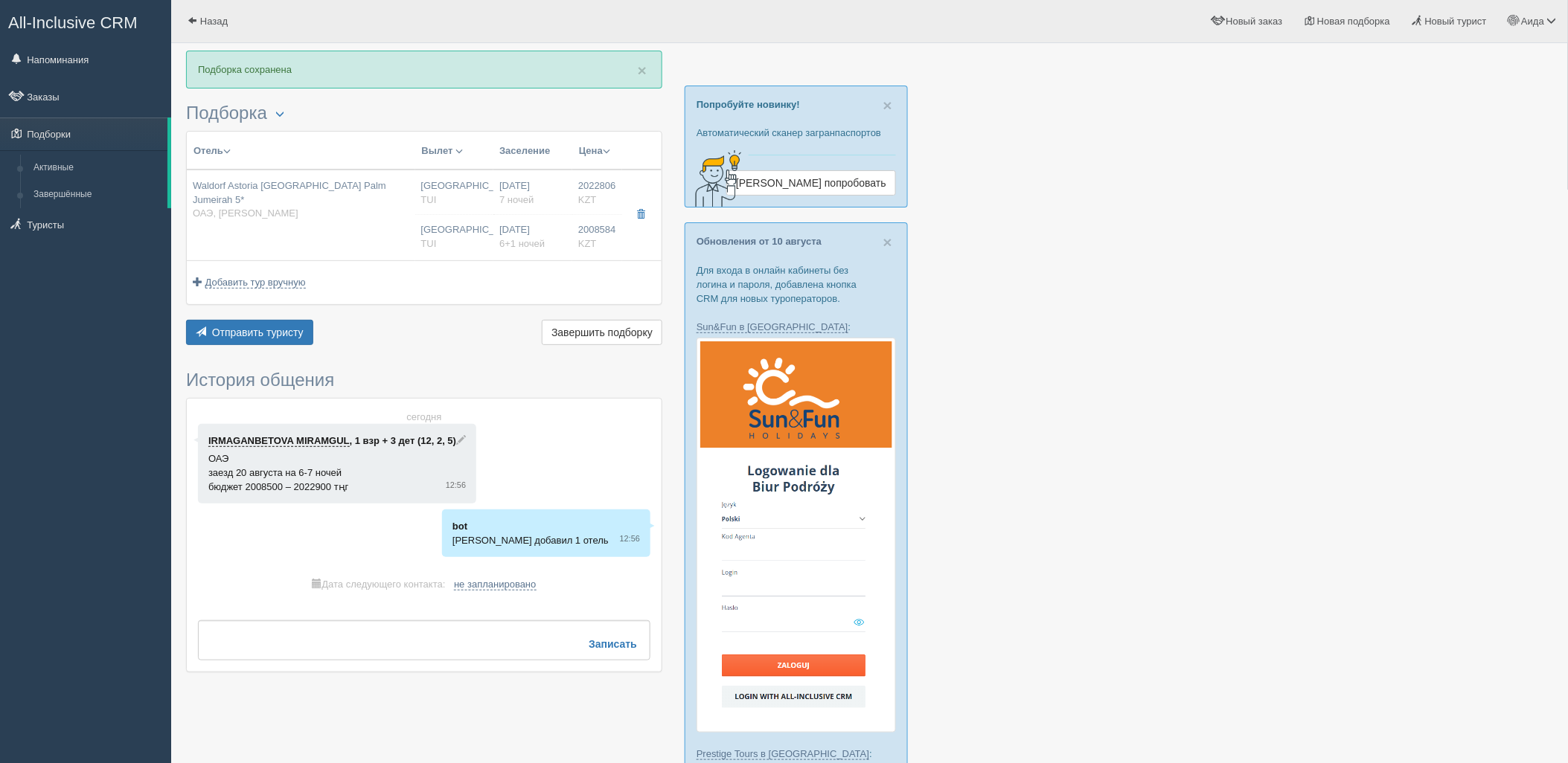
type input "6+1"
type input "Deluxe Suite"
type input "Half Board"
type input "TUI"
type input "[URL][DOMAIN_NAME]"
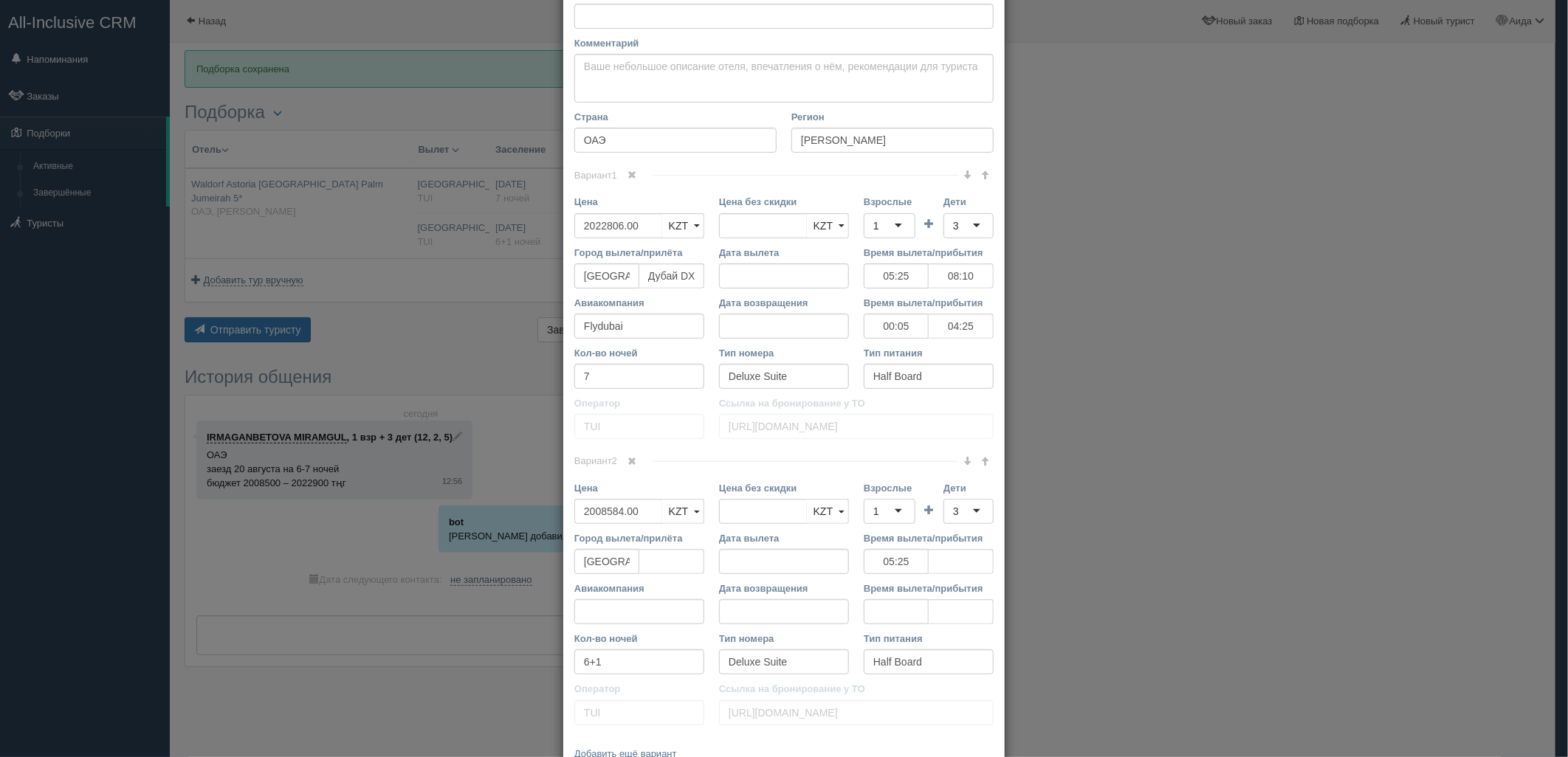
scroll to position [189, 0]
click at [607, 467] on span "Вариант 2" at bounding box center [614, 462] width 78 height 11
click at [623, 463] on link at bounding box center [632, 464] width 25 height 16
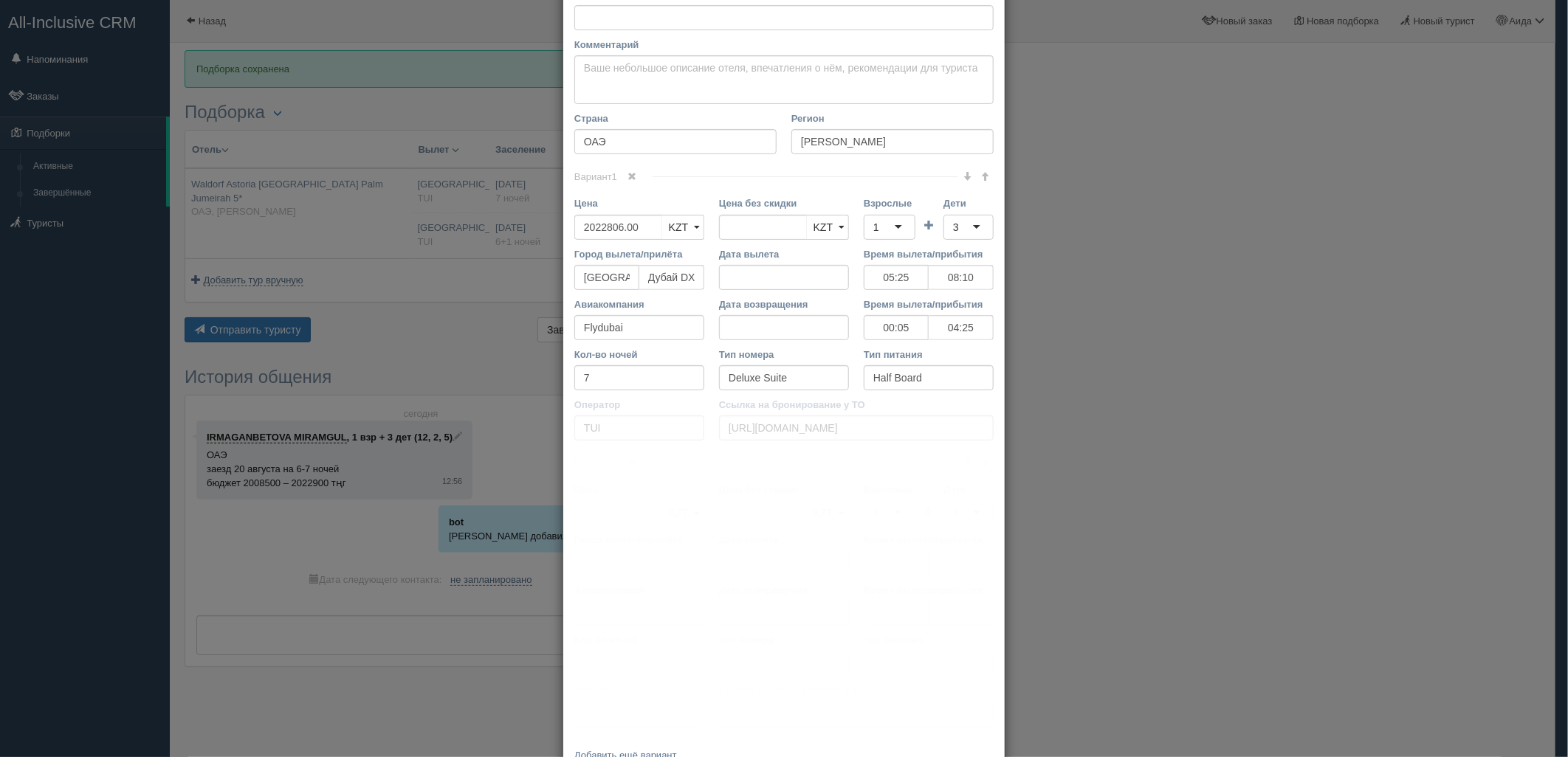
scroll to position [0, 0]
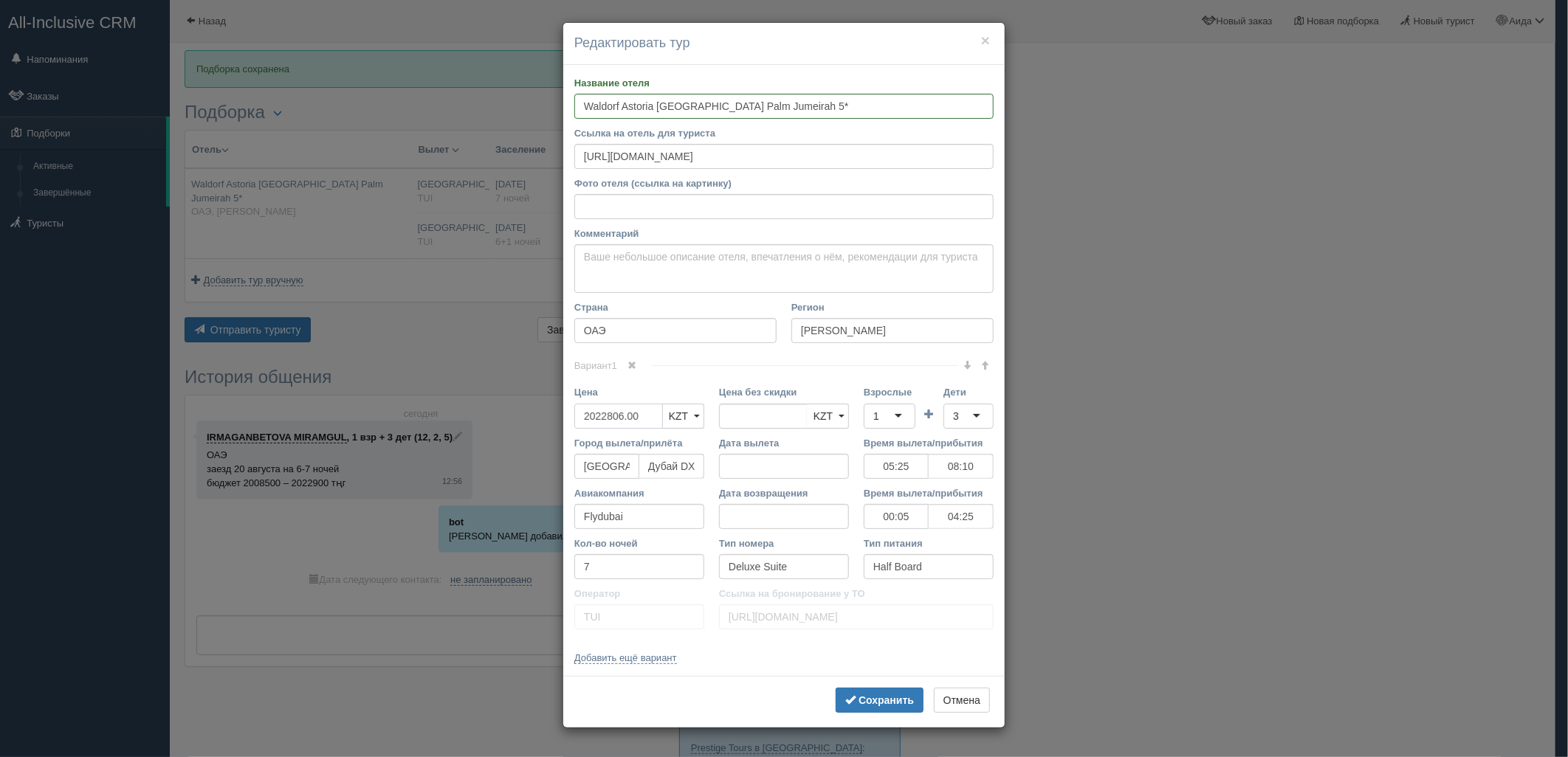
drag, startPoint x: 647, startPoint y: 413, endPoint x: 525, endPoint y: 432, distance: 123.5
click at [525, 432] on div "× Редактировать тур Название отеля Waldorf Astoria [GEOGRAPHIC_DATA] [GEOGRAPHI…" at bounding box center [784, 378] width 1568 height 757
type input "2022806.00"
click at [586, 417] on input "3991076" at bounding box center [619, 416] width 88 height 25
type input "3991076"
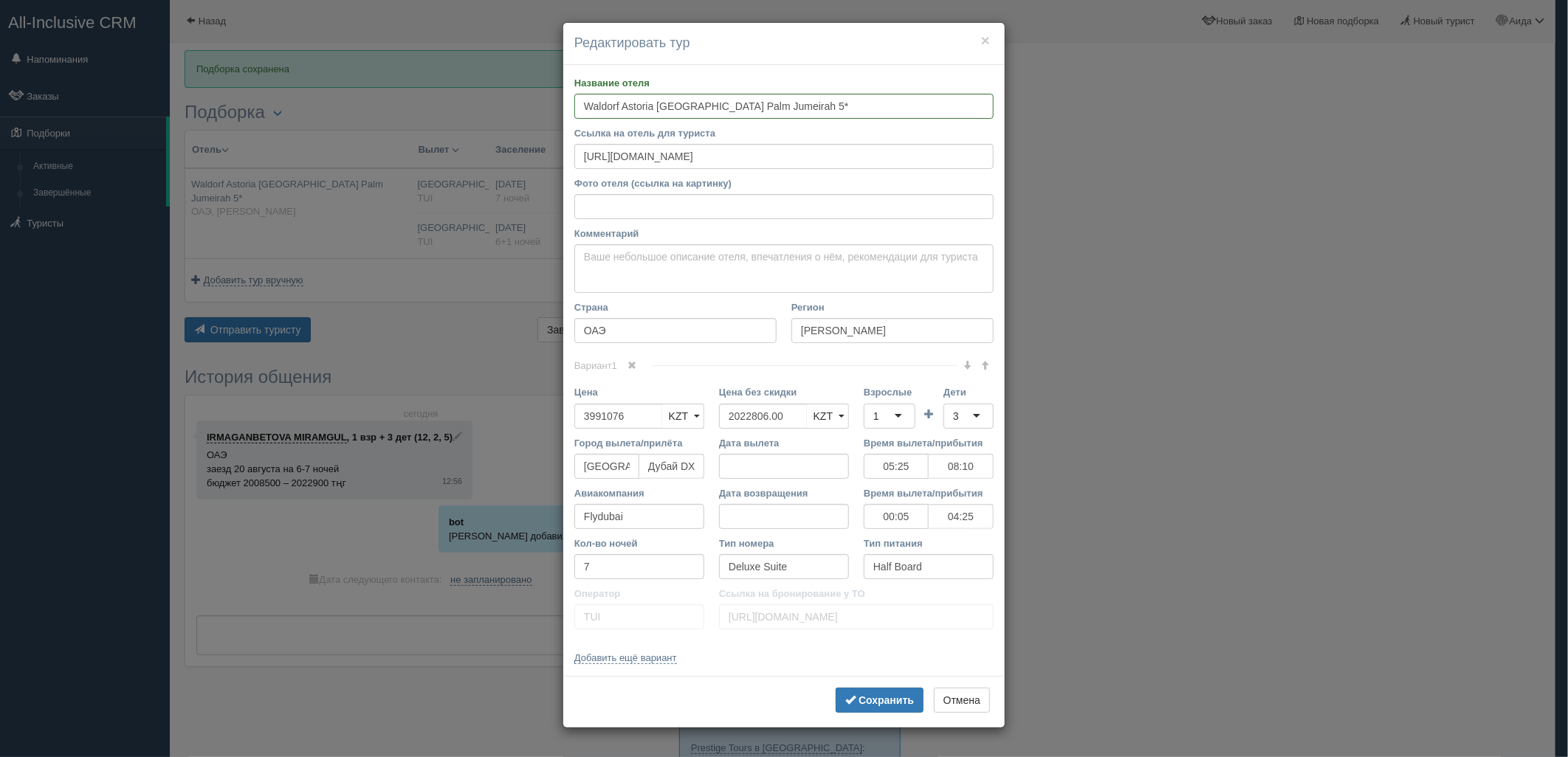
click at [897, 416] on div "1" at bounding box center [889, 416] width 51 height 25
click at [962, 417] on div "3" at bounding box center [968, 416] width 50 height 25
type input "5"
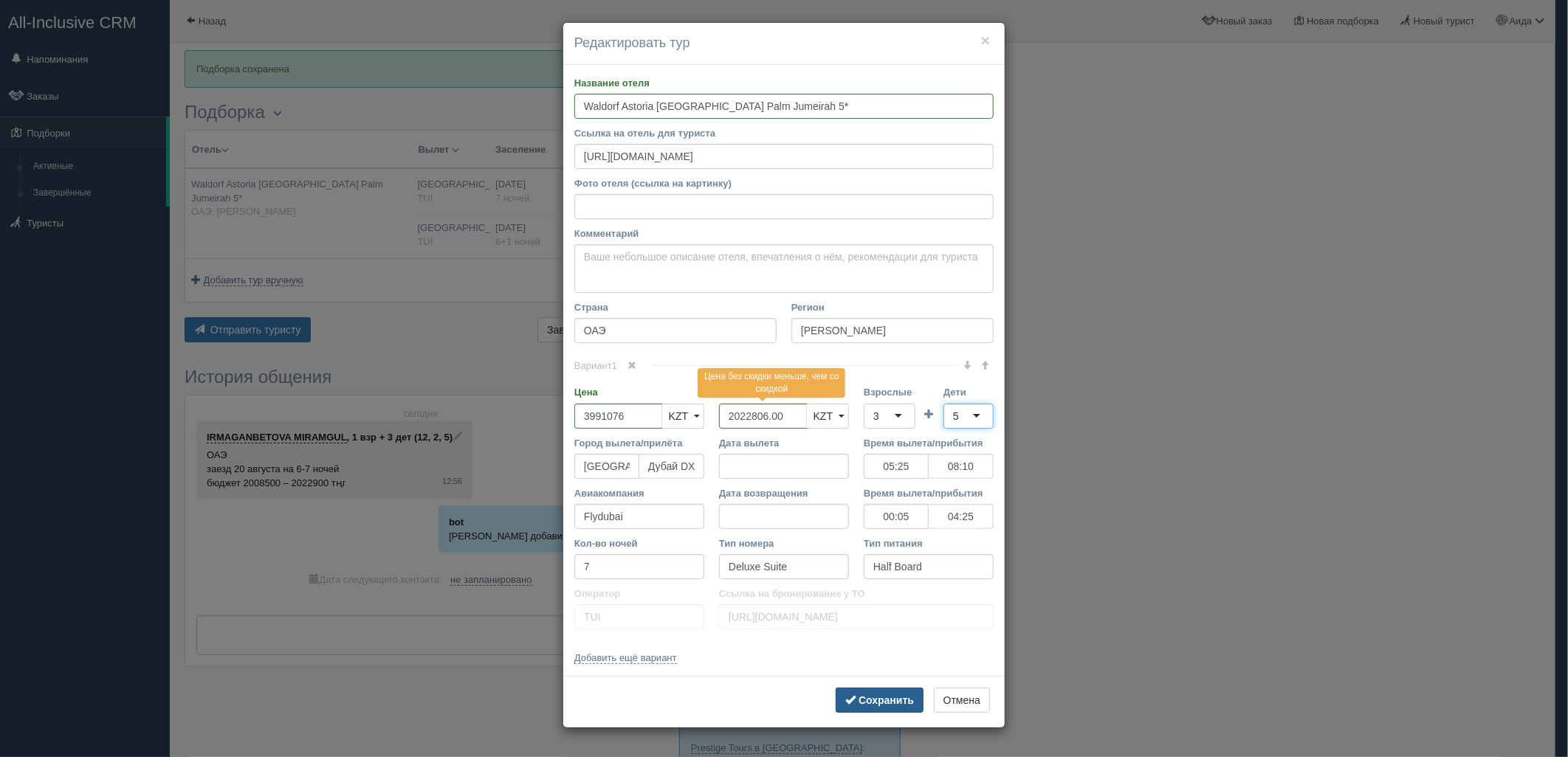
click at [897, 691] on button "Сохранить" at bounding box center [880, 700] width 88 height 25
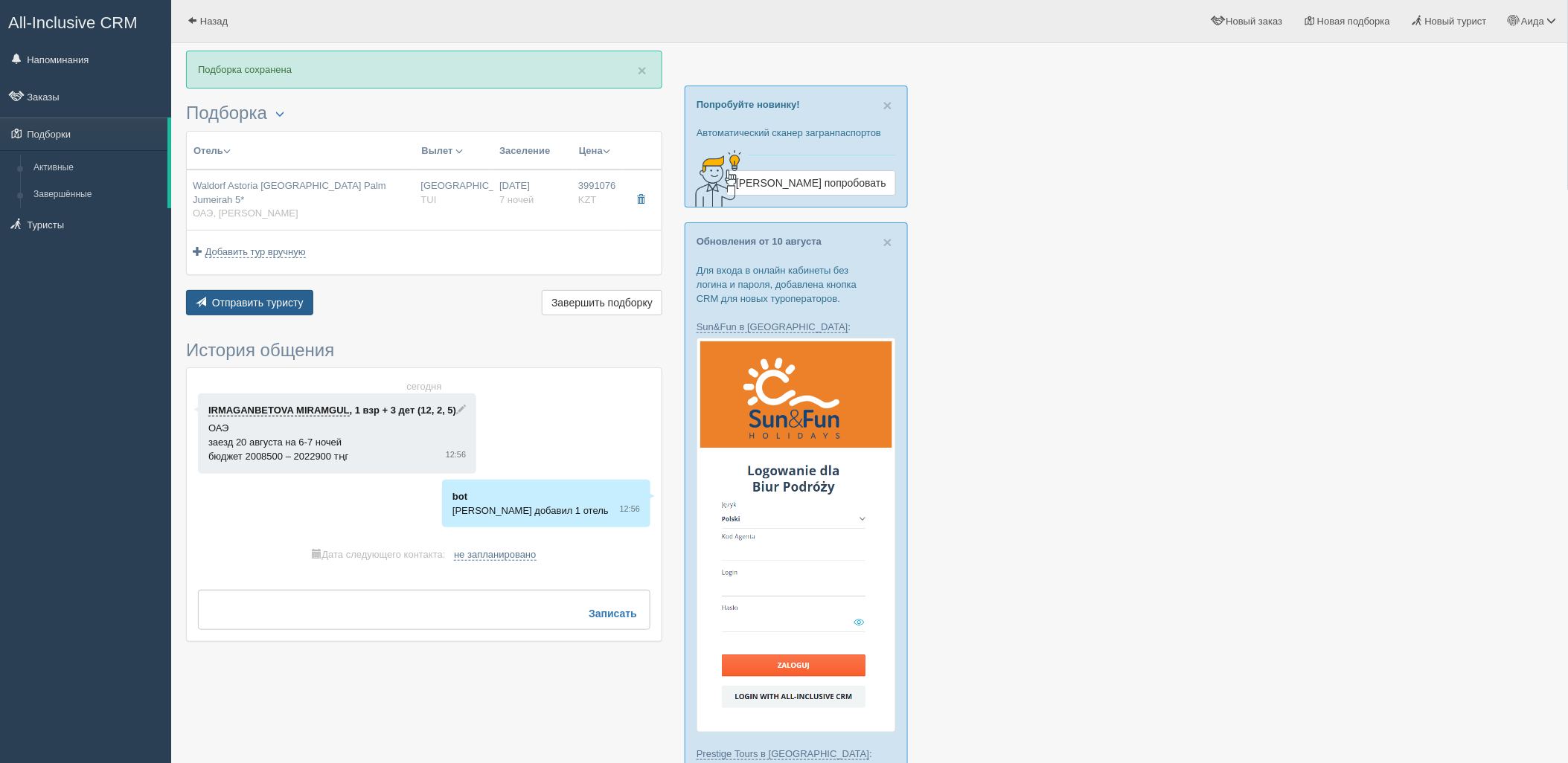
click at [302, 290] on button "Отправить туристу Отправить" at bounding box center [250, 302] width 128 height 26
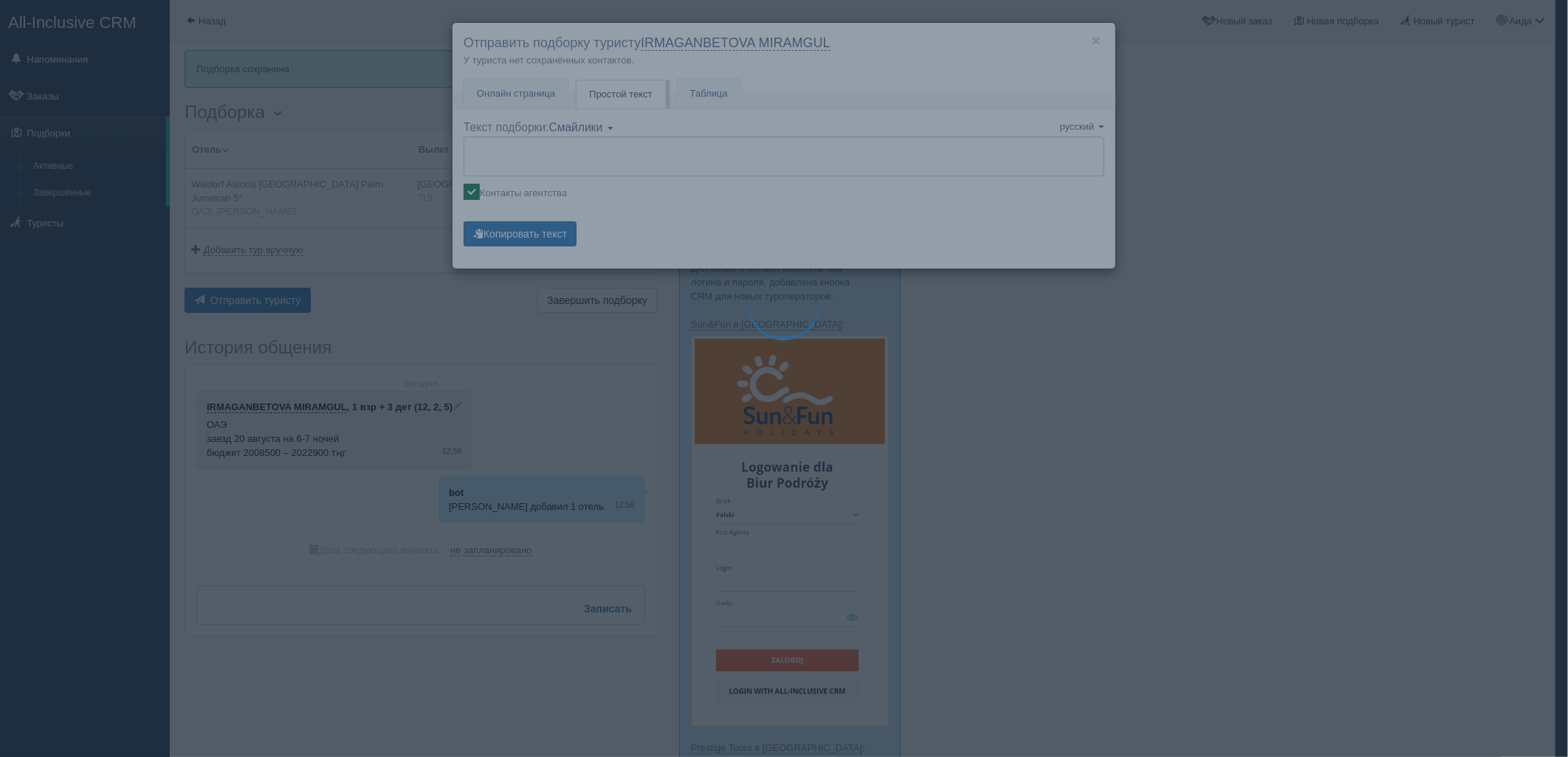
type textarea "🌞 Loremi dolo! Sitametcon Adi elitseddoei temporinc utlabore: 🌎 ETD, Magnaa Eni…"
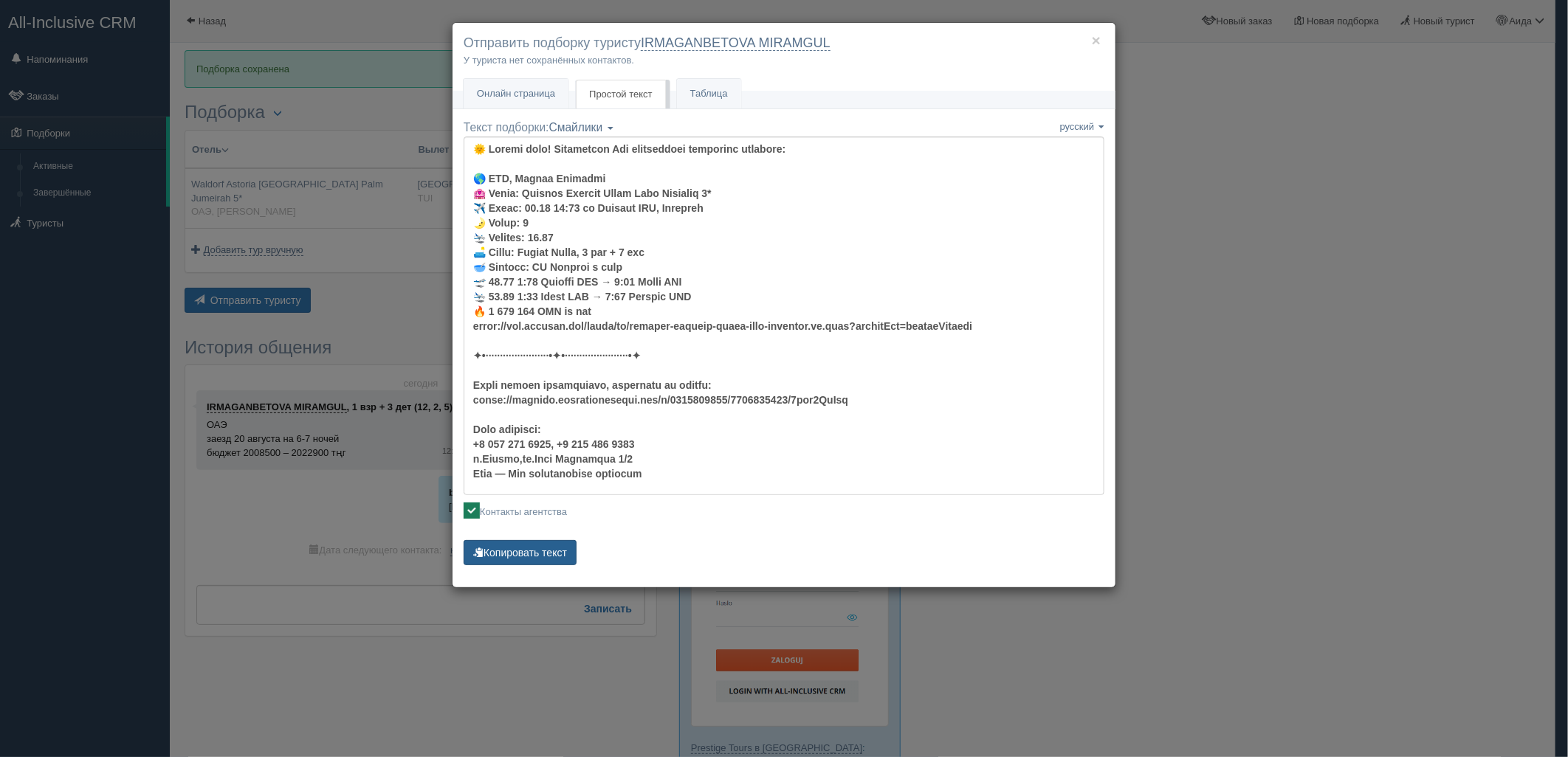
click at [563, 554] on button "Копировать текст" at bounding box center [520, 552] width 113 height 25
